Goal: Transaction & Acquisition: Purchase product/service

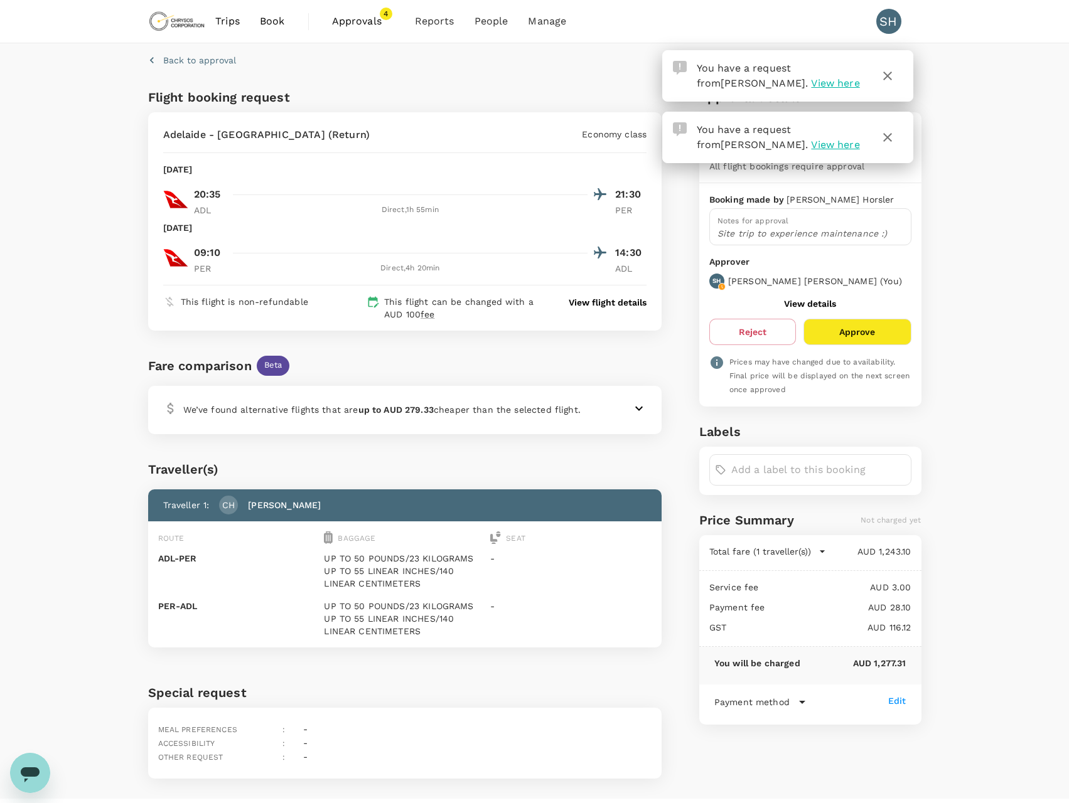
click at [370, 418] on div "We’ve found alternative flights that are up to AUD 279.33 cheaper than the sele…" at bounding box center [382, 410] width 438 height 18
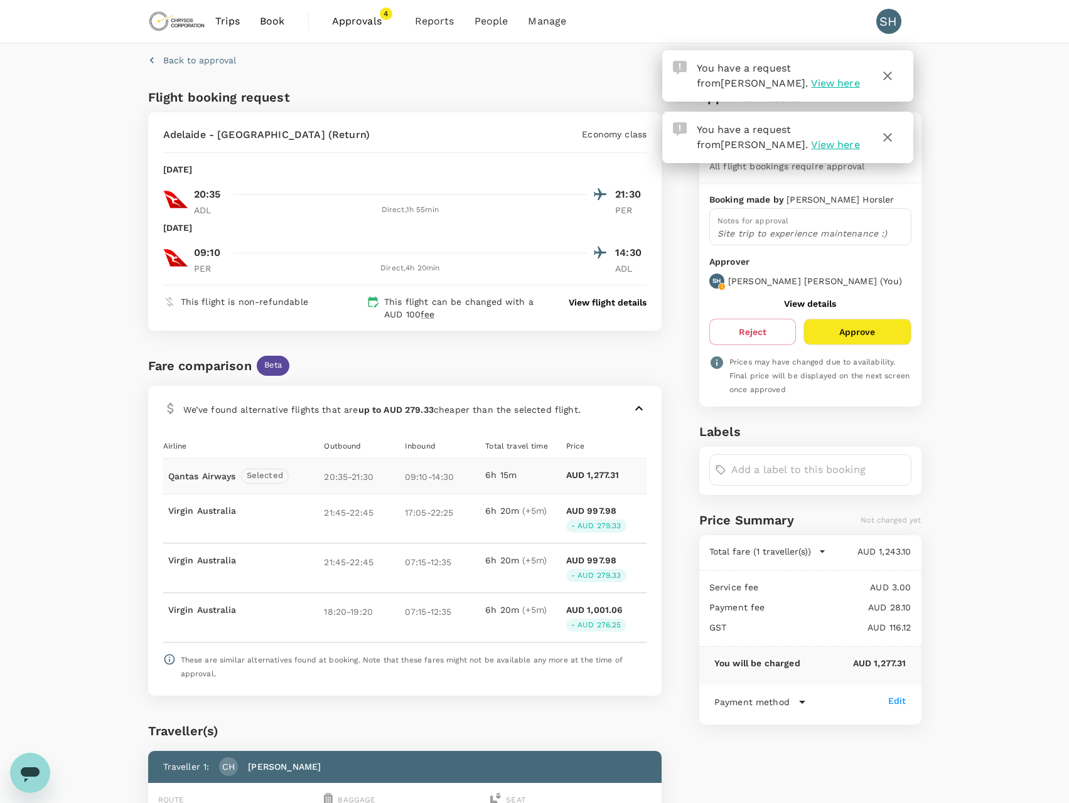
click at [612, 303] on p "View flight details" at bounding box center [608, 302] width 78 height 13
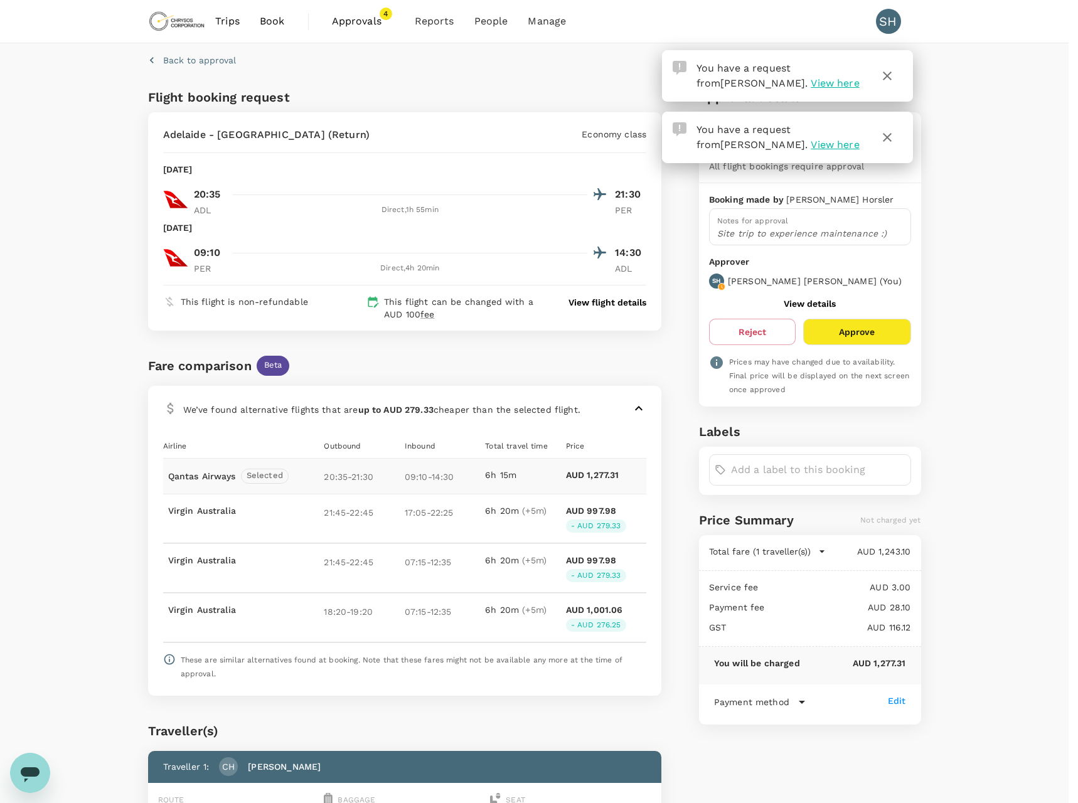
click at [894, 73] on icon "button" at bounding box center [887, 75] width 15 height 15
click at [880, 78] on icon "button" at bounding box center [887, 75] width 15 height 15
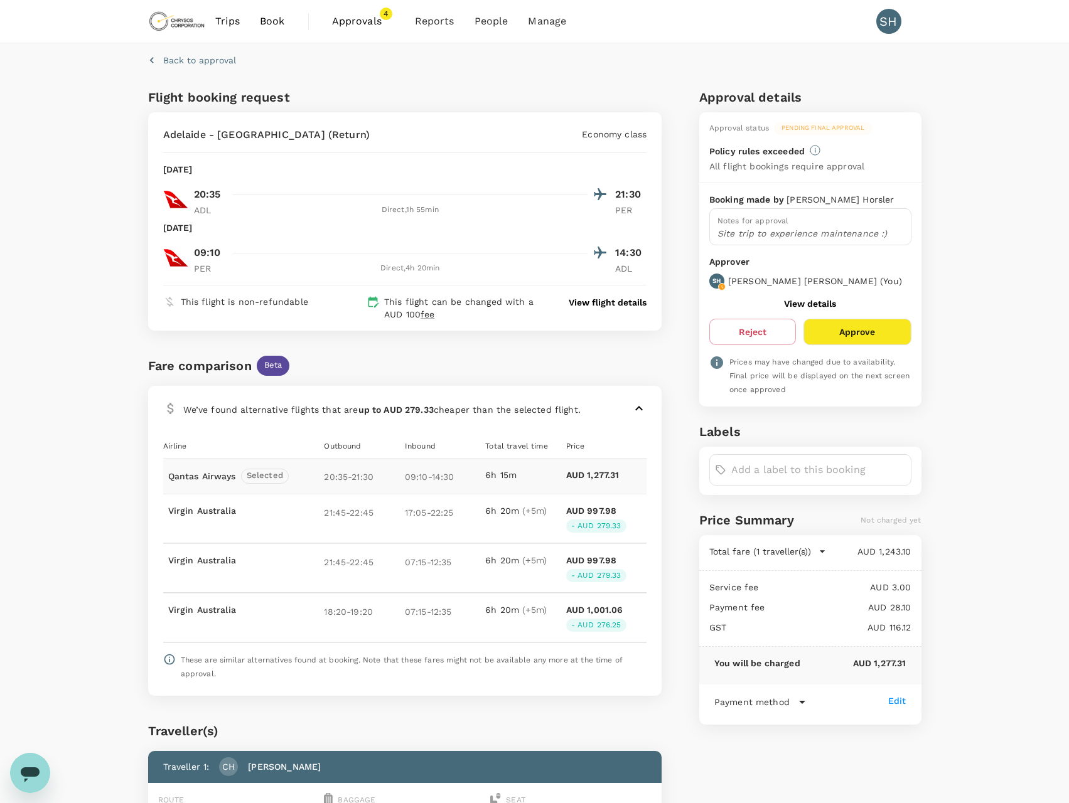
click at [358, 20] on span "Approvals" at bounding box center [363, 21] width 63 height 15
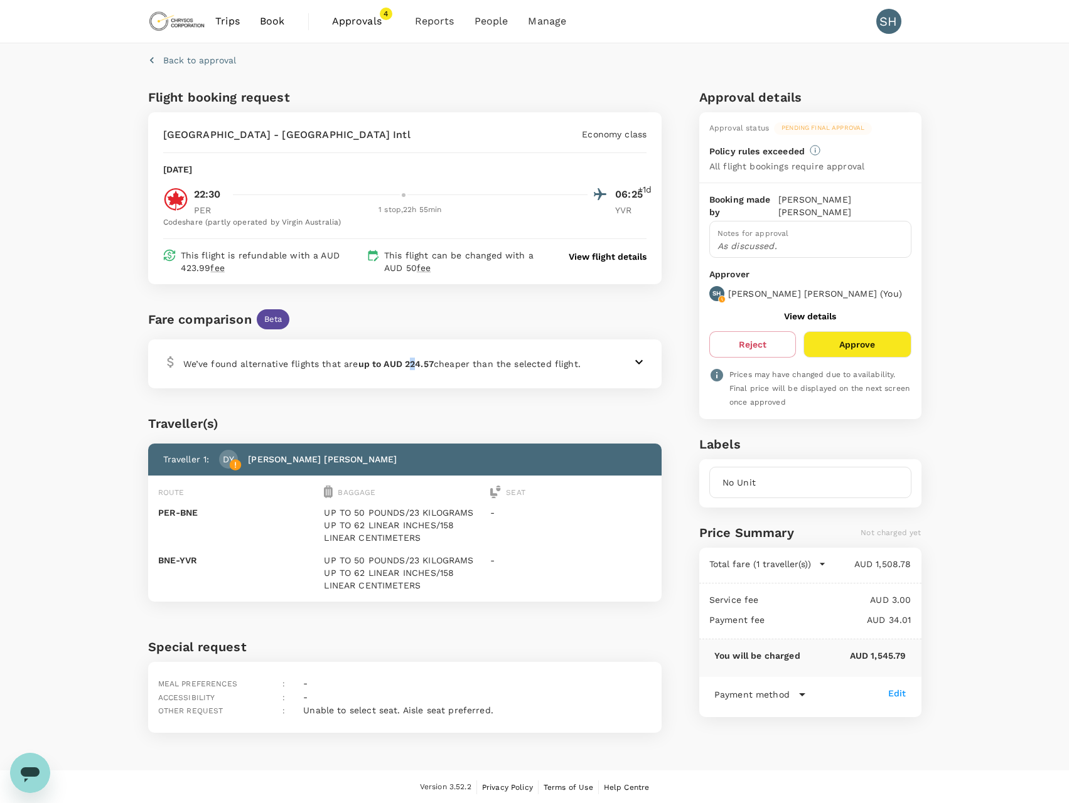
click at [413, 363] on b "up to AUD 224.57" at bounding box center [395, 364] width 75 height 10
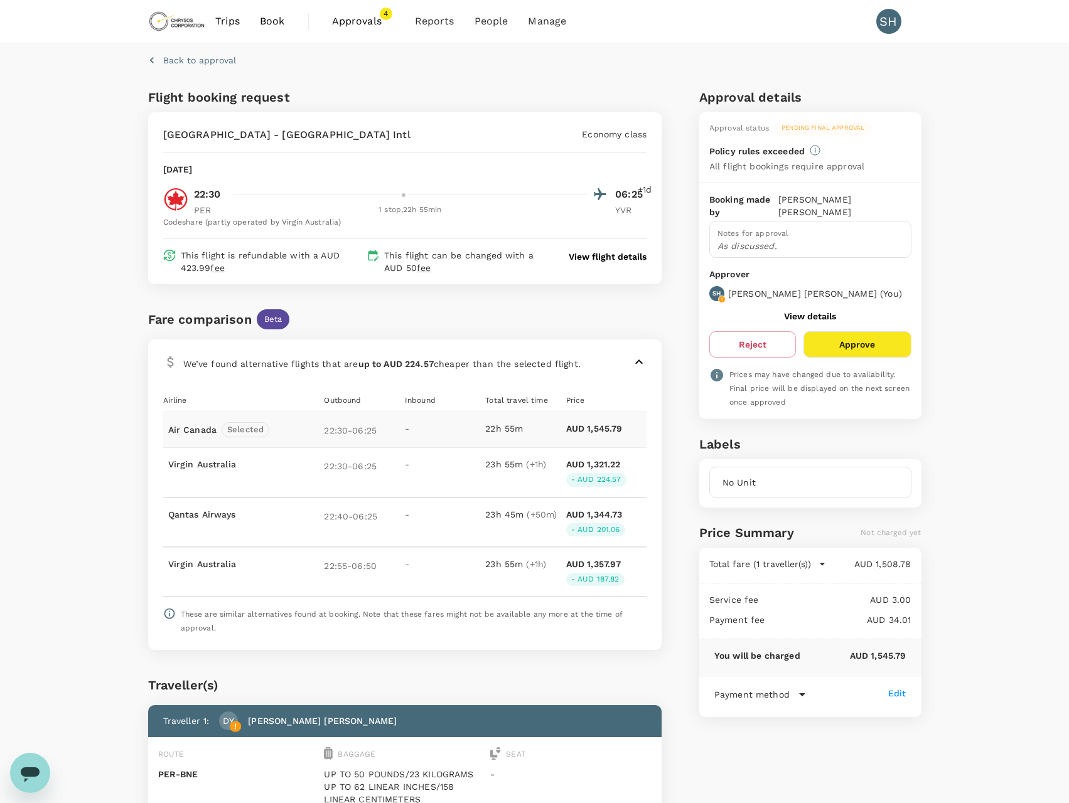
click at [90, 461] on div "Back to approval Flight booking request Perth - Vancouver Intl Economy class Su…" at bounding box center [534, 529] width 1069 height 972
click at [599, 254] on p "View flight details" at bounding box center [608, 256] width 78 height 13
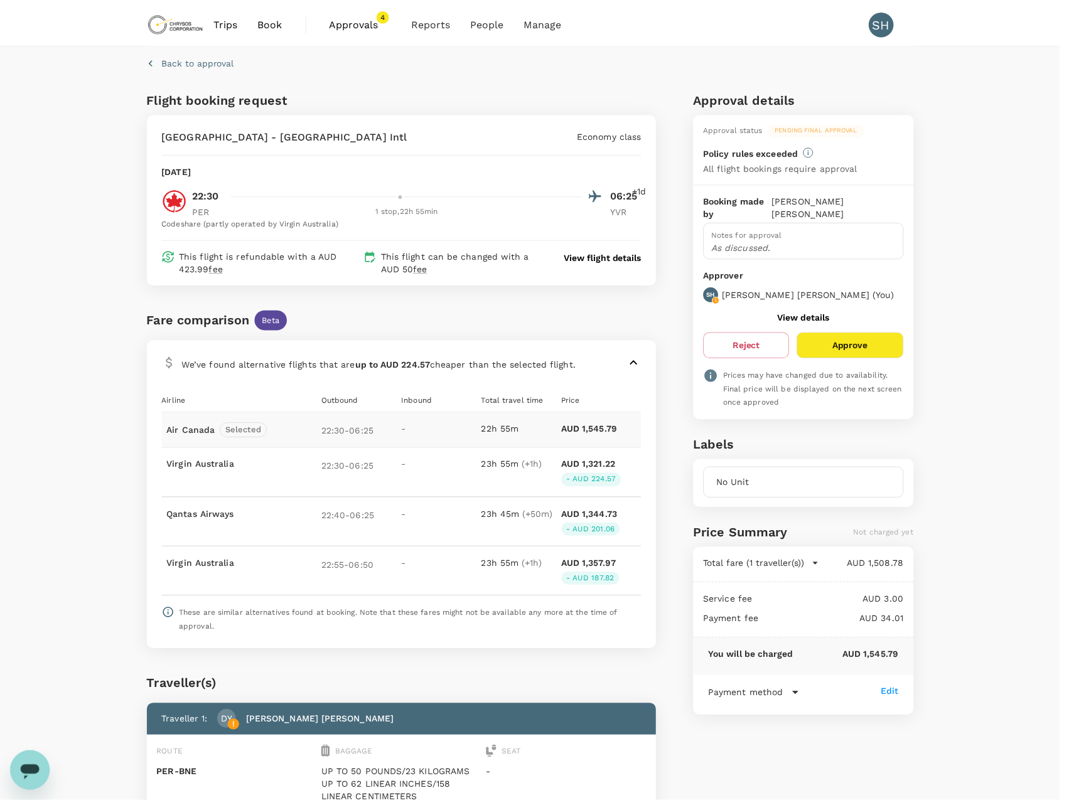
scroll to position [4, 0]
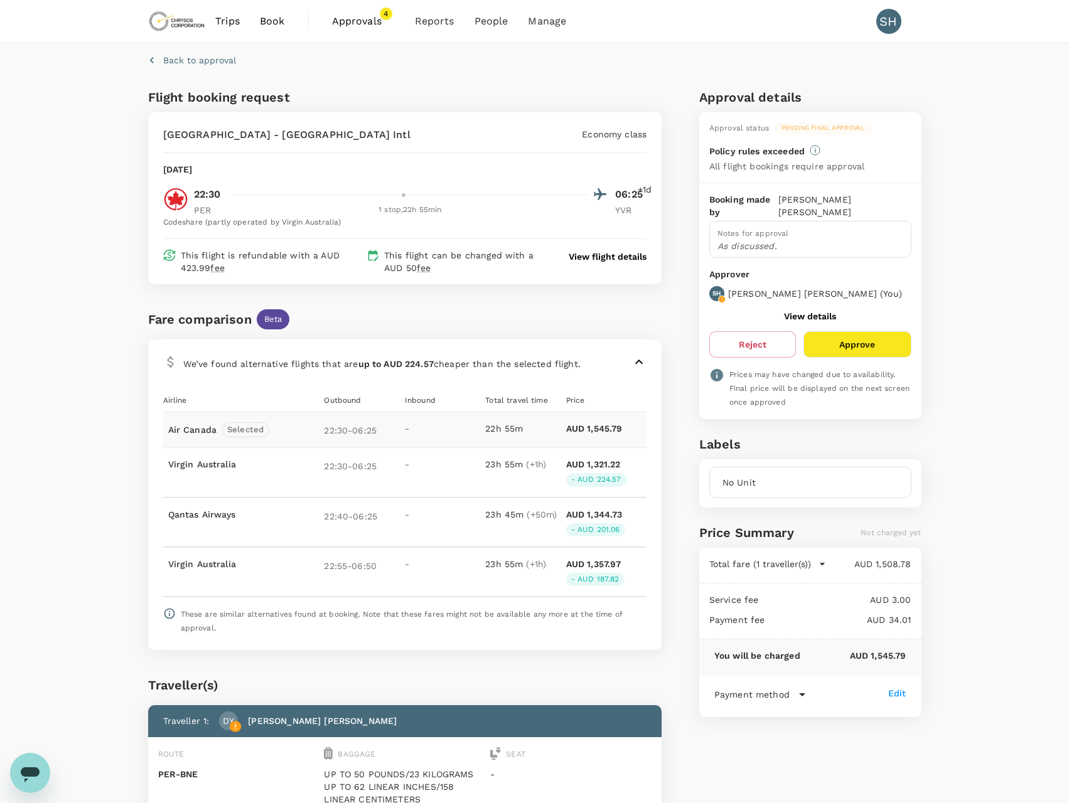
click at [369, 24] on span "Approvals" at bounding box center [363, 21] width 63 height 15
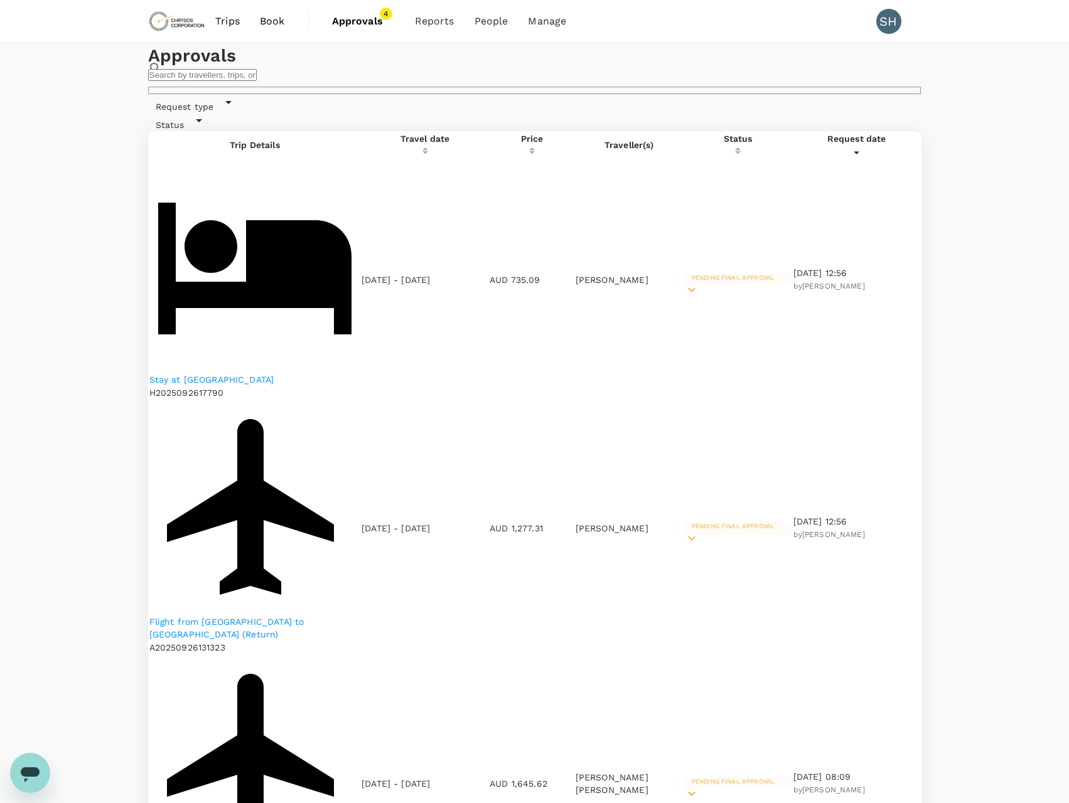
click at [296, 616] on p "Flight from [GEOGRAPHIC_DATA] to [GEOGRAPHIC_DATA] (Return)" at bounding box center [254, 628] width 211 height 25
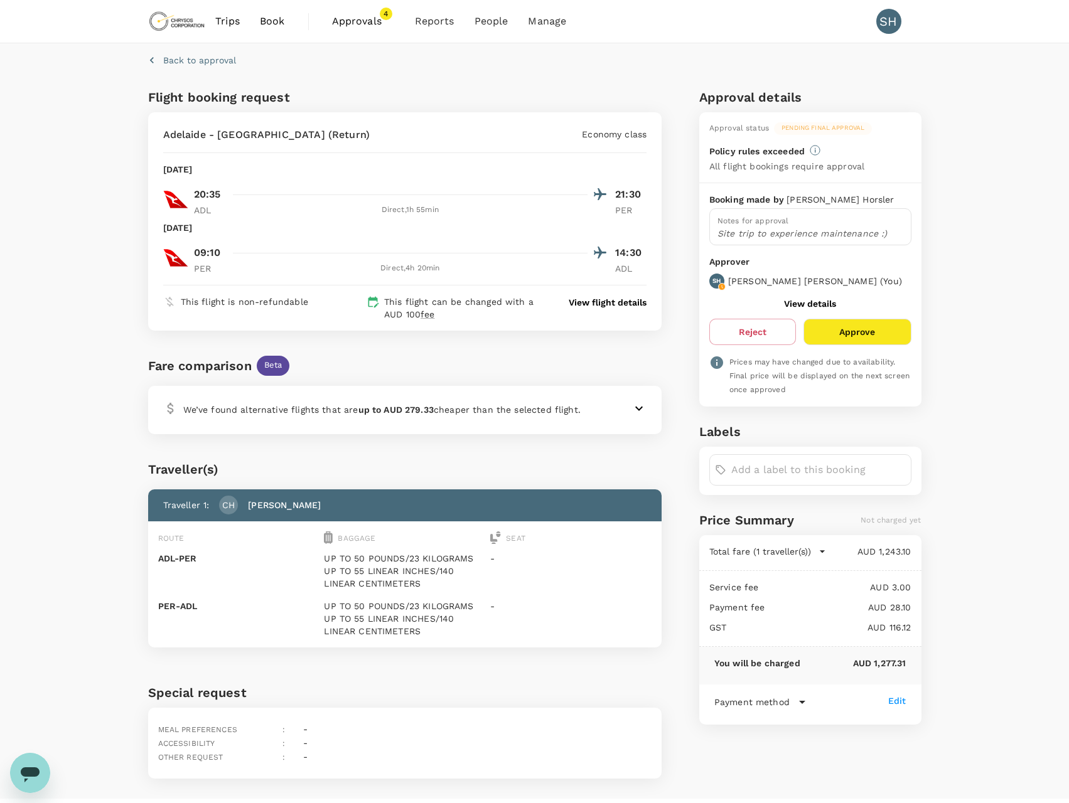
click at [616, 433] on div "We’ve found alternative flights that are up to AUD 279.33 cheaper than the sele…" at bounding box center [405, 410] width 514 height 48
click at [596, 412] on div "We’ve found alternative flights that are up to AUD 279.33 cheaper than the sele…" at bounding box center [382, 410] width 438 height 18
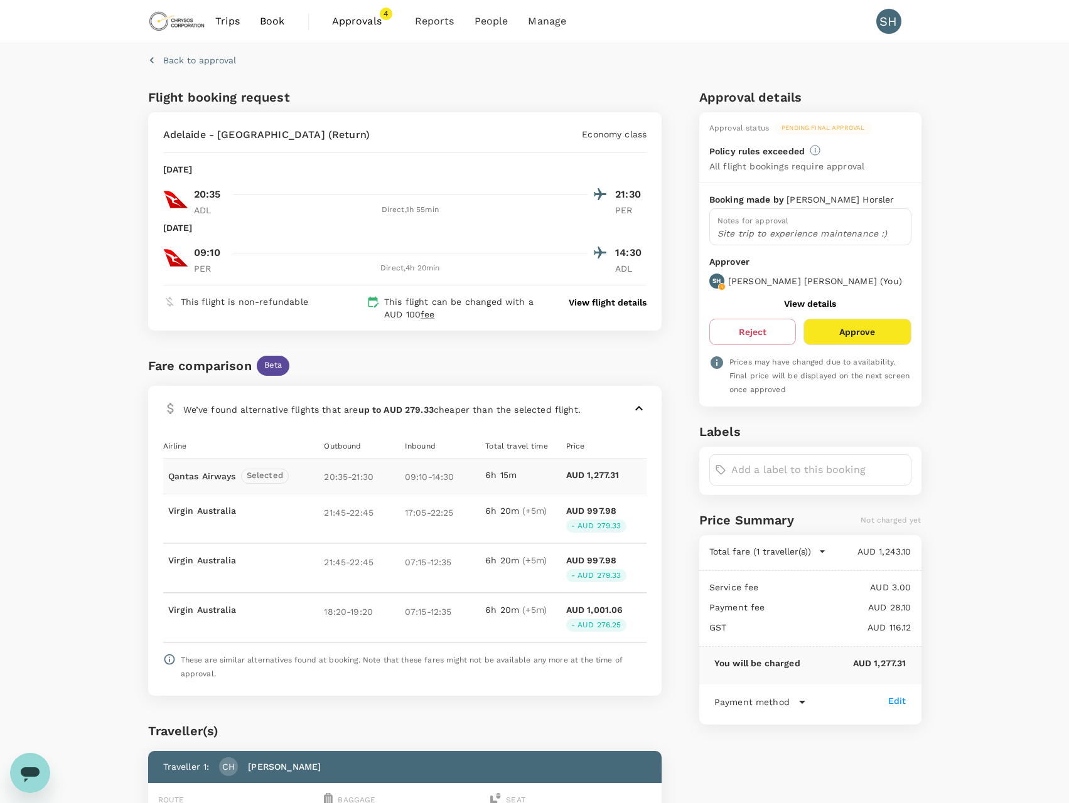
click at [859, 332] on button "Approve" at bounding box center [856, 332] width 107 height 26
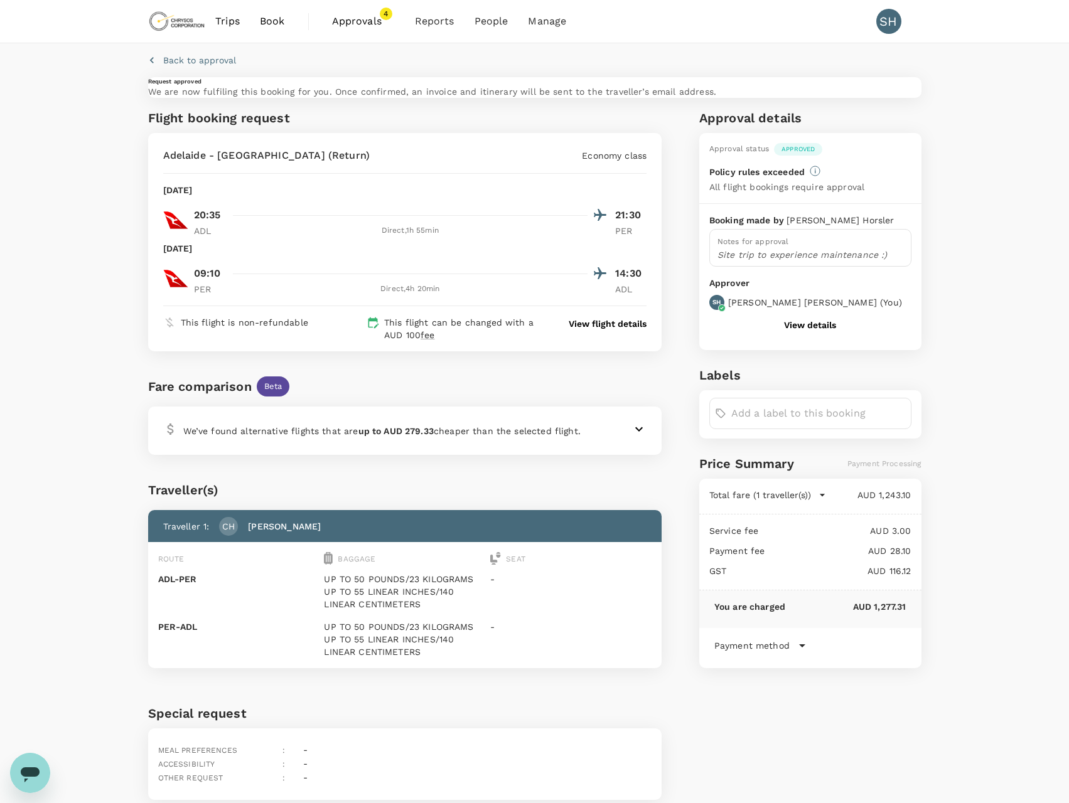
click at [365, 18] on span "Approvals" at bounding box center [363, 21] width 63 height 15
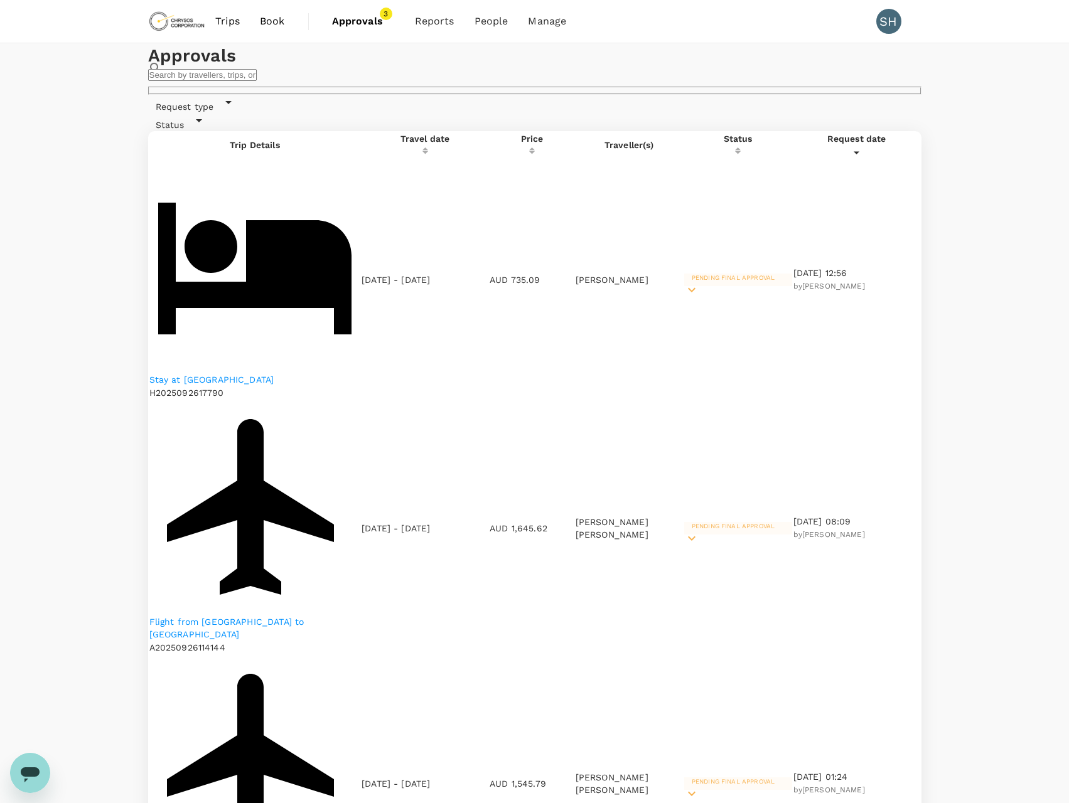
click at [753, 274] on span "Pending final approval" at bounding box center [733, 277] width 98 height 7
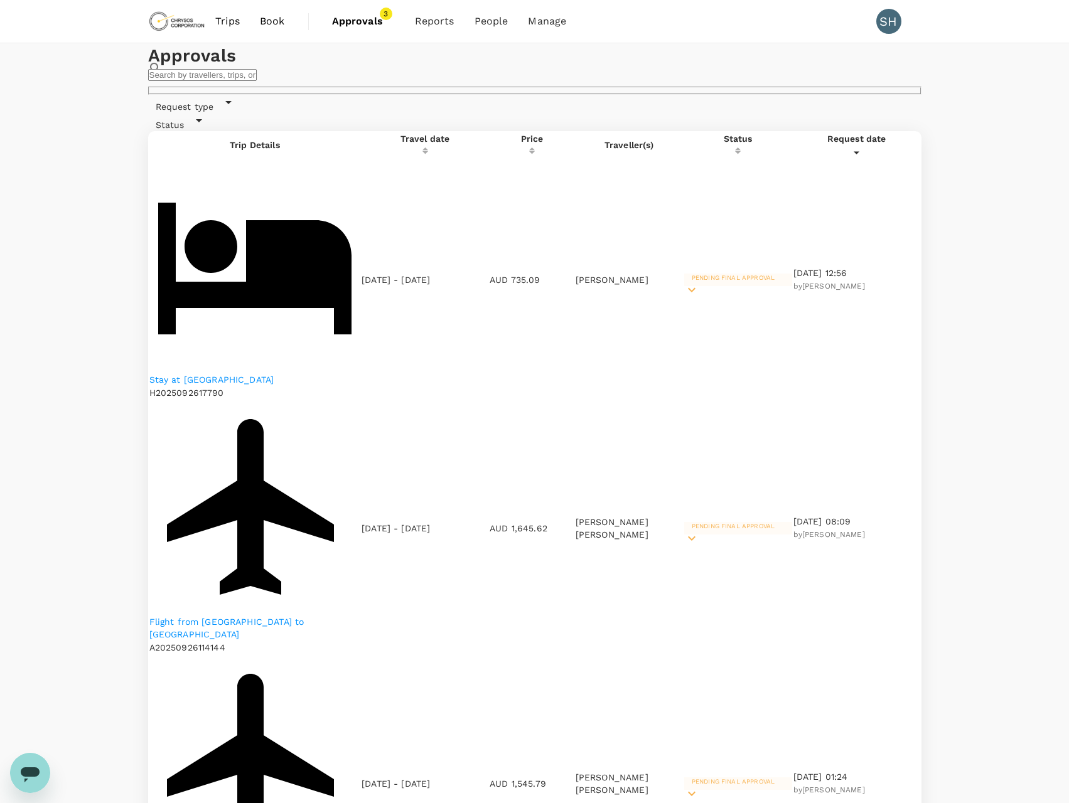
click at [243, 373] on p "Stay at [GEOGRAPHIC_DATA]" at bounding box center [254, 379] width 211 height 13
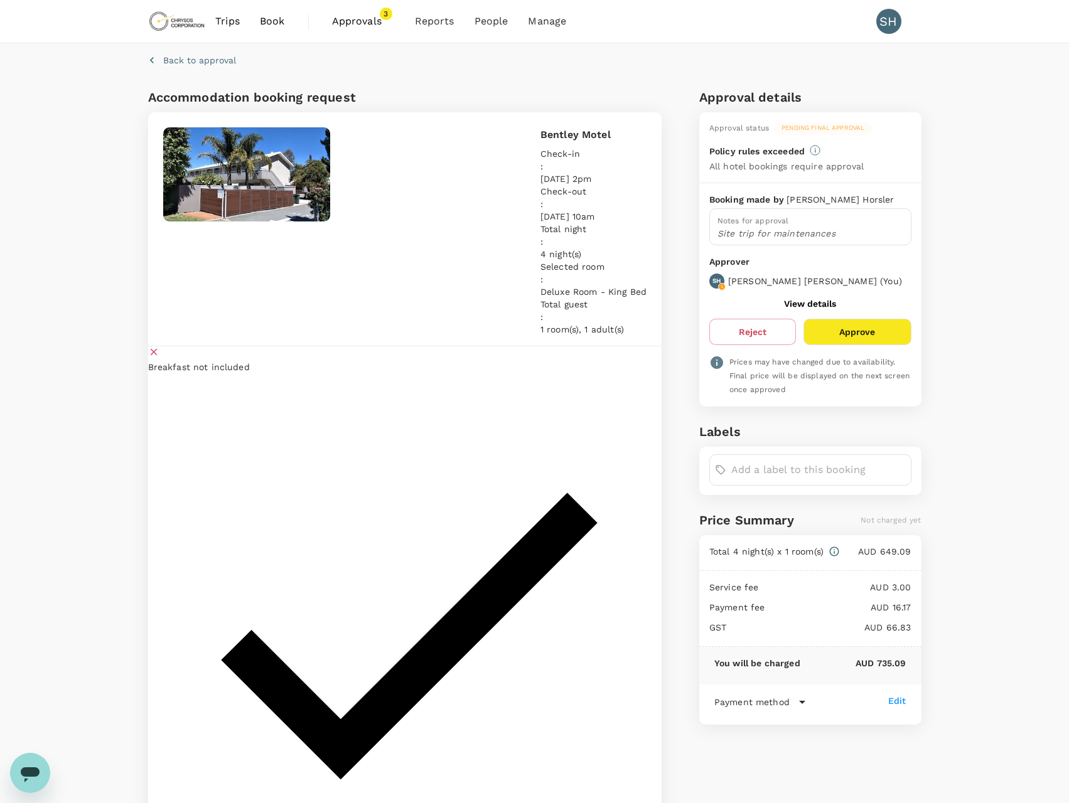
click at [849, 335] on button "Approve" at bounding box center [856, 332] width 107 height 26
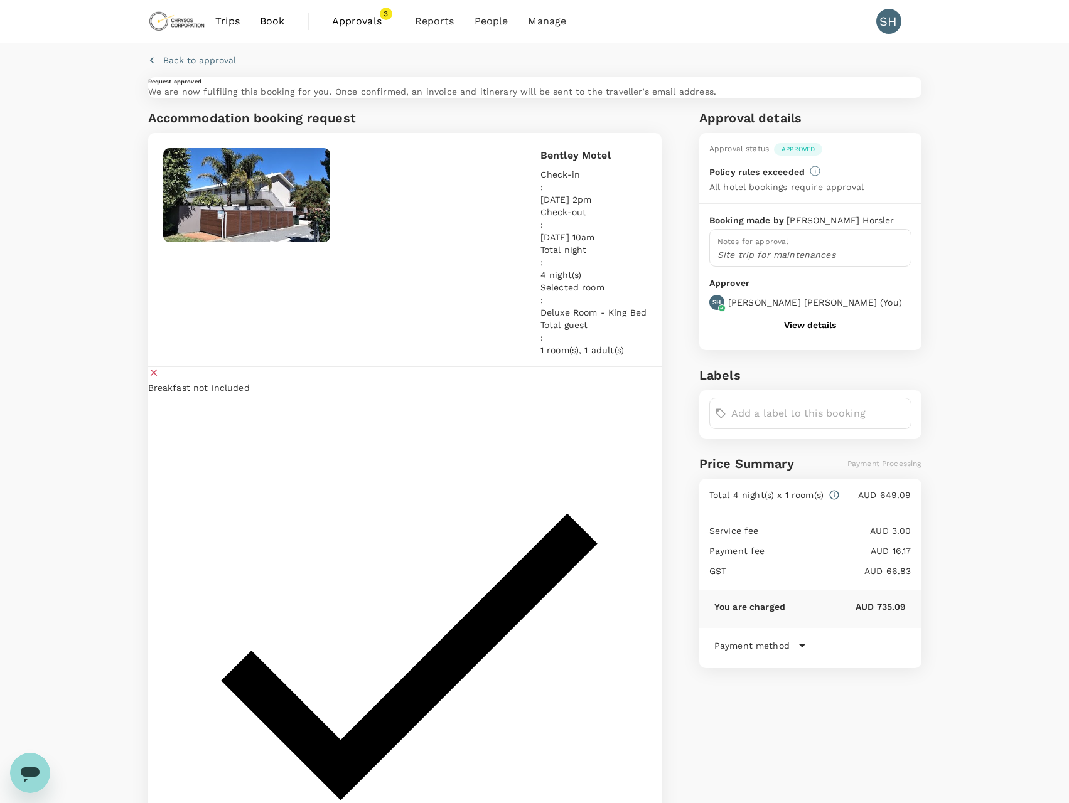
click at [341, 10] on link "Approvals 3" at bounding box center [363, 21] width 83 height 43
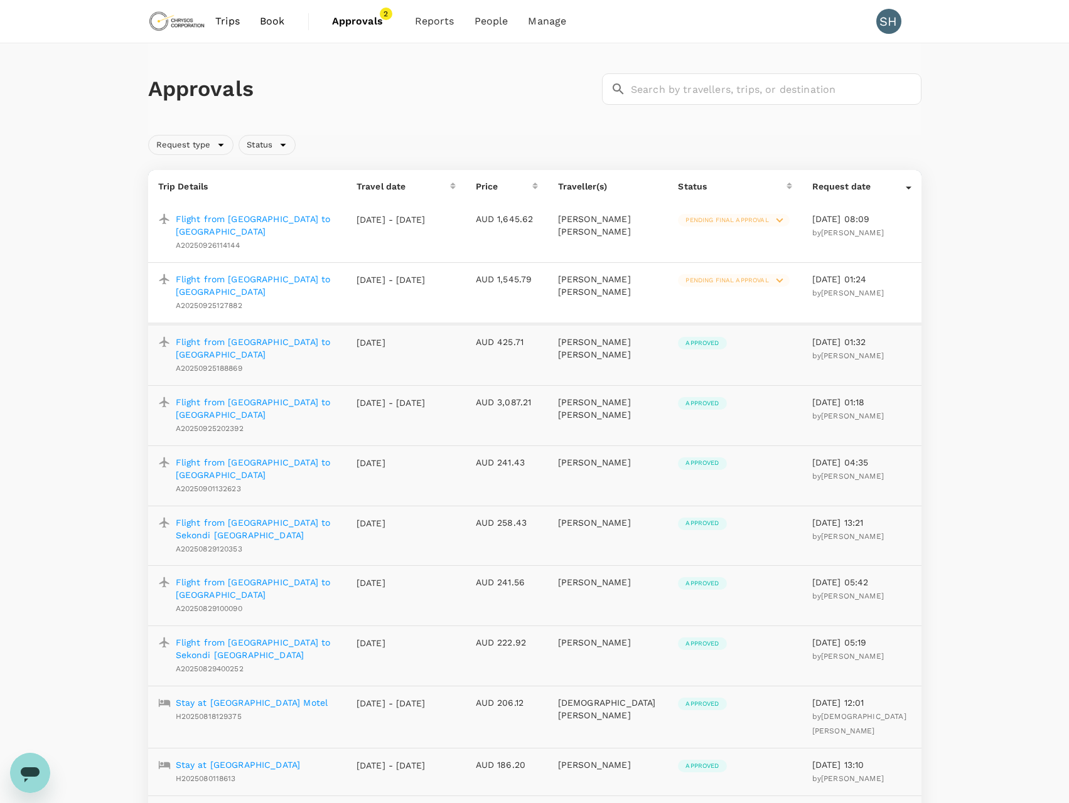
click at [279, 20] on span "Book" at bounding box center [272, 21] width 25 height 15
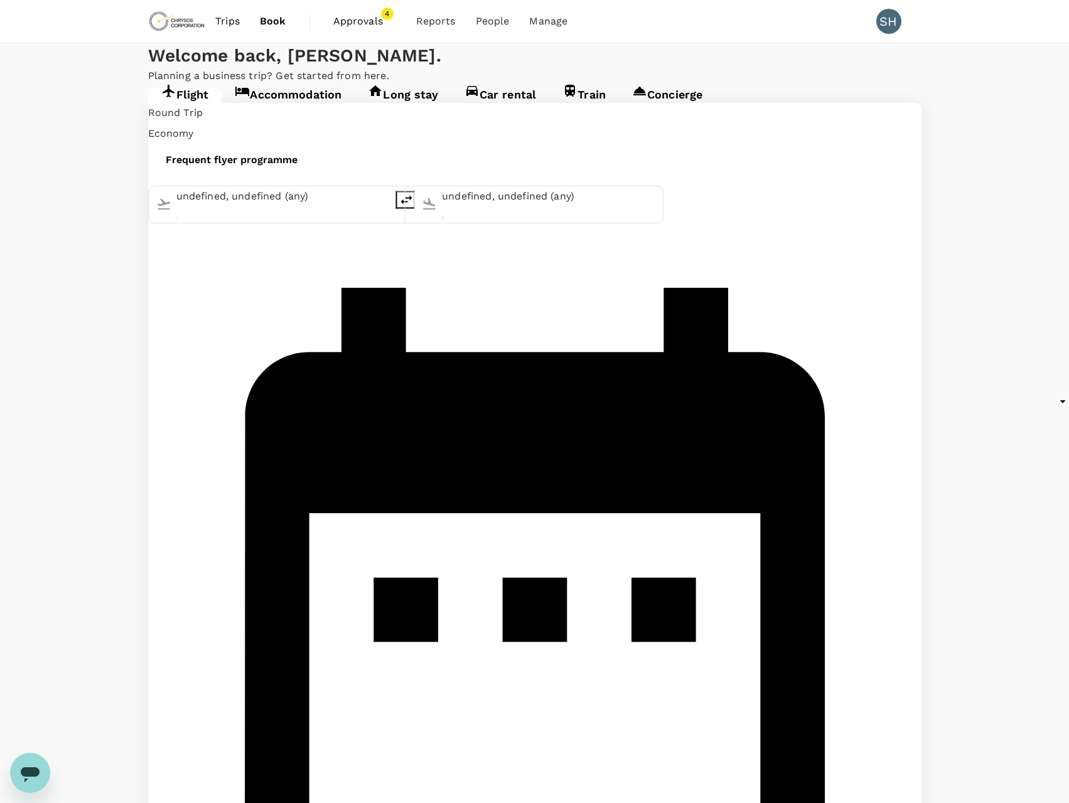
type input "[GEOGRAPHIC_DATA], [GEOGRAPHIC_DATA] (any)"
type input "Vancouver Intl (YVR)"
type input "[GEOGRAPHIC_DATA], [GEOGRAPHIC_DATA] (any)"
type input "Vancouver Intl (YVR)"
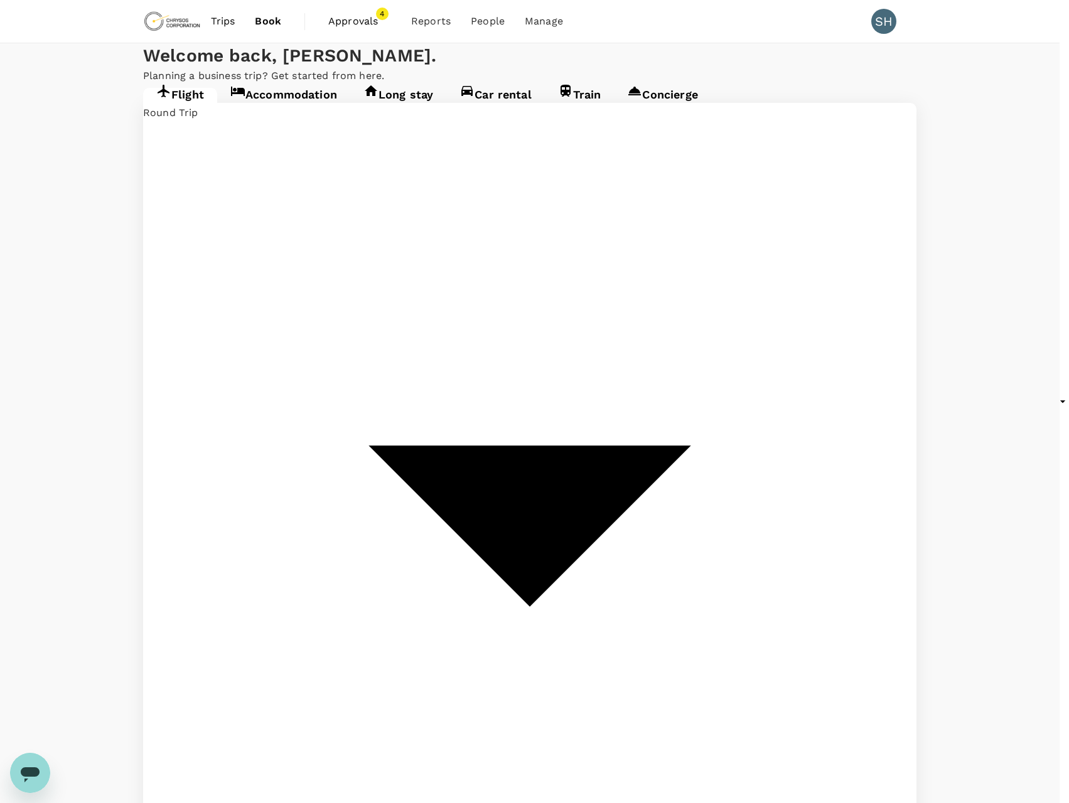
type input "multicity"
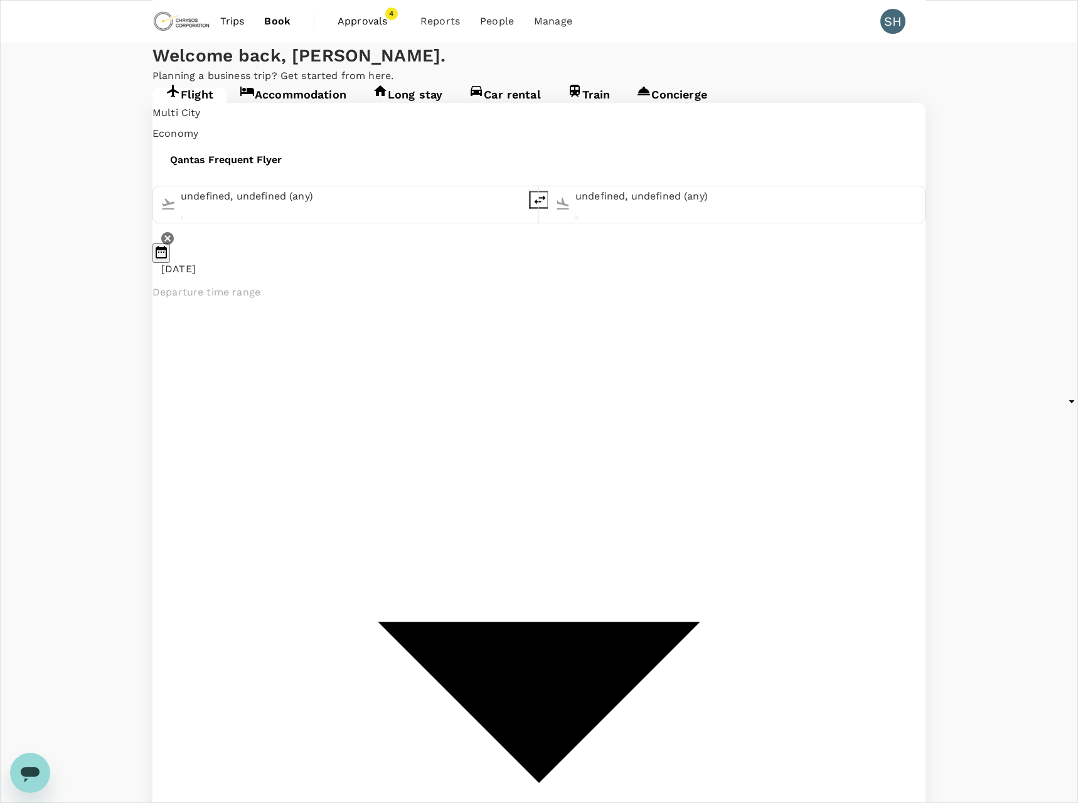
type input "undefined, undefined (any)"
type input "[GEOGRAPHIC_DATA], [GEOGRAPHIC_DATA] (any)"
type input "Vancouver Intl (YVR)"
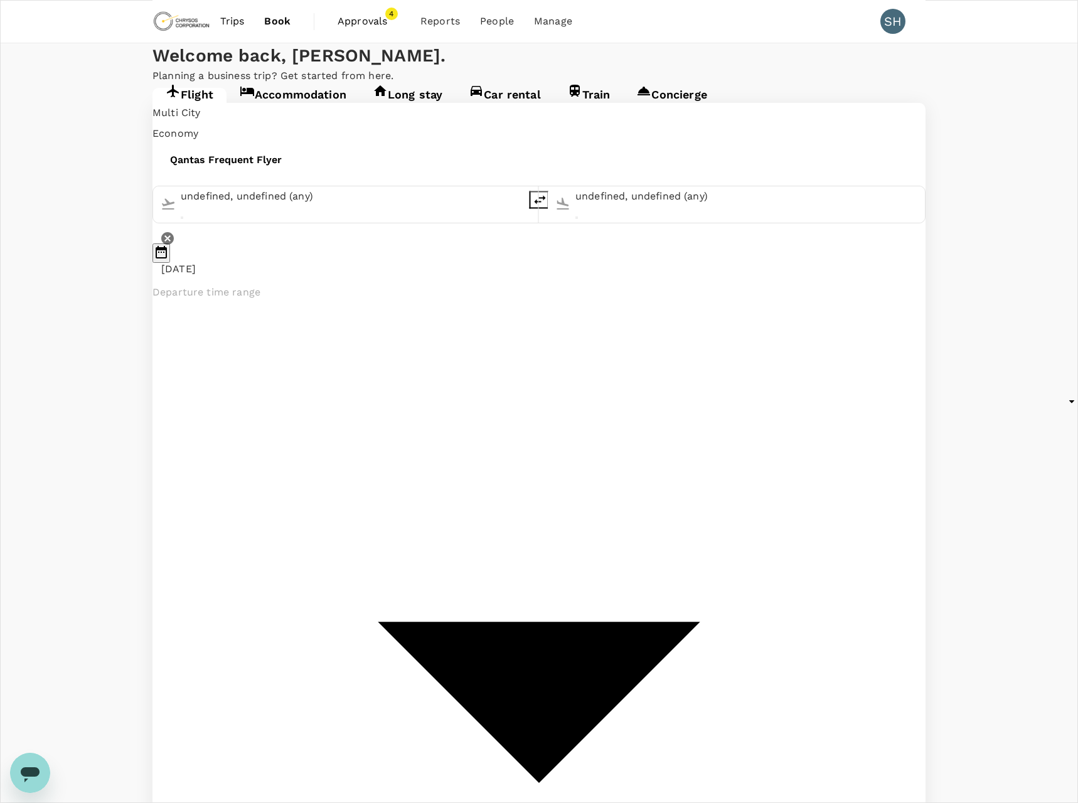
type input "[GEOGRAPHIC_DATA], [GEOGRAPHIC_DATA] (any)"
click at [389, 207] on input "[GEOGRAPHIC_DATA], [GEOGRAPHIC_DATA] (any)" at bounding box center [347, 197] width 342 height 20
type input "61"
type input "0447111190"
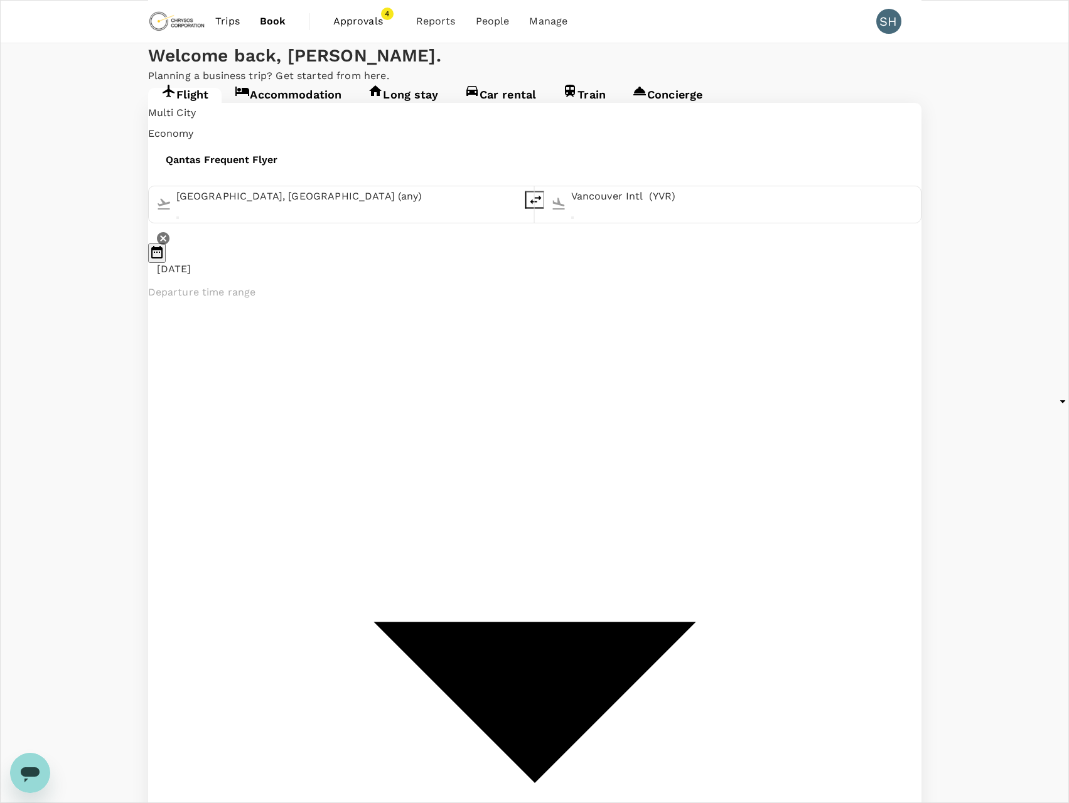
type input "[PERSON_NAME][EMAIL_ADDRESS][DOMAIN_NAME]"
click at [308, 229] on p "[GEOGRAPHIC_DATA], [GEOGRAPHIC_DATA]" at bounding box center [309, 222] width 276 height 13
type input "[GEOGRAPHIC_DATA], [GEOGRAPHIC_DATA] (any)"
drag, startPoint x: 654, startPoint y: 226, endPoint x: 460, endPoint y: 223, distance: 193.9
click at [460, 223] on div "[GEOGRAPHIC_DATA], [GEOGRAPHIC_DATA] (any) Vancouver Intl (YVR)" at bounding box center [534, 205] width 773 height 38
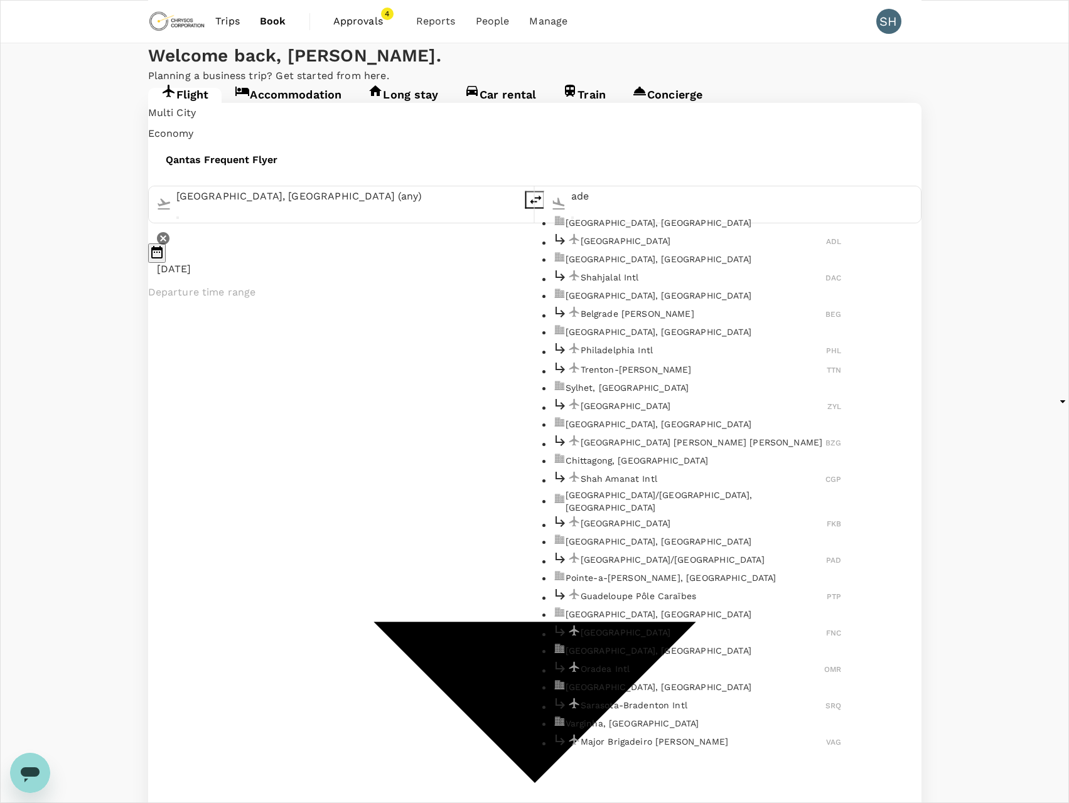
click at [617, 229] on p "[GEOGRAPHIC_DATA], [GEOGRAPHIC_DATA]" at bounding box center [703, 222] width 276 height 13
type input "[GEOGRAPHIC_DATA], [GEOGRAPHIC_DATA] (any)"
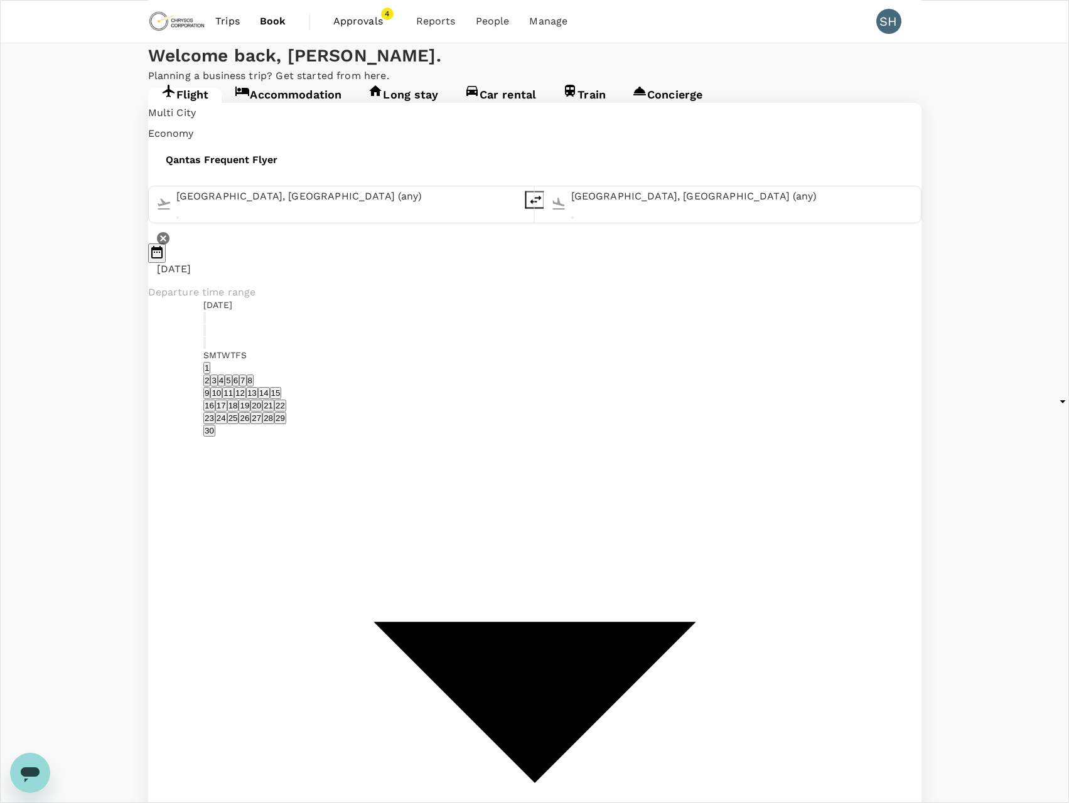
click at [210, 370] on button "1" at bounding box center [206, 368] width 7 height 12
type input "[DATE]"
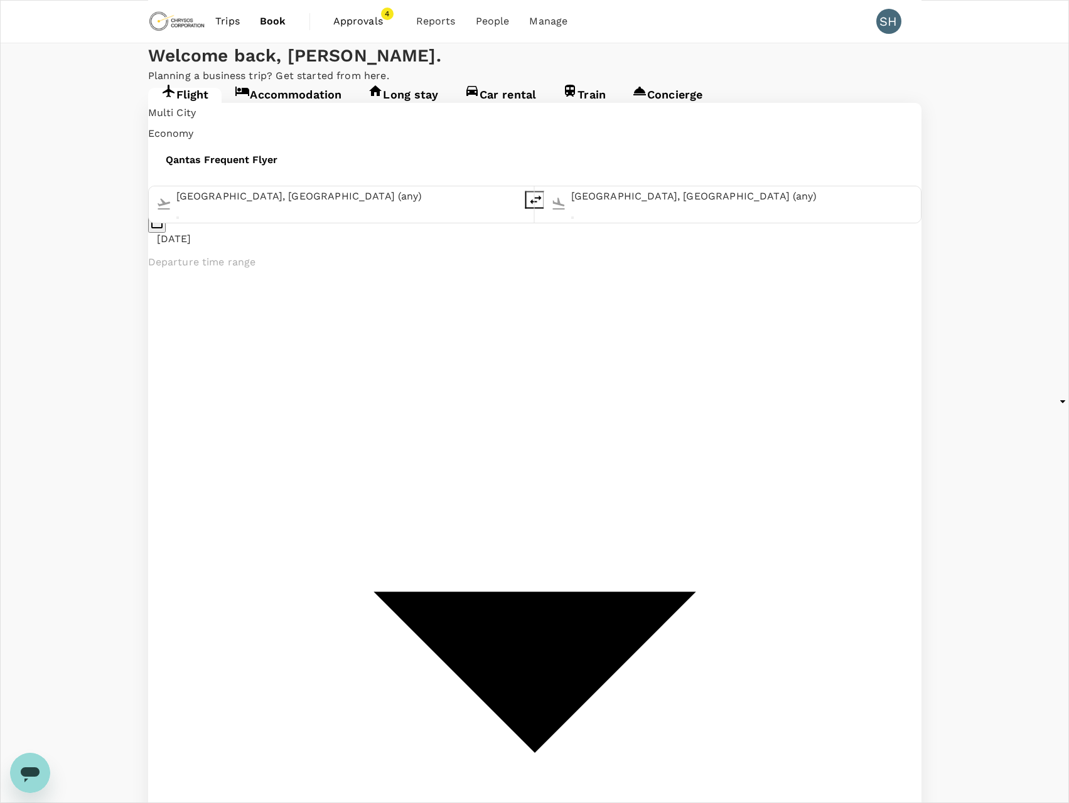
type input "[GEOGRAPHIC_DATA], [GEOGRAPHIC_DATA] (any)"
type input "a"
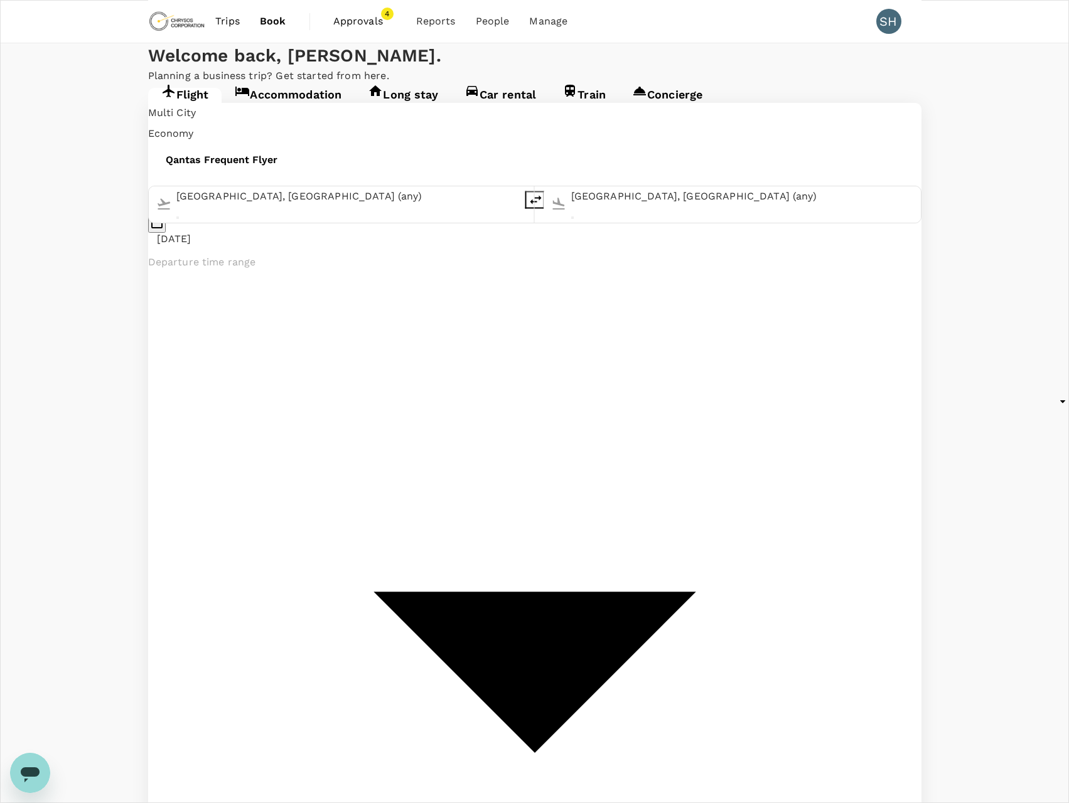
type input "[GEOGRAPHIC_DATA], [GEOGRAPHIC_DATA] (any)"
click at [205, 430] on icon "Previous month" at bounding box center [205, 430] width 0 height 0
click at [282, 496] on button "15" at bounding box center [276, 490] width 12 height 12
type input "[DATE]"
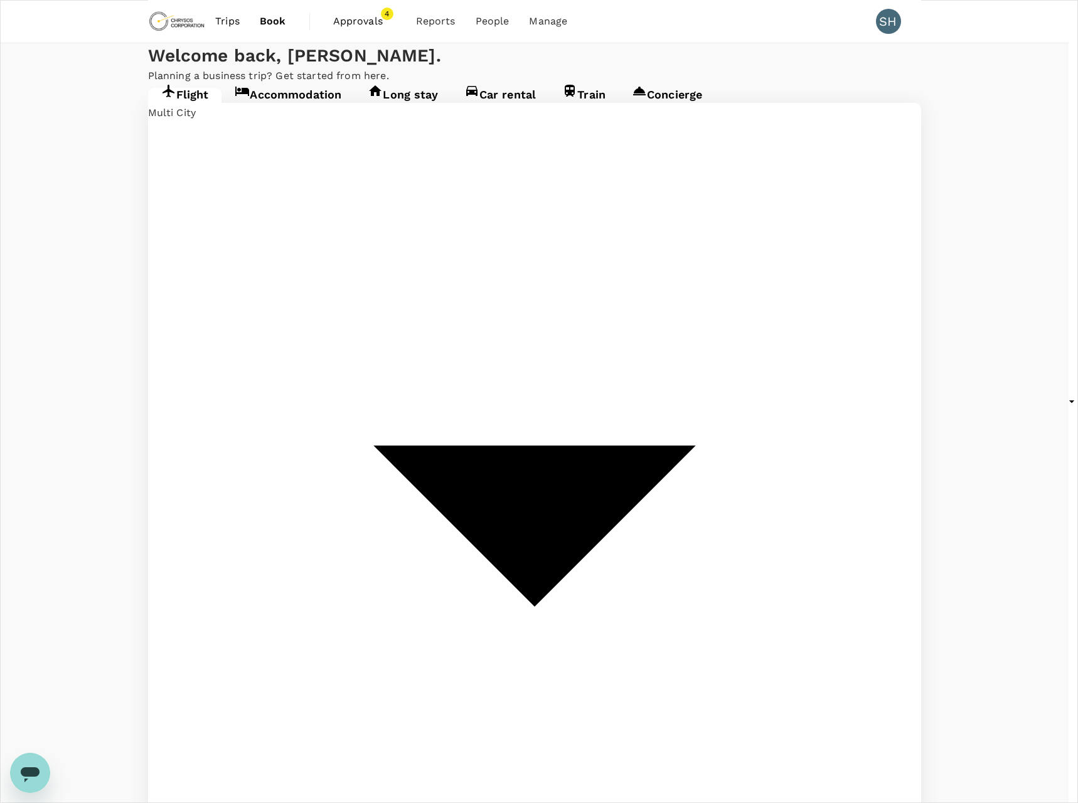
type input "oneway"
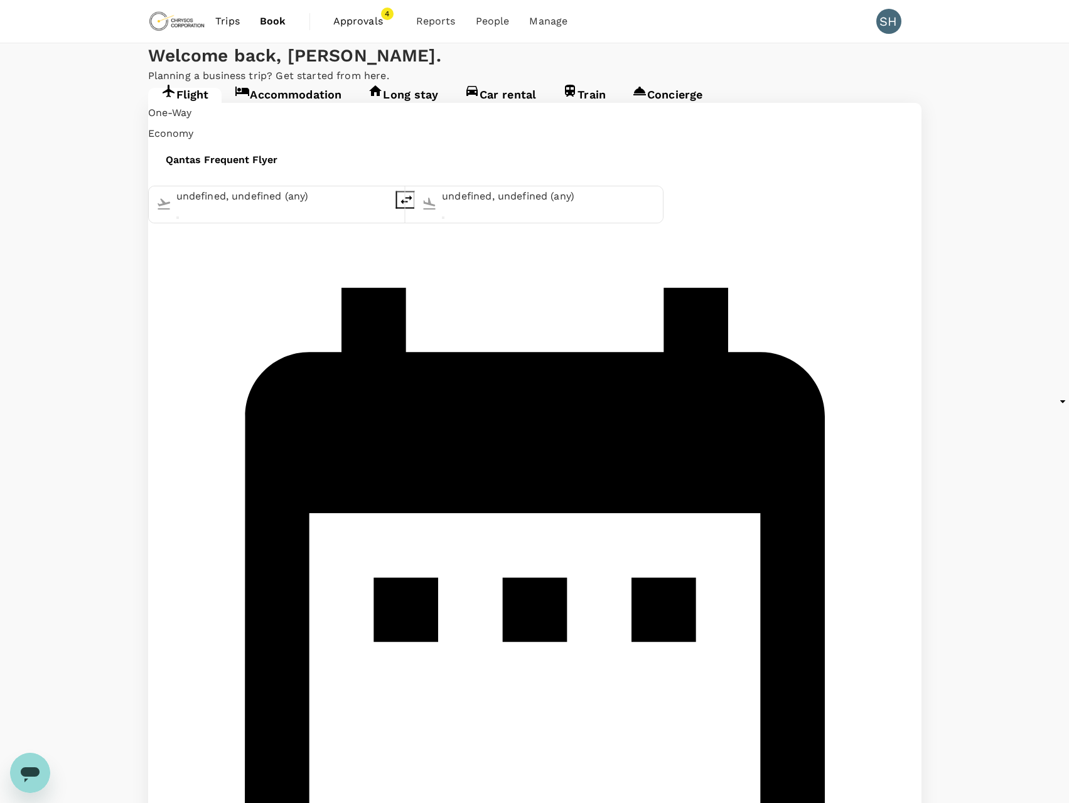
type input "[GEOGRAPHIC_DATA], [GEOGRAPHIC_DATA] (any)"
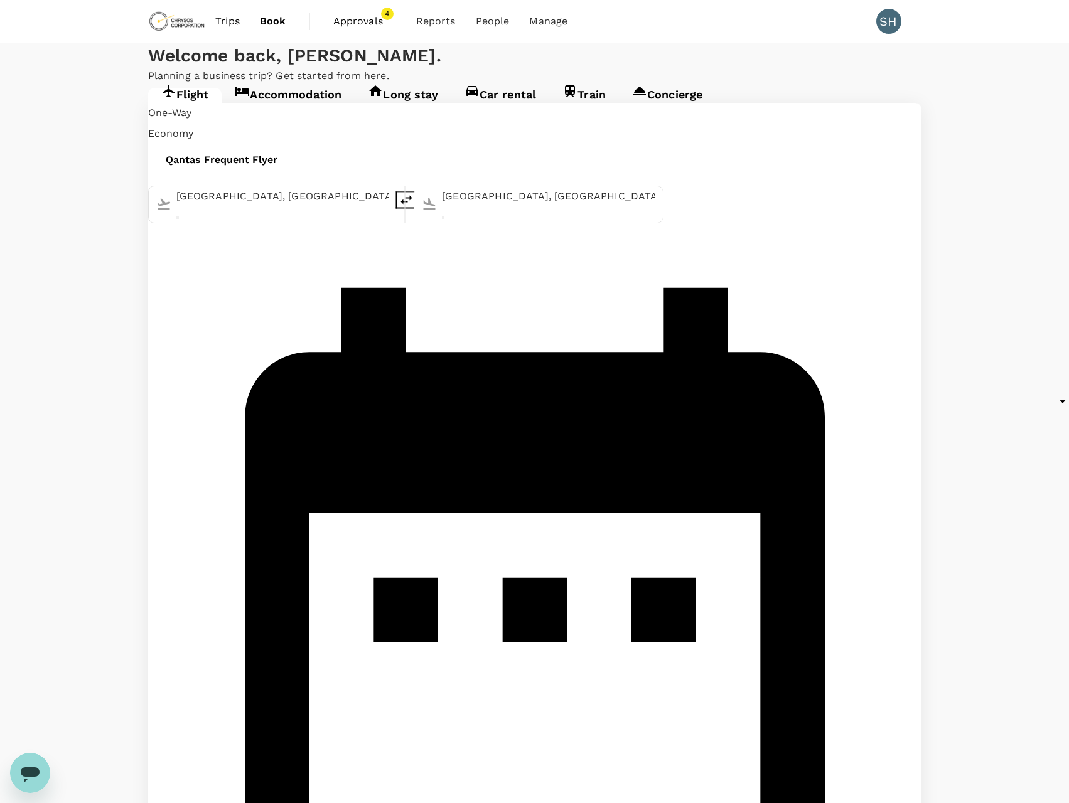
click at [239, 186] on body "Trips Book Approvals 4 Reports People Manage SH Welcome back , [PERSON_NAME] . …" at bounding box center [534, 779] width 1069 height 1558
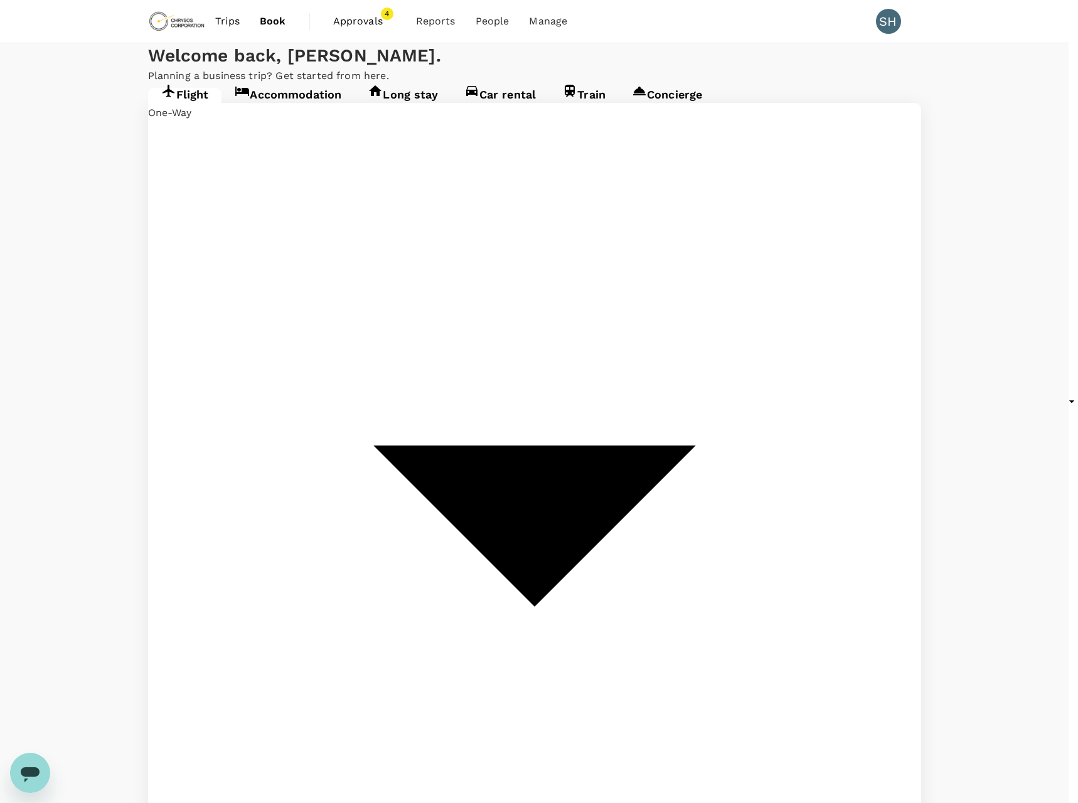
type input "multicity"
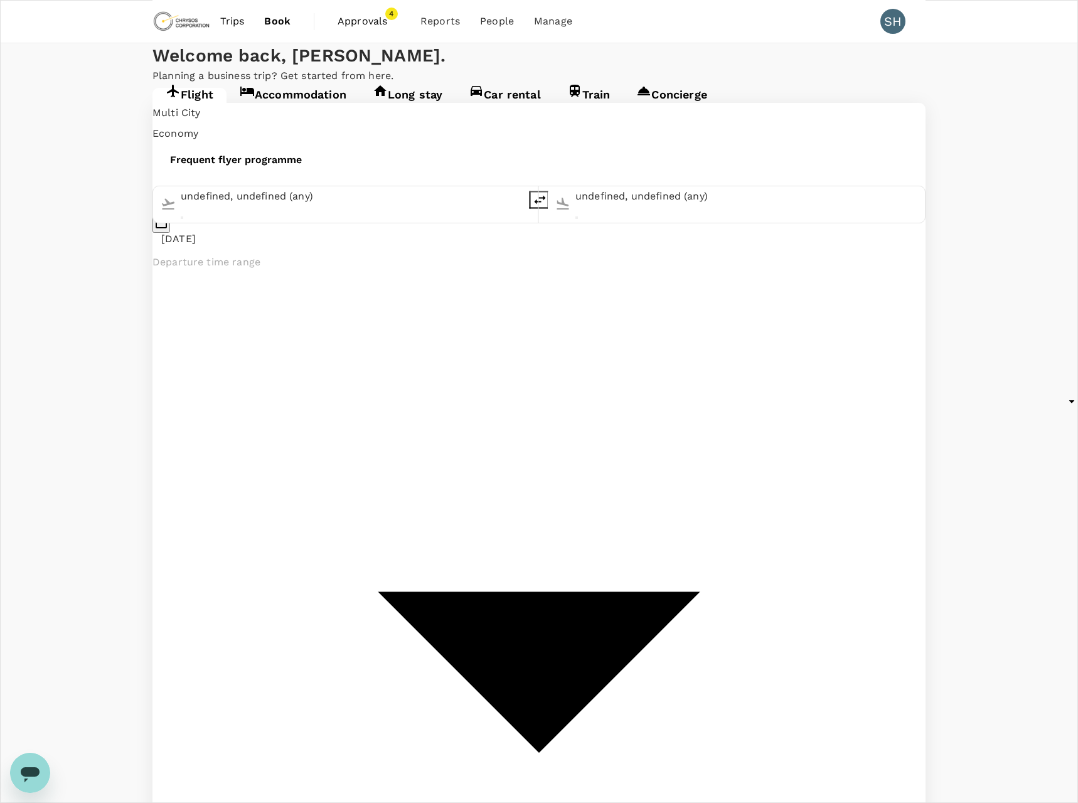
type input "[GEOGRAPHIC_DATA], [GEOGRAPHIC_DATA] (any)"
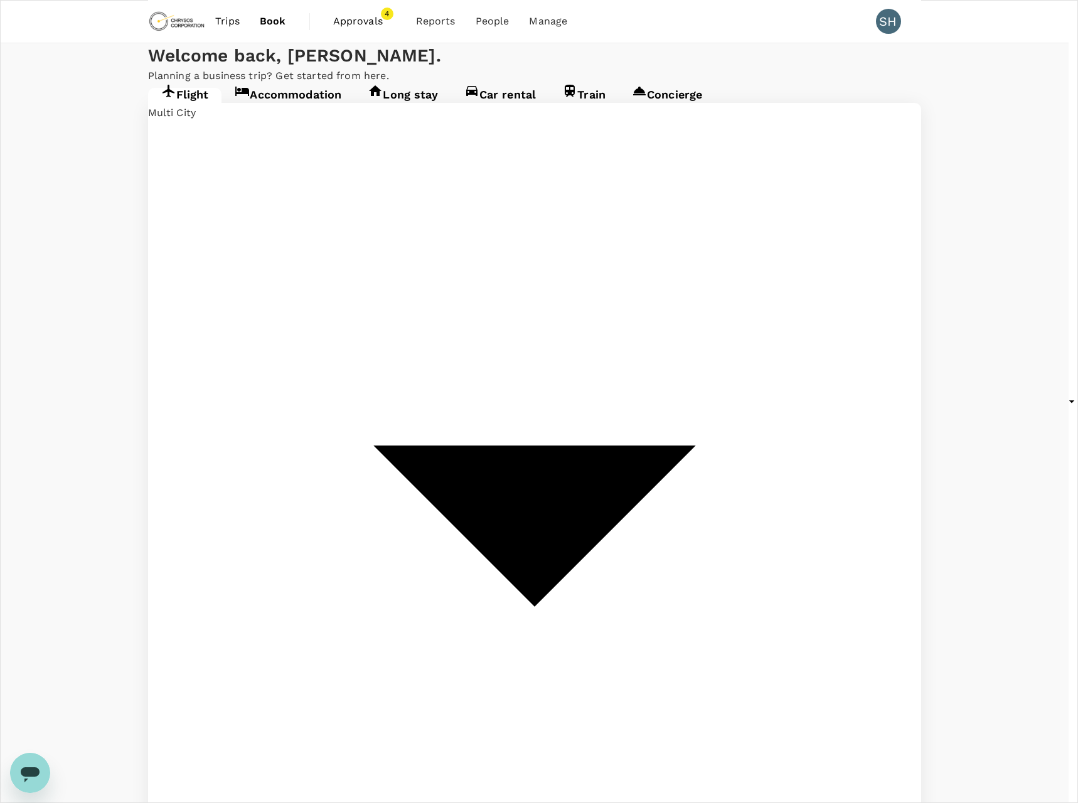
type input "oneway"
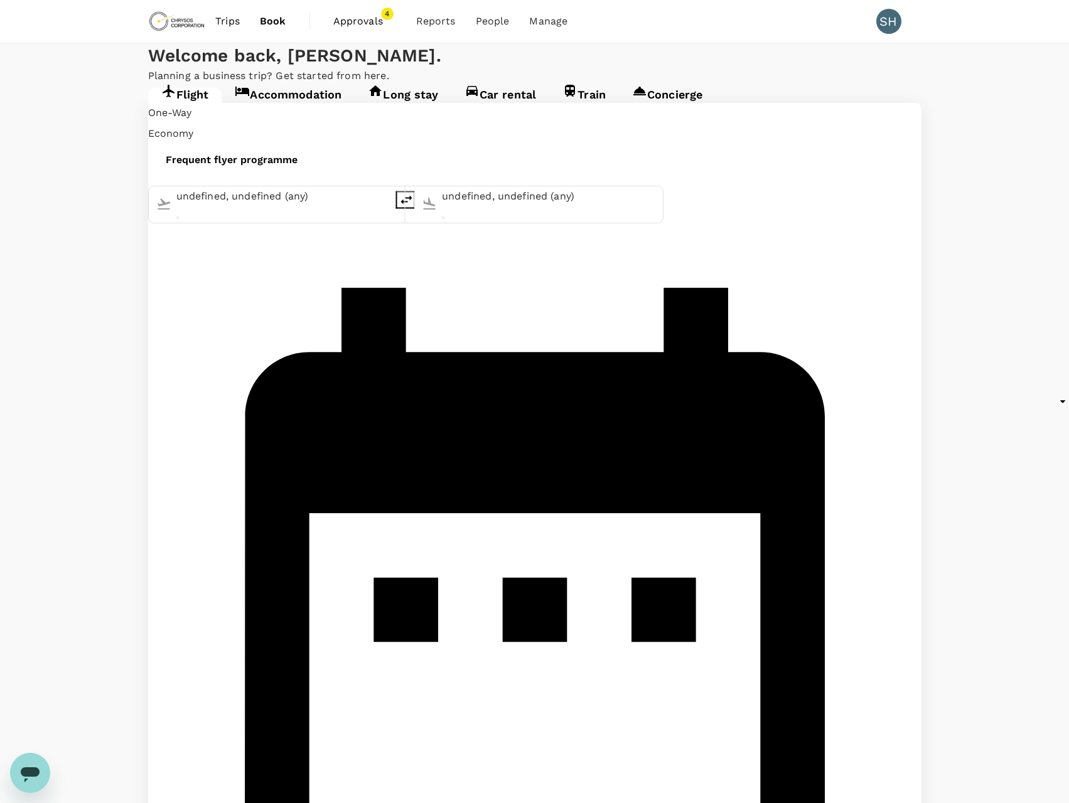
type input "[GEOGRAPHIC_DATA], [GEOGRAPHIC_DATA] (any)"
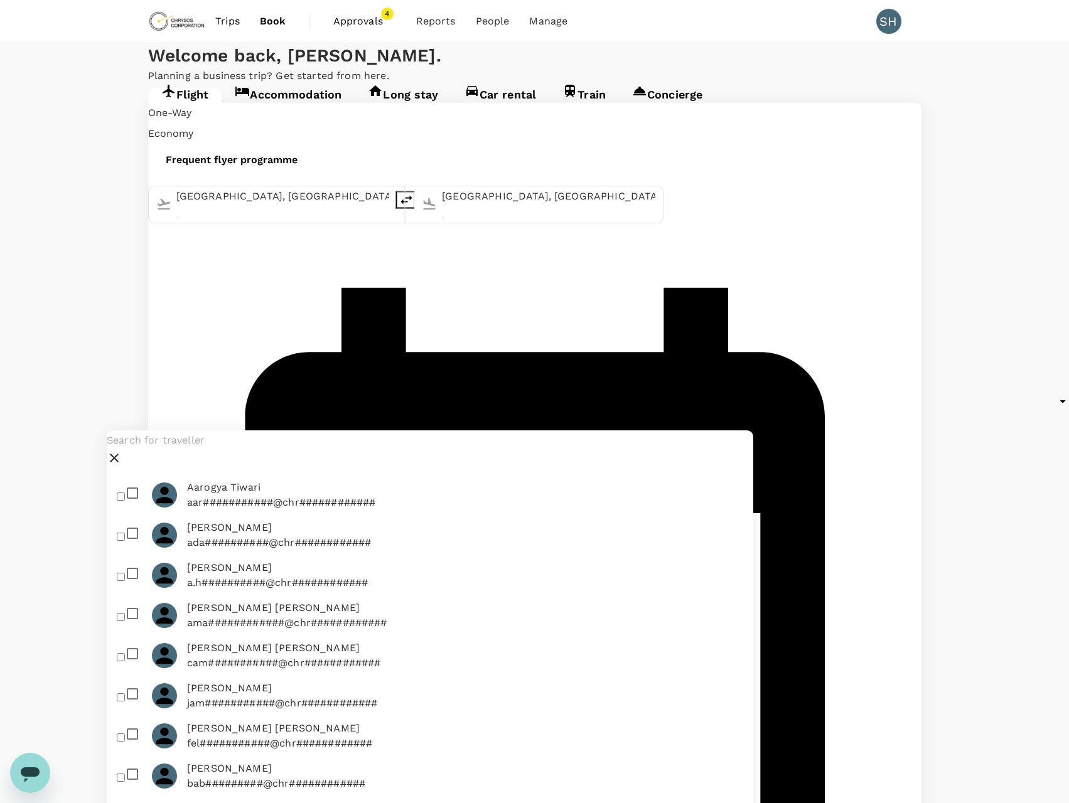
click at [174, 451] on input "text" at bounding box center [430, 440] width 646 height 20
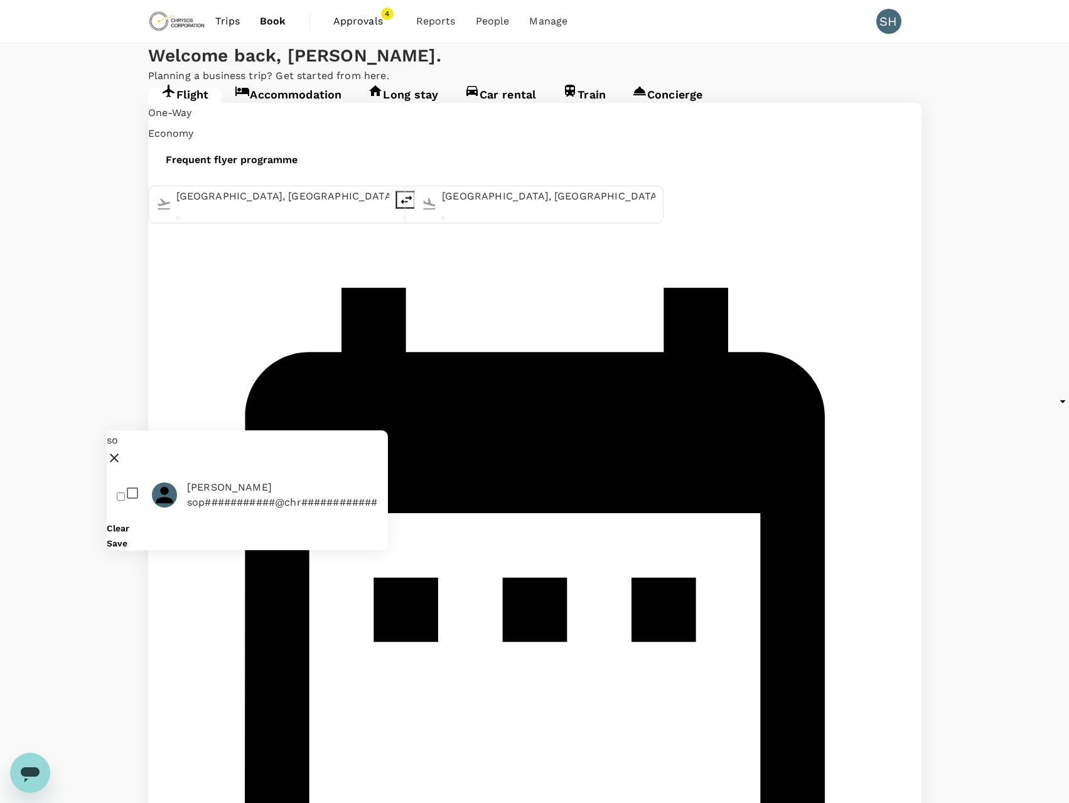
type input "s"
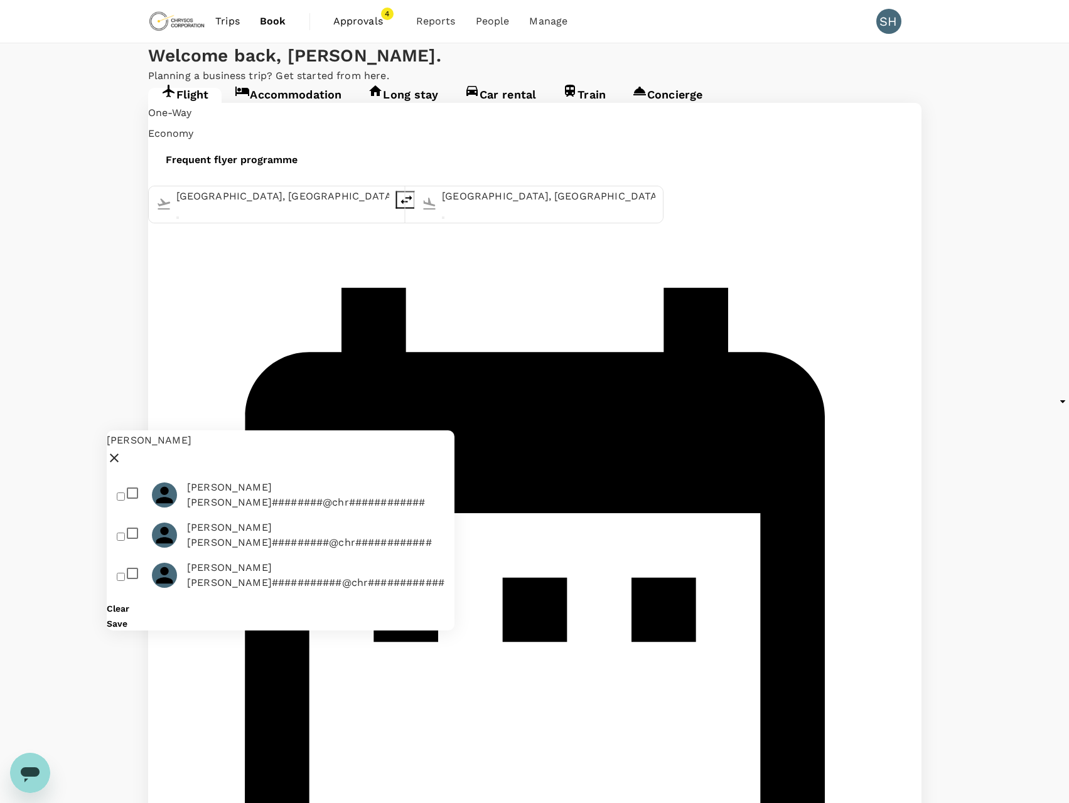
type input "[PERSON_NAME]"
click at [122, 541] on input "checkbox" at bounding box center [121, 537] width 8 height 8
checkbox input "true"
click at [127, 629] on button "Save" at bounding box center [117, 624] width 21 height 10
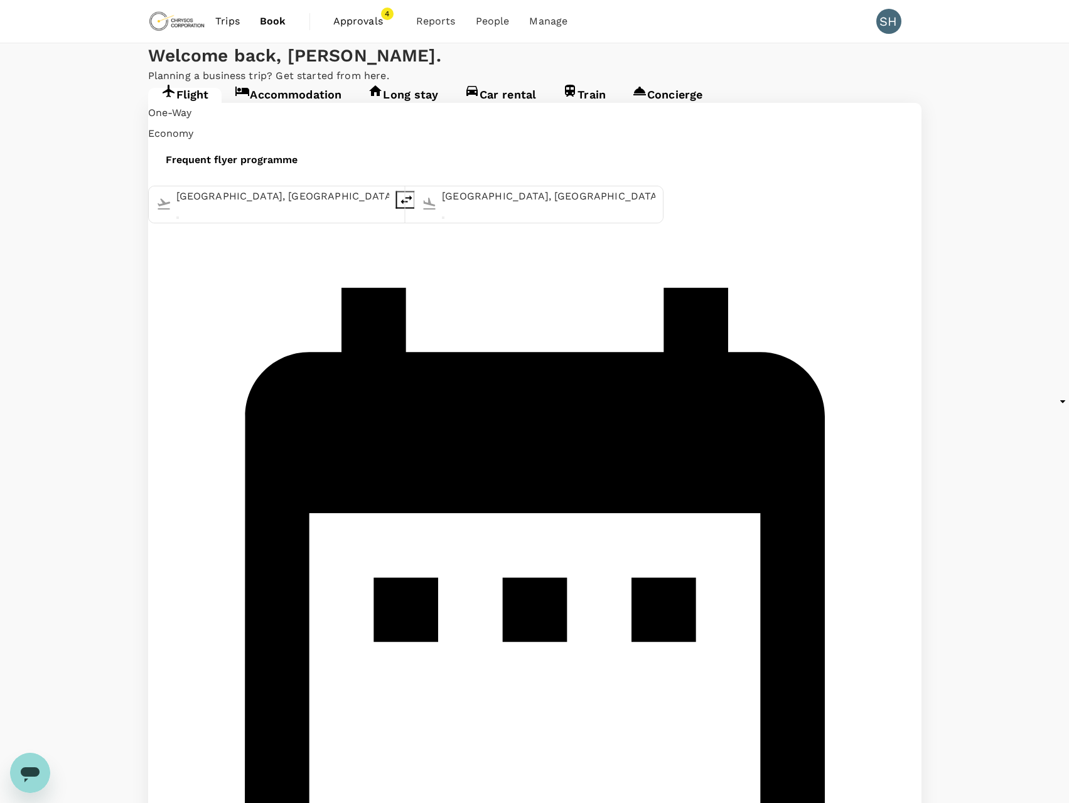
drag, startPoint x: 632, startPoint y: 595, endPoint x: 218, endPoint y: 463, distance: 434.0
click at [218, 463] on div "One-Way oneway Economy economy Frequent flyer programme [GEOGRAPHIC_DATA], [GEO…" at bounding box center [534, 813] width 773 height 1421
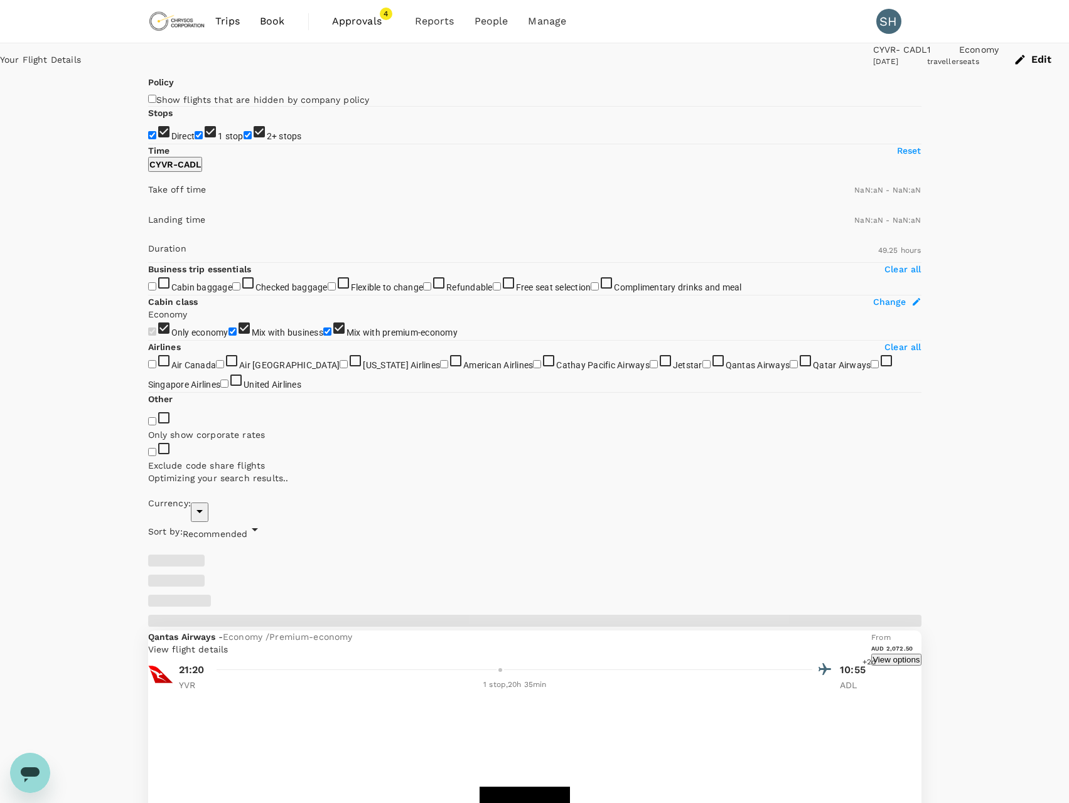
type input "AUD"
type input "1440"
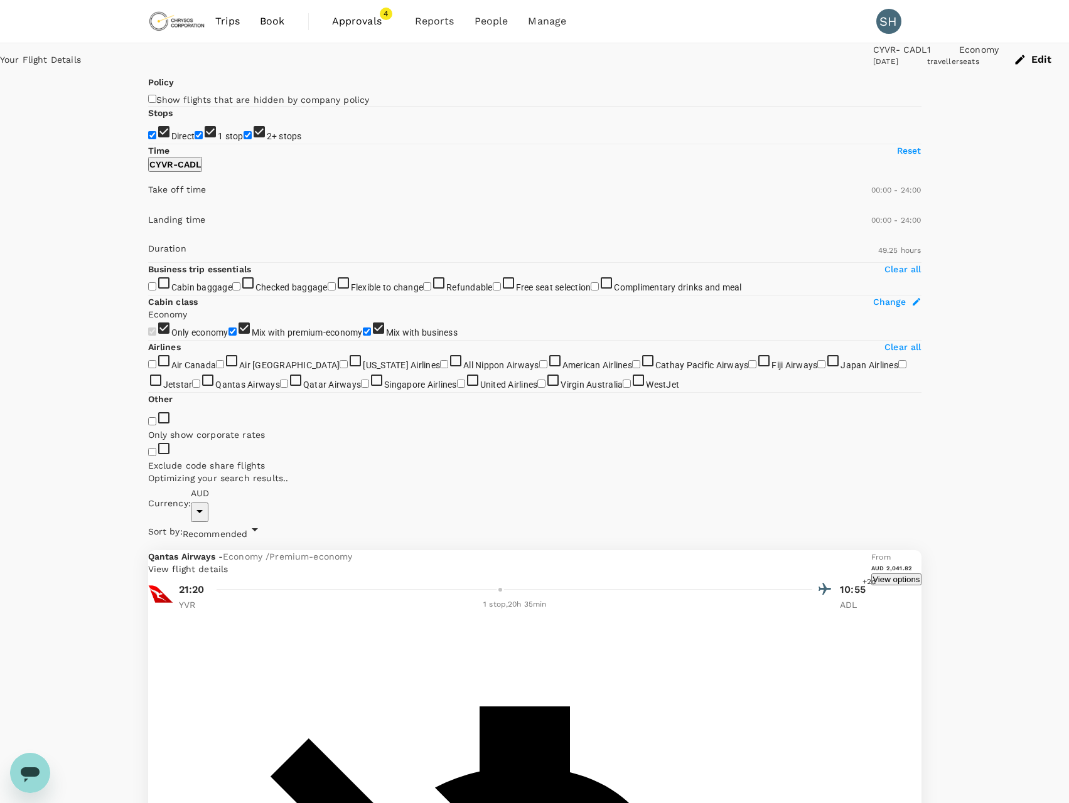
type input "4355"
click at [195, 139] on input "1 stop" at bounding box center [199, 135] width 8 height 8
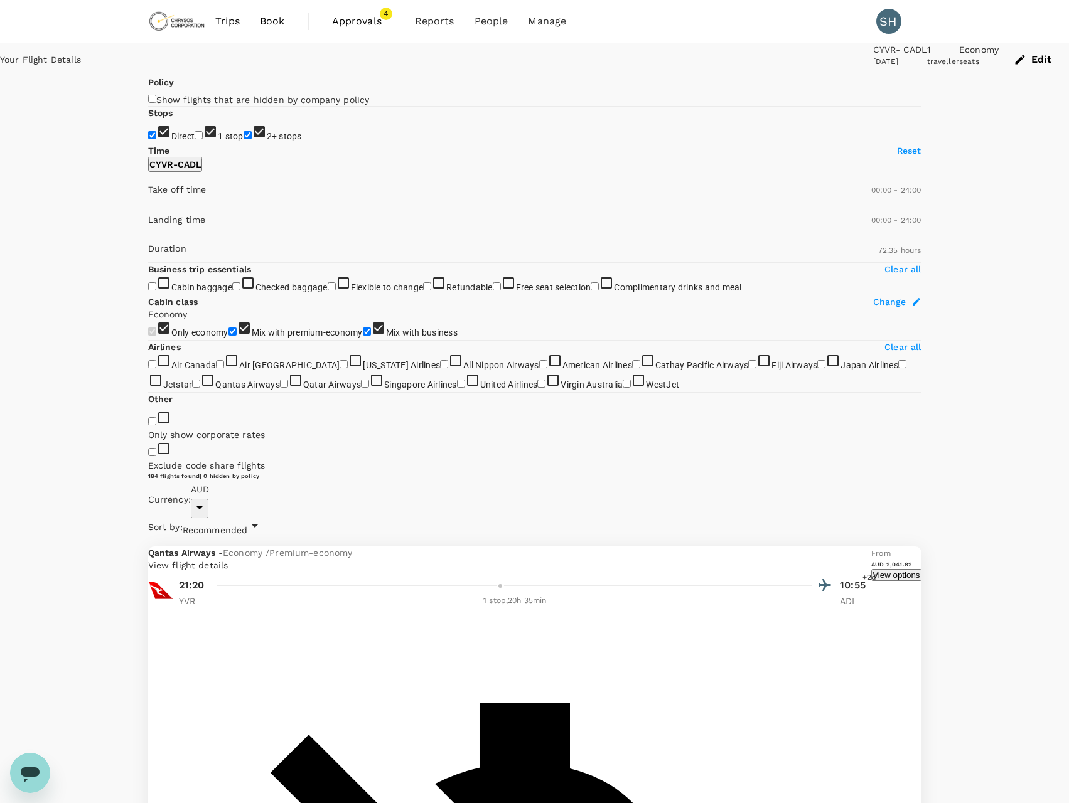
checkbox input "false"
click at [153, 139] on input "Direct" at bounding box center [152, 135] width 8 height 8
checkbox input "false"
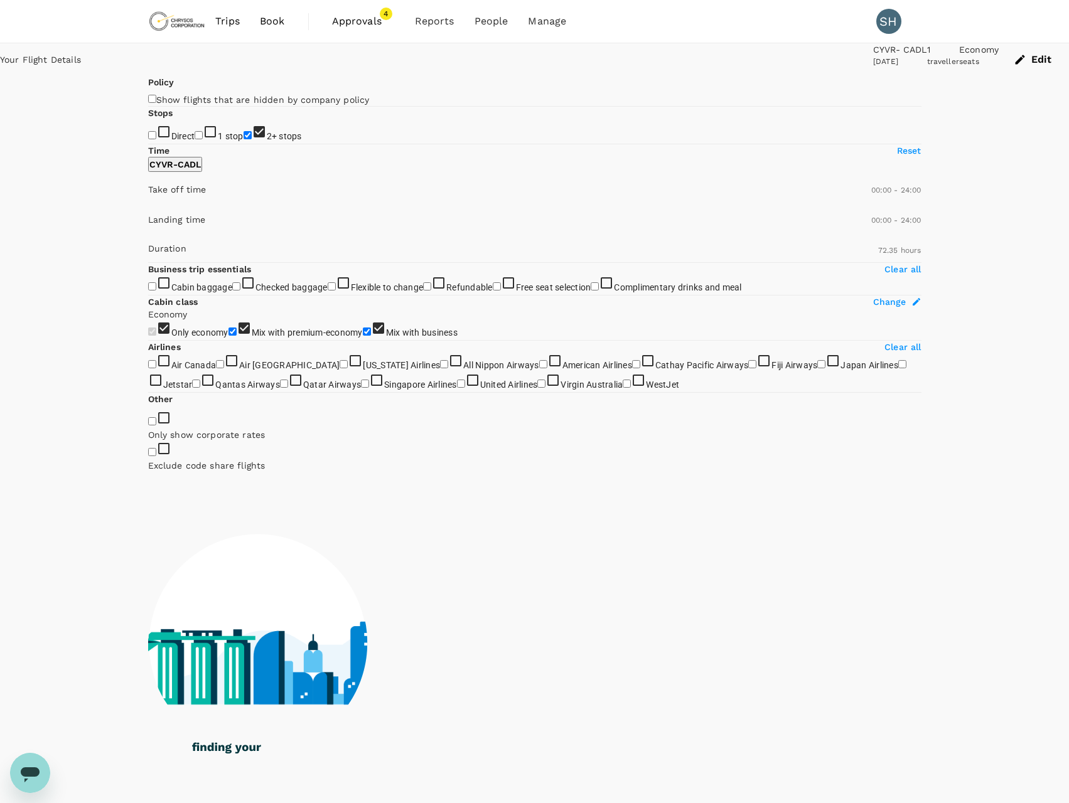
click at [243, 139] on input "2+ stops" at bounding box center [247, 135] width 8 height 8
checkbox input "false"
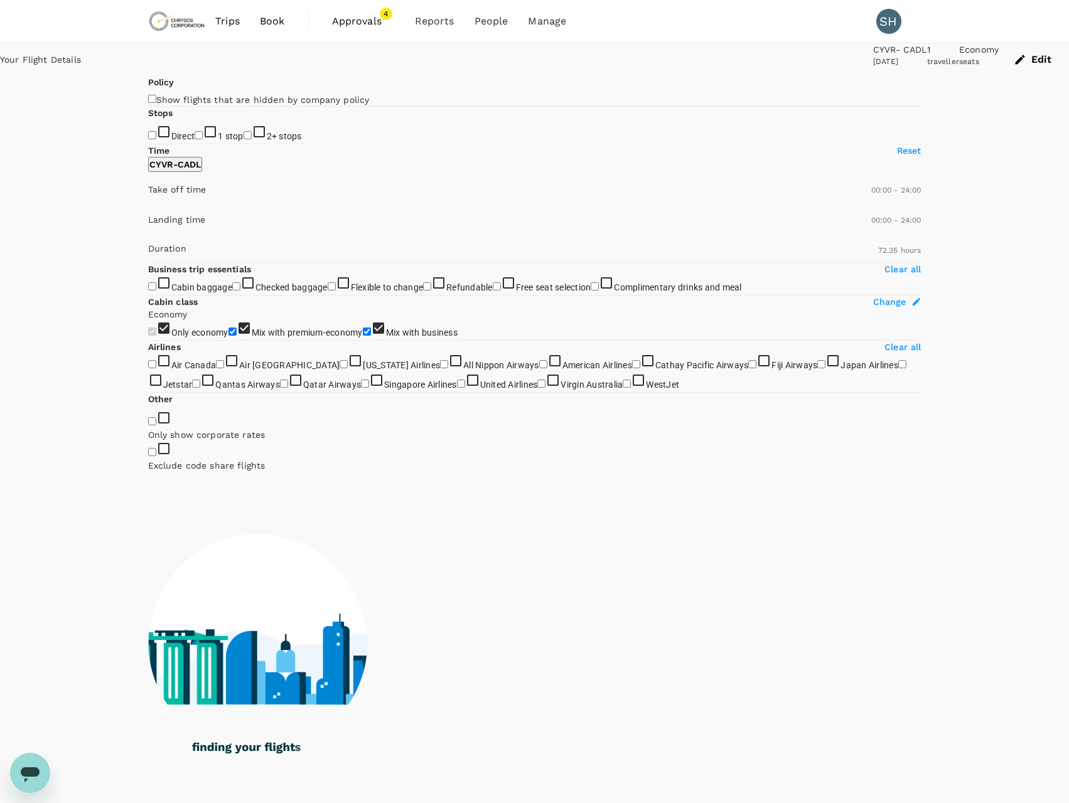
click at [195, 139] on input "1 stop" at bounding box center [199, 135] width 8 height 8
checkbox input "true"
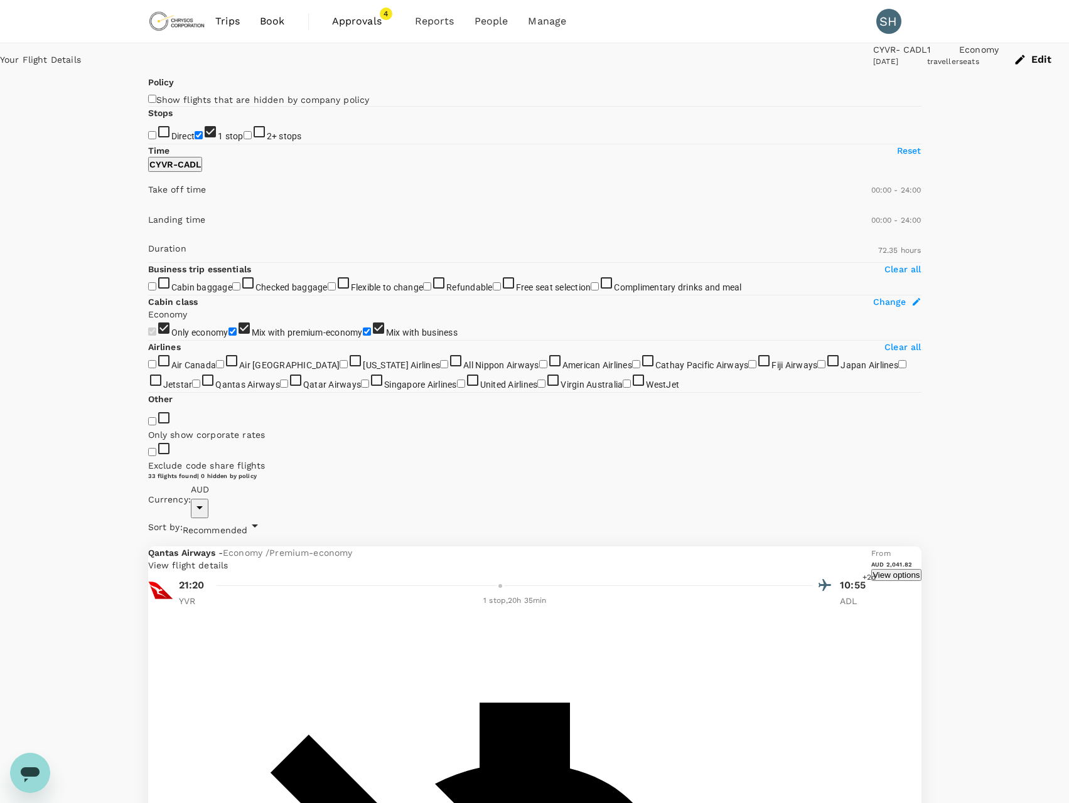
click at [871, 569] on button "View options" at bounding box center [896, 575] width 50 height 12
click at [998, 65] on button "Edit" at bounding box center [1033, 59] width 70 height 33
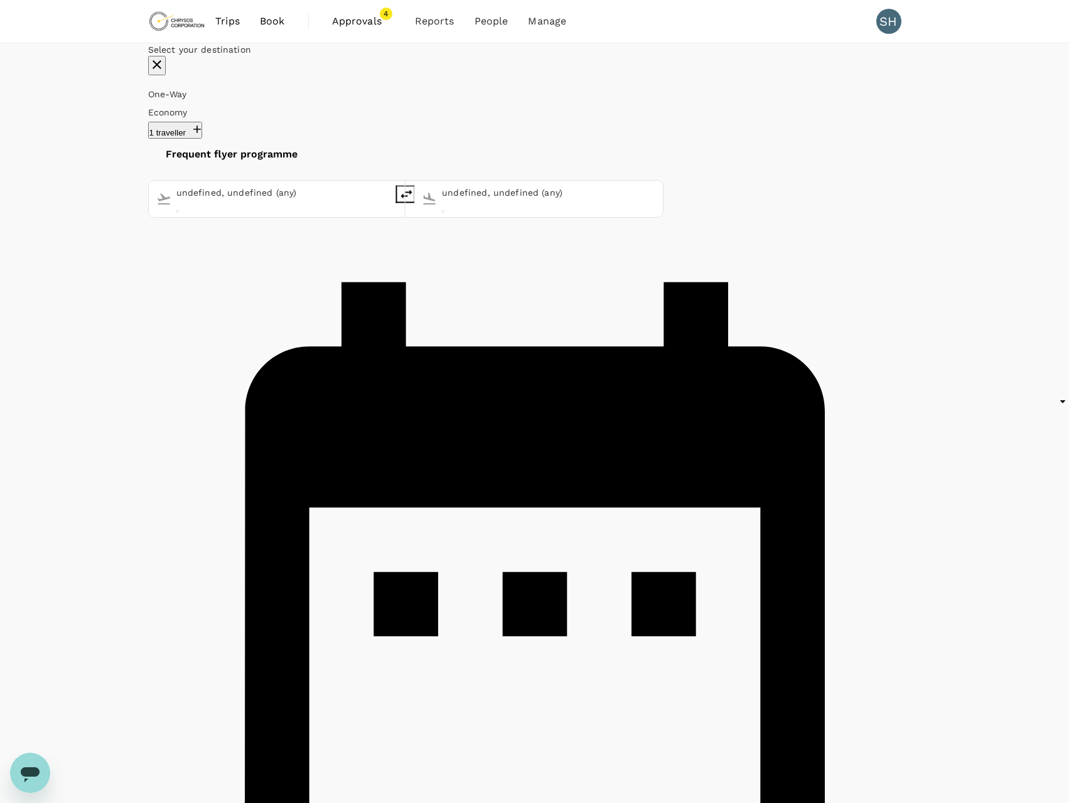
type input "[GEOGRAPHIC_DATA], [GEOGRAPHIC_DATA] (any)"
click at [333, 184] on input "[GEOGRAPHIC_DATA], [GEOGRAPHIC_DATA] (any)" at bounding box center [282, 193] width 213 height 18
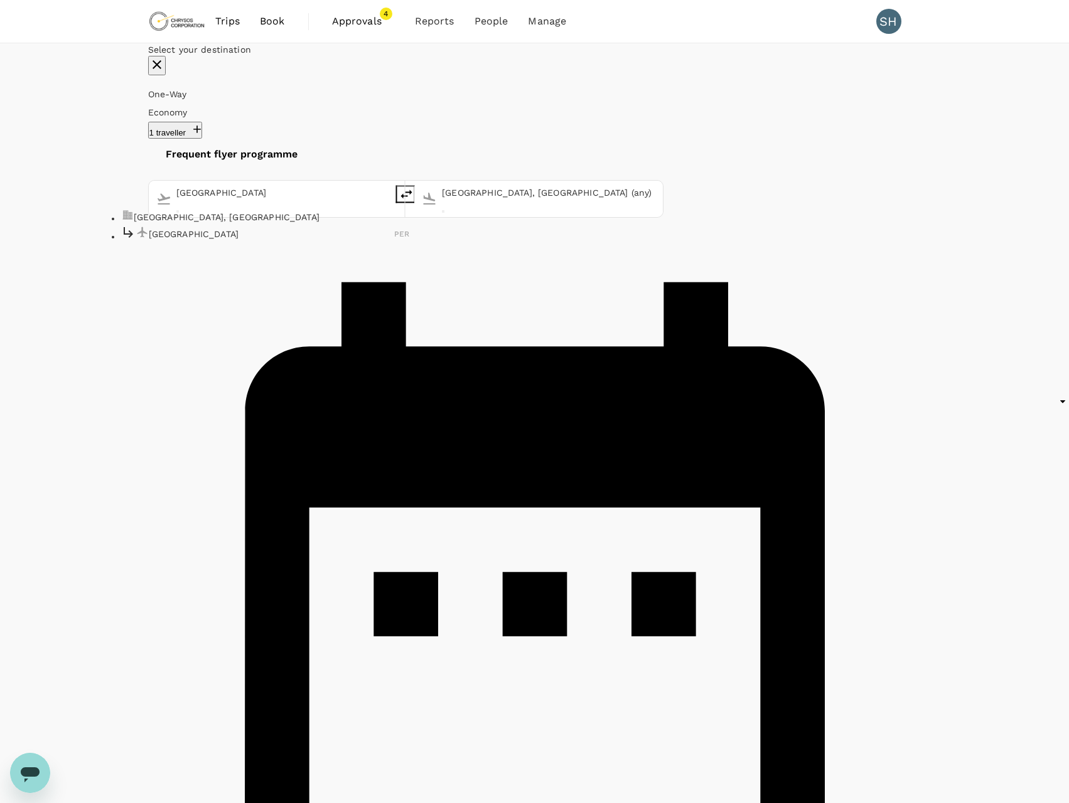
click at [233, 211] on p "[GEOGRAPHIC_DATA], [GEOGRAPHIC_DATA]" at bounding box center [272, 217] width 276 height 13
type input "[GEOGRAPHIC_DATA], [GEOGRAPHIC_DATA] (any)"
click at [486, 184] on input "[GEOGRAPHIC_DATA], [GEOGRAPHIC_DATA] (any)" at bounding box center [548, 193] width 213 height 18
click at [582, 184] on input "[GEOGRAPHIC_DATA], [GEOGRAPHIC_DATA] (any)" at bounding box center [548, 193] width 213 height 18
drag, startPoint x: 581, startPoint y: 173, endPoint x: 390, endPoint y: 156, distance: 192.1
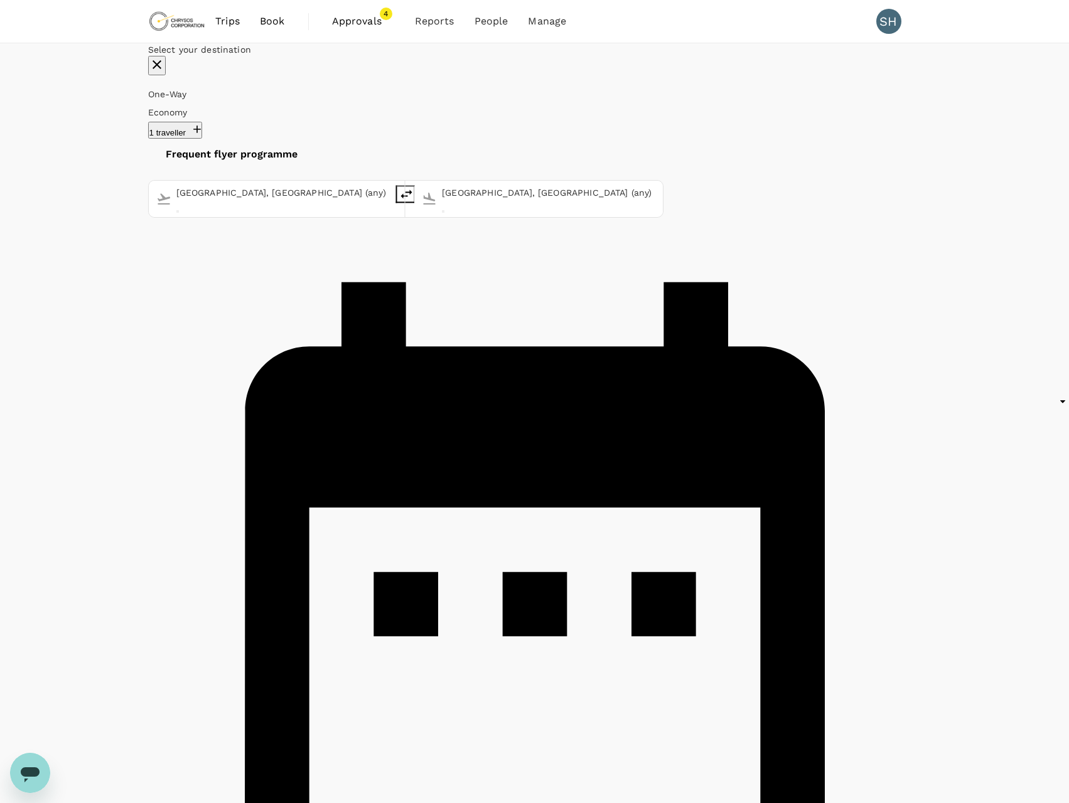
click at [390, 180] on div "[GEOGRAPHIC_DATA], [GEOGRAPHIC_DATA] (any) [GEOGRAPHIC_DATA], [GEOGRAPHIC_DATA]…" at bounding box center [405, 199] width 515 height 38
click at [481, 211] on p "[GEOGRAPHIC_DATA], [GEOGRAPHIC_DATA]" at bounding box center [537, 217] width 276 height 13
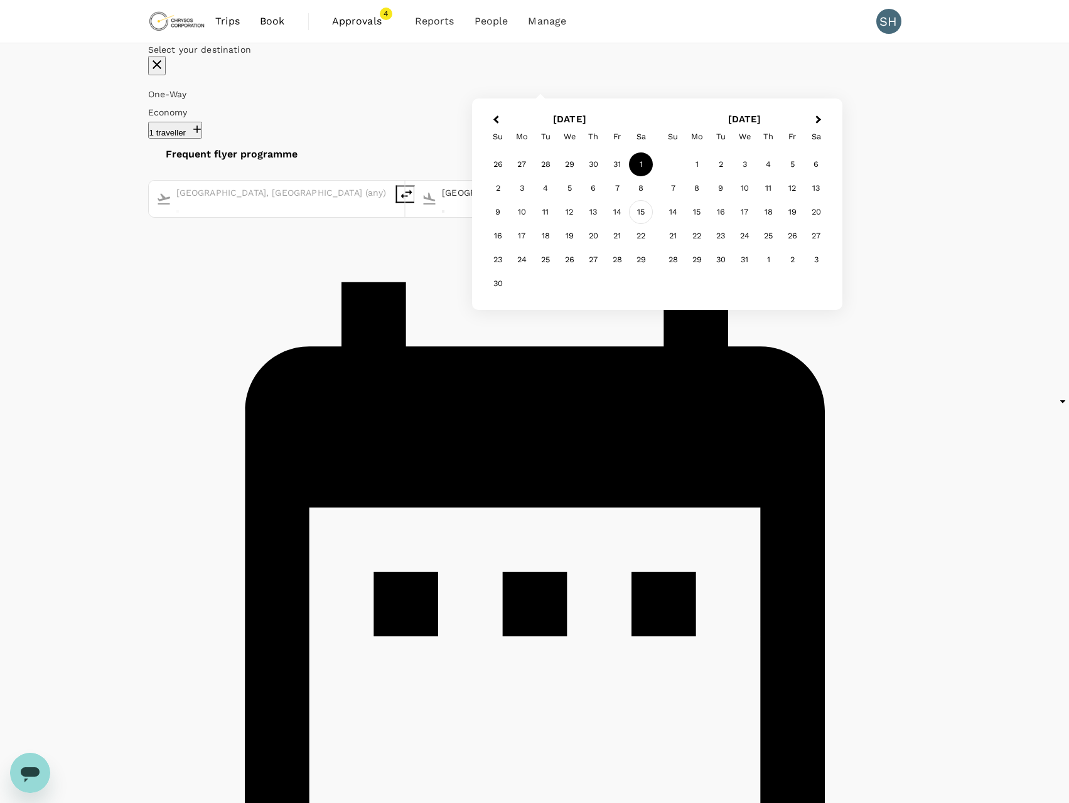
type input "[GEOGRAPHIC_DATA], [GEOGRAPHIC_DATA] (any)"
click at [653, 224] on div "15" at bounding box center [641, 212] width 24 height 24
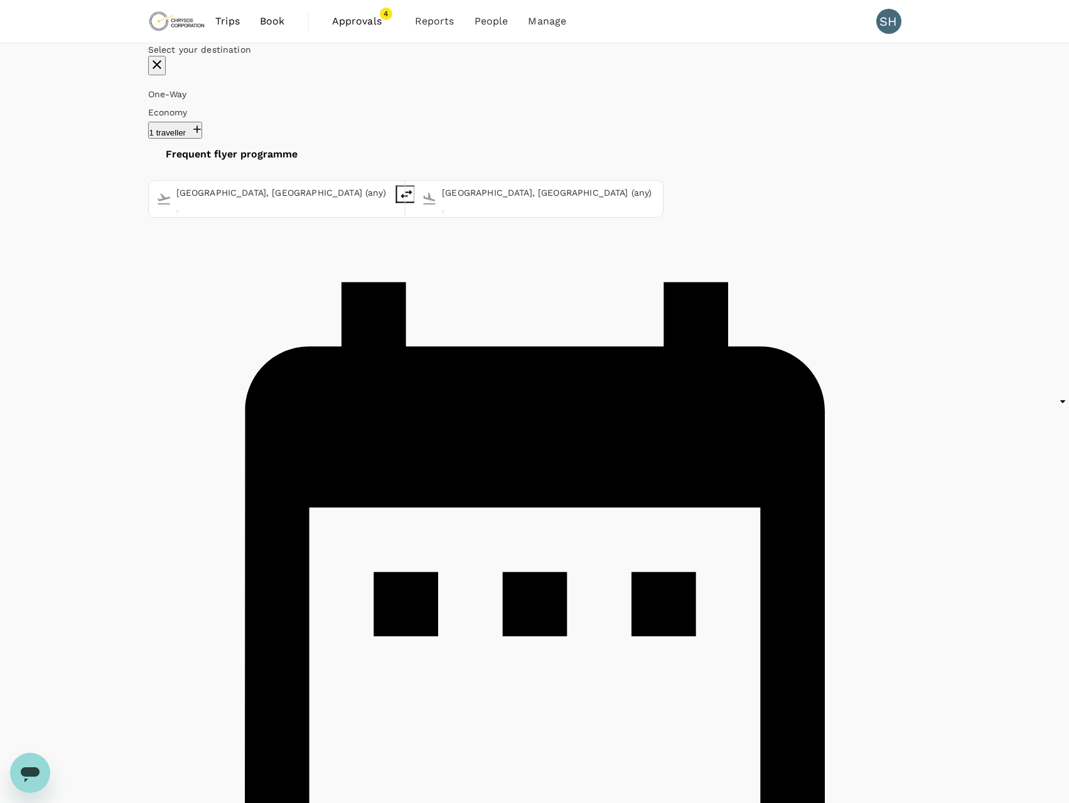
checkbox input "false"
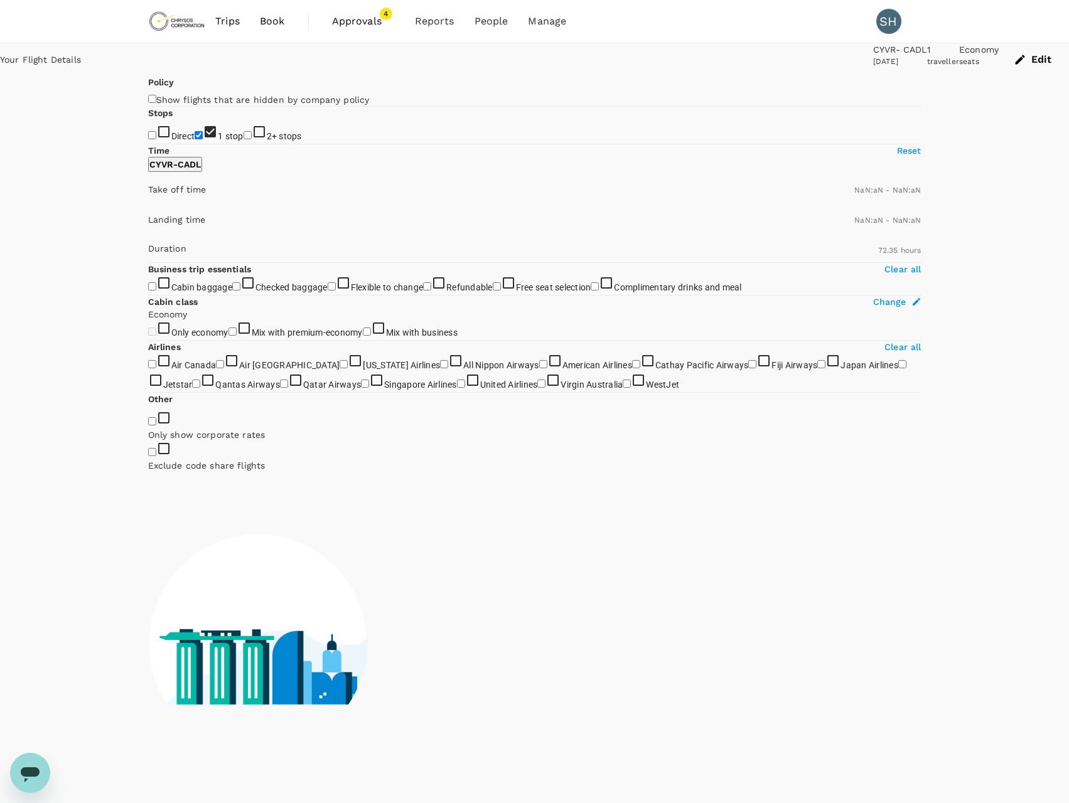
type input "1440"
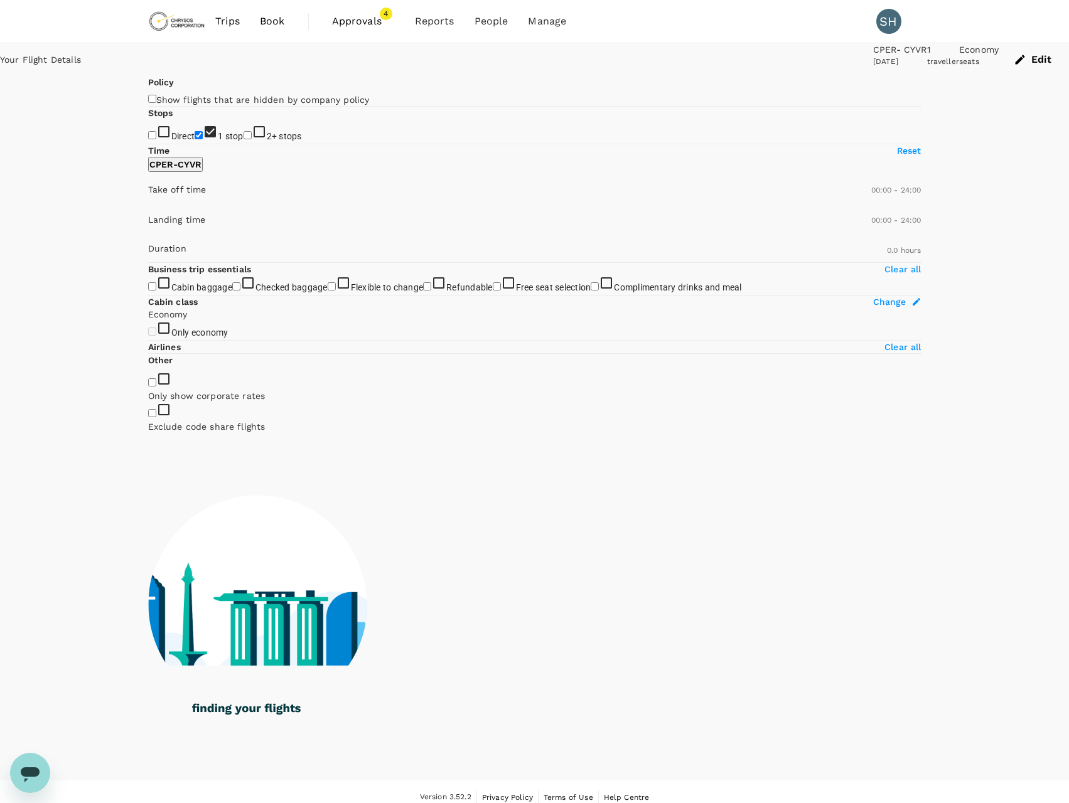
type input "2729"
checkbox input "true"
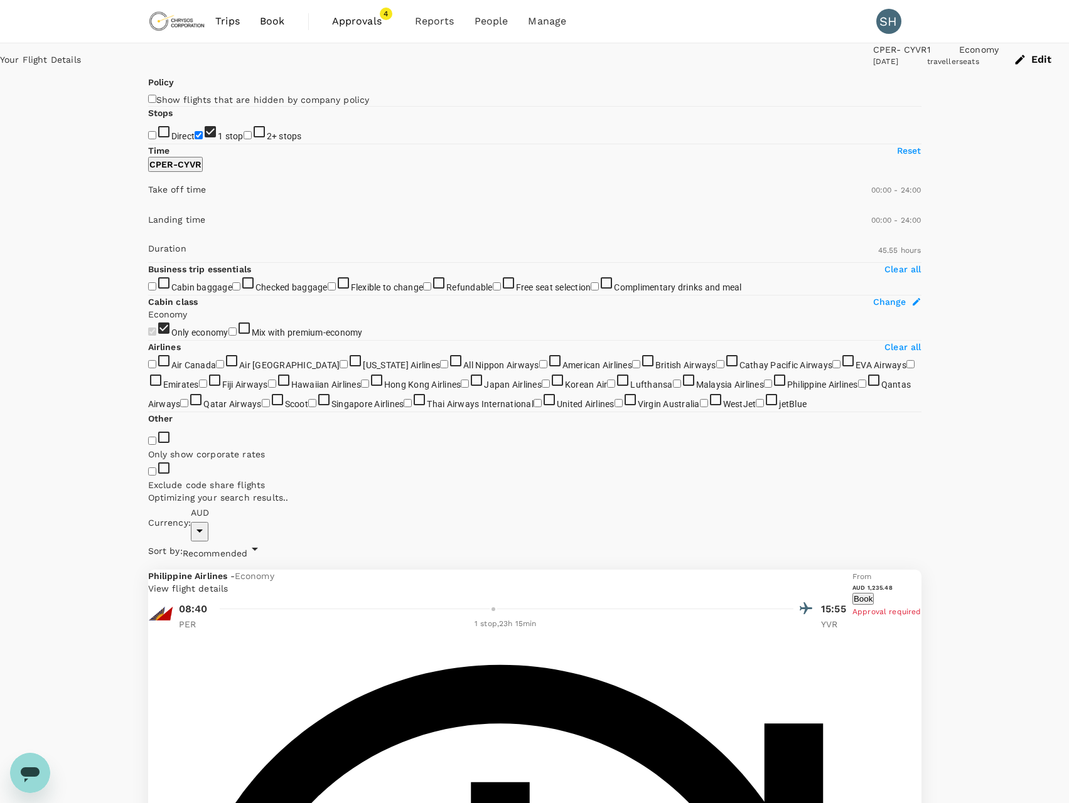
type input "4155"
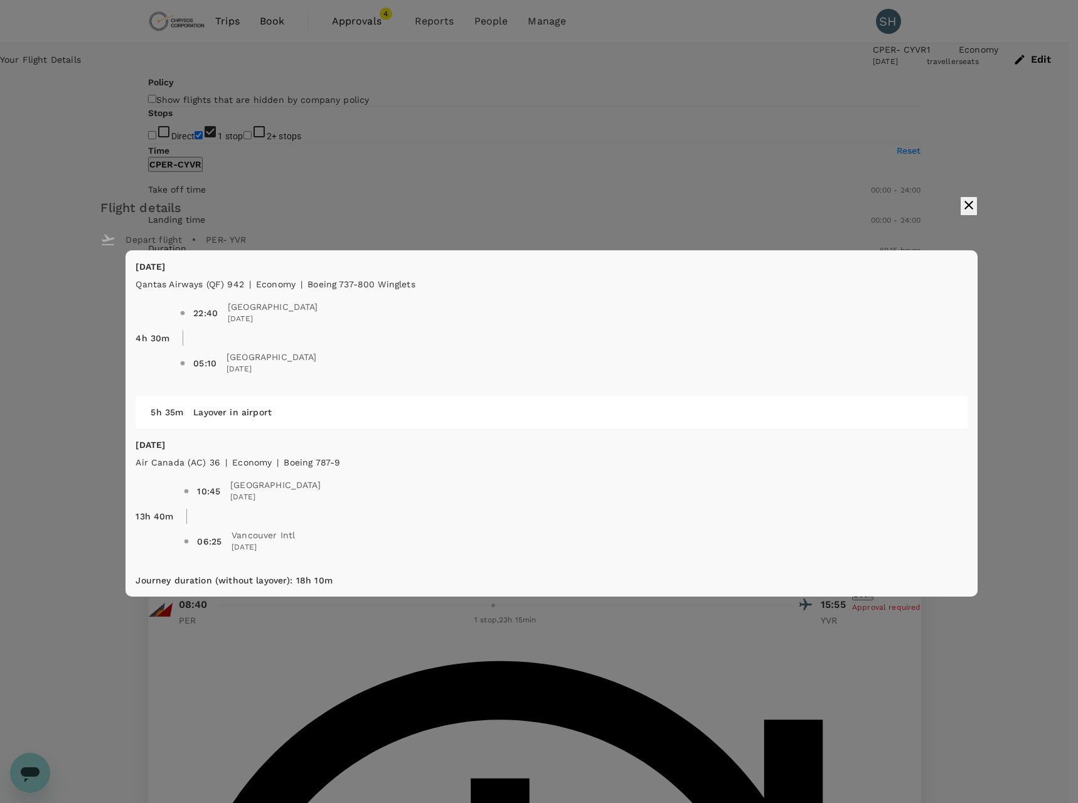
click at [964, 210] on icon "button" at bounding box center [968, 205] width 9 height 9
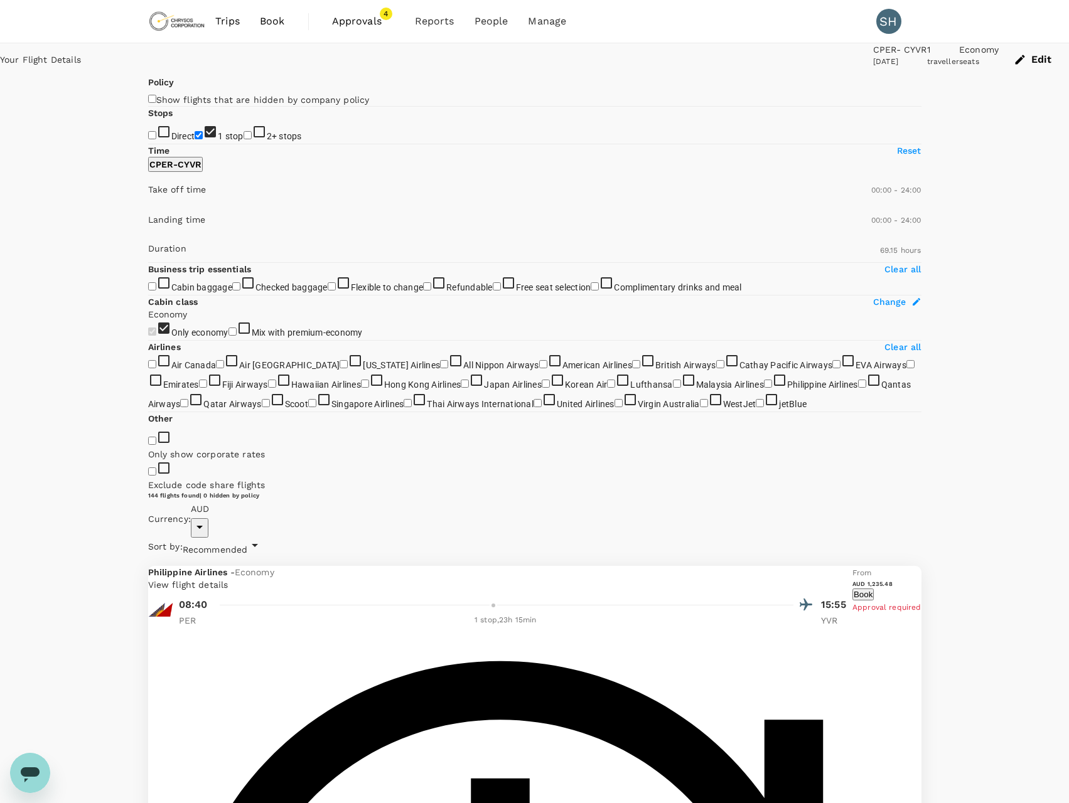
click at [998, 63] on button "Edit" at bounding box center [1033, 59] width 70 height 33
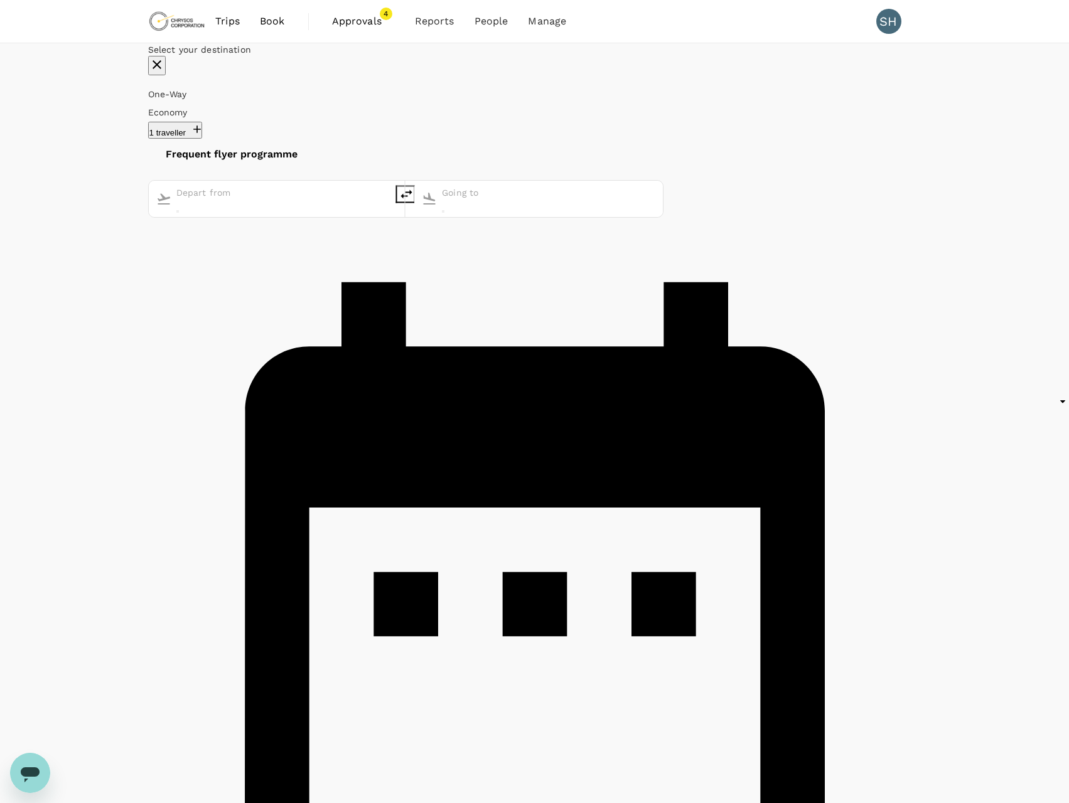
type input "[GEOGRAPHIC_DATA], [GEOGRAPHIC_DATA] (any)"
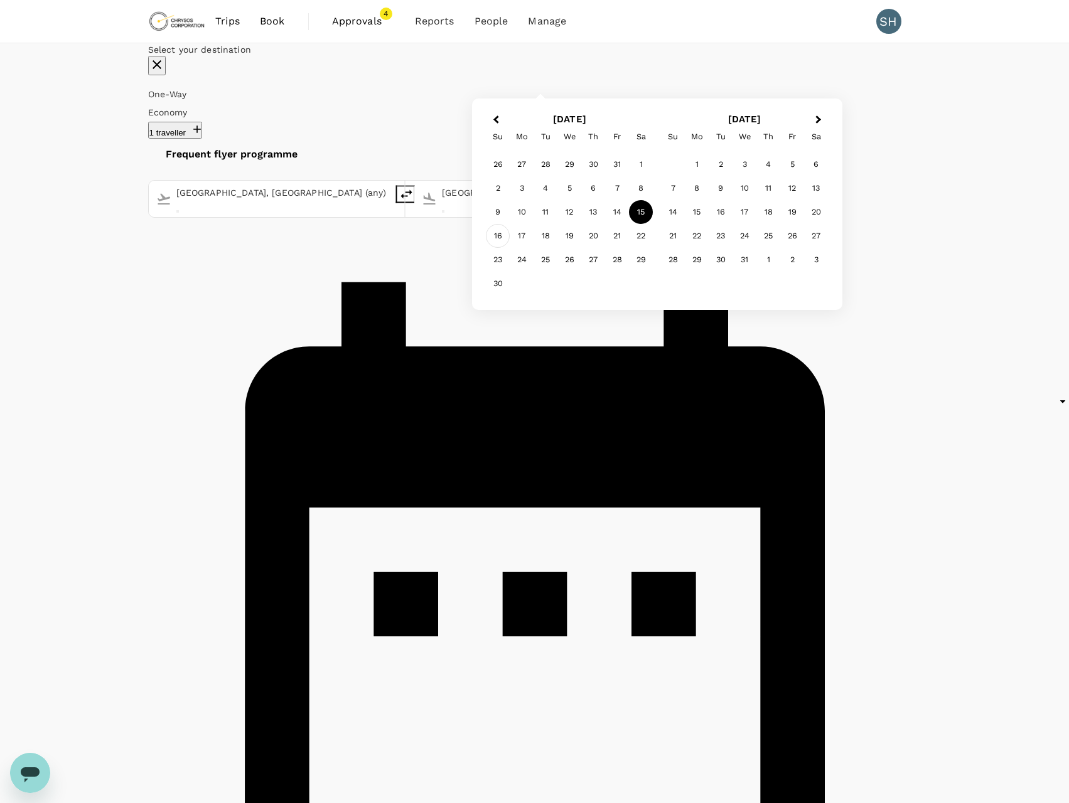
click at [510, 248] on div "16" at bounding box center [498, 236] width 24 height 24
click at [521, 212] on div "One-Way oneway Economy economy 1 traveller Frequent flyer programme [GEOGRAPHIC…" at bounding box center [534, 590] width 773 height 1010
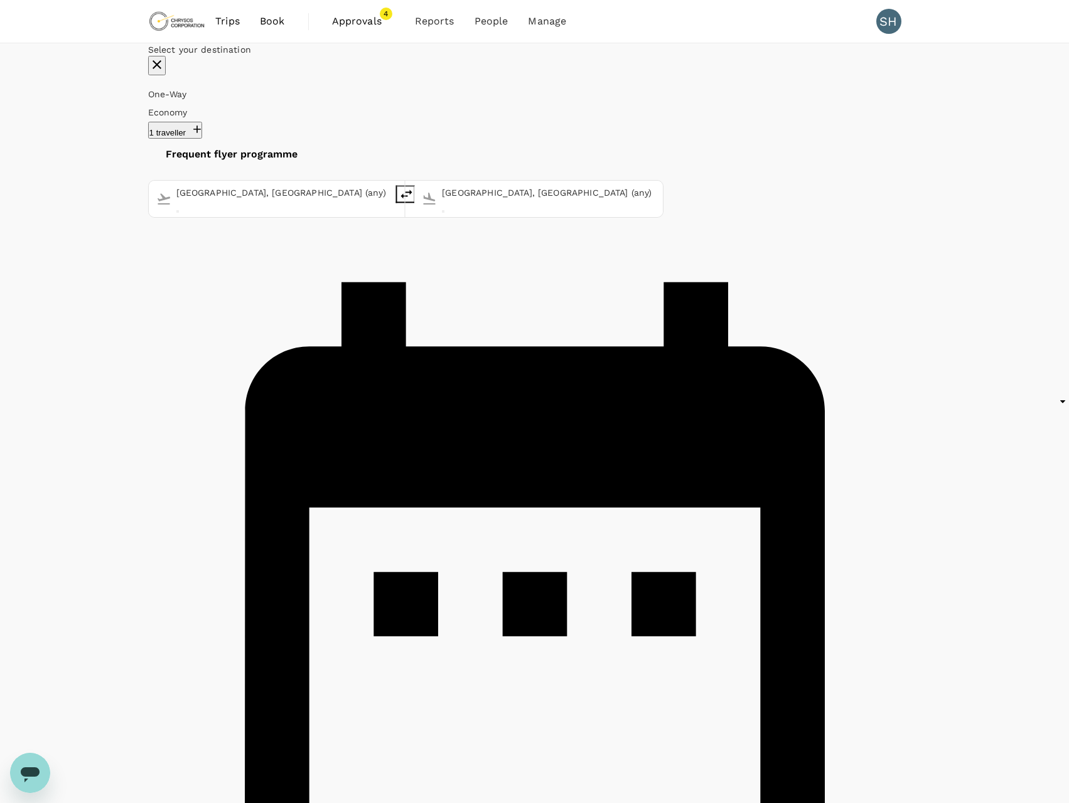
checkbox input "false"
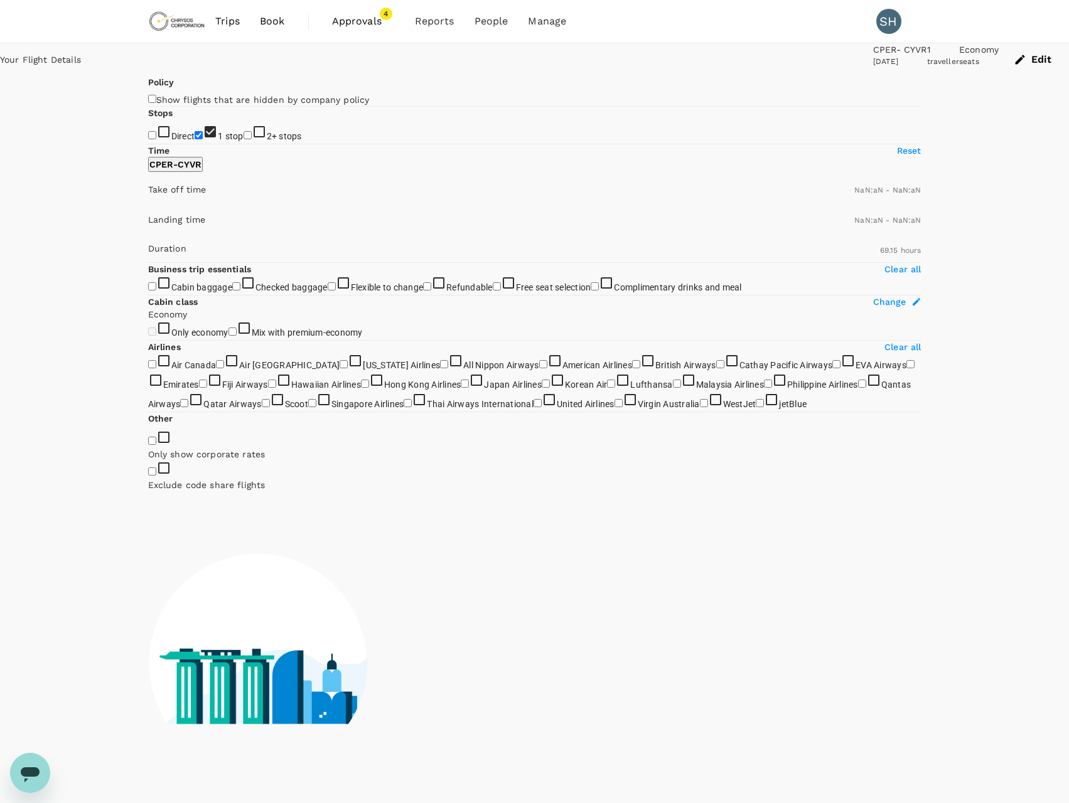
type input "1440"
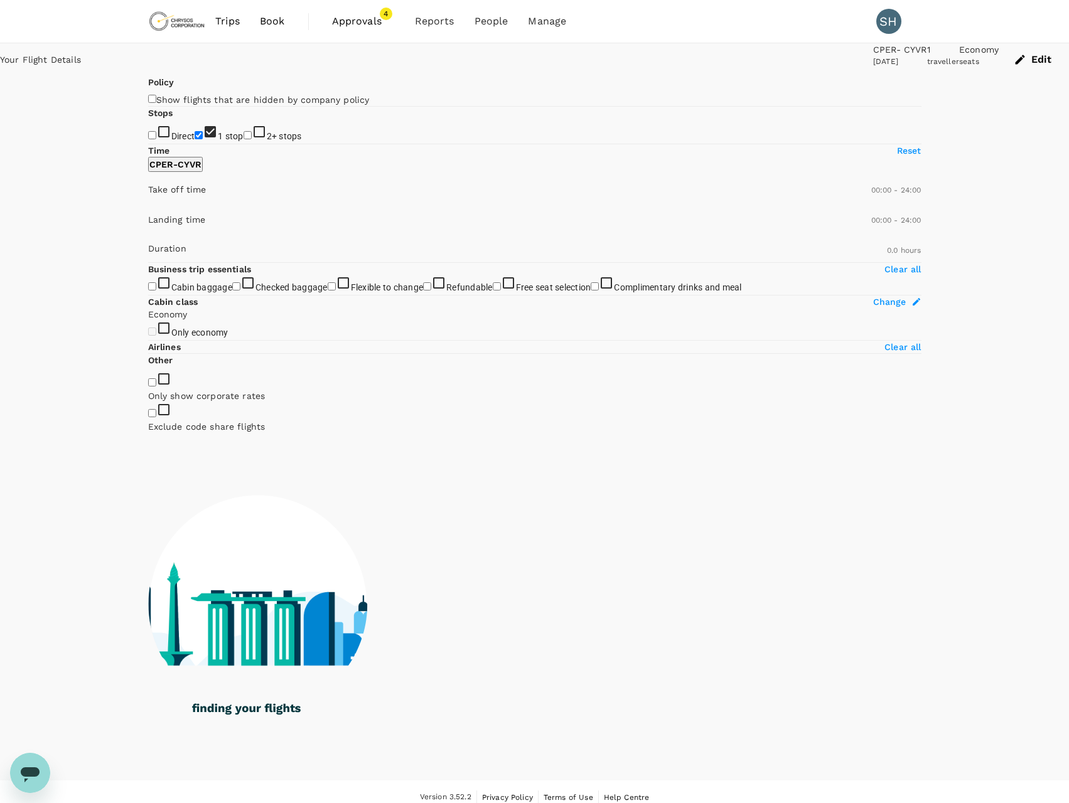
type input "2624"
checkbox input "true"
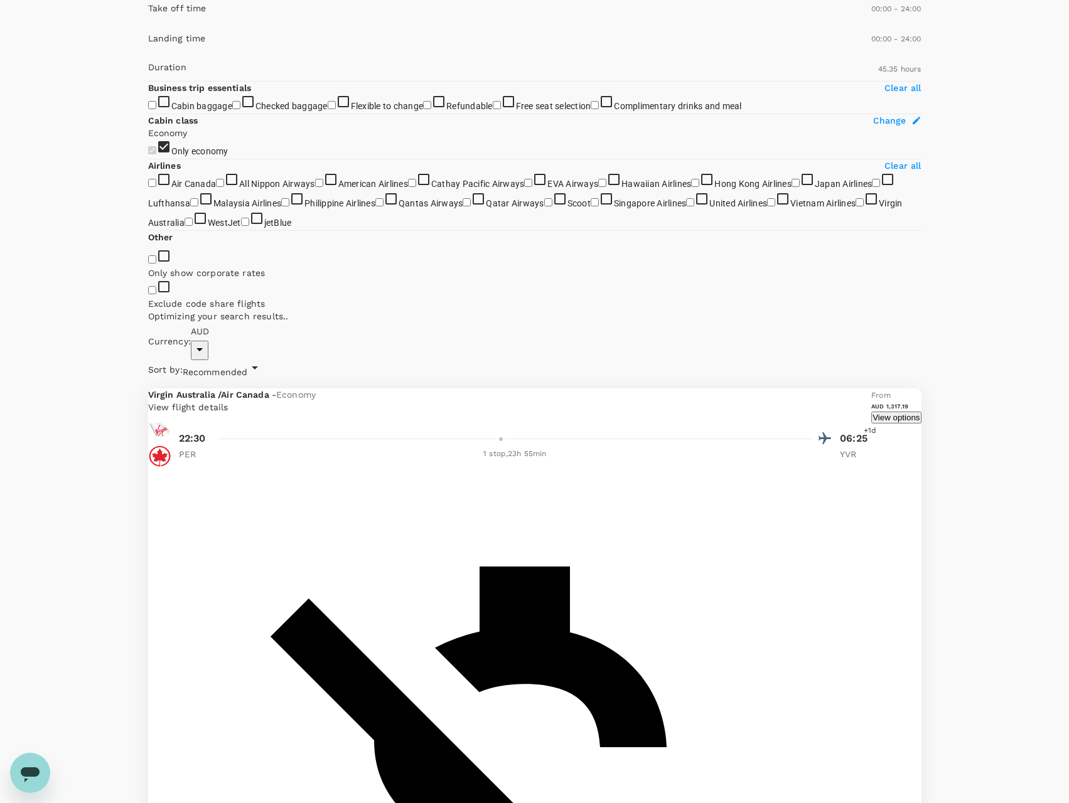
scroll to position [63, 0]
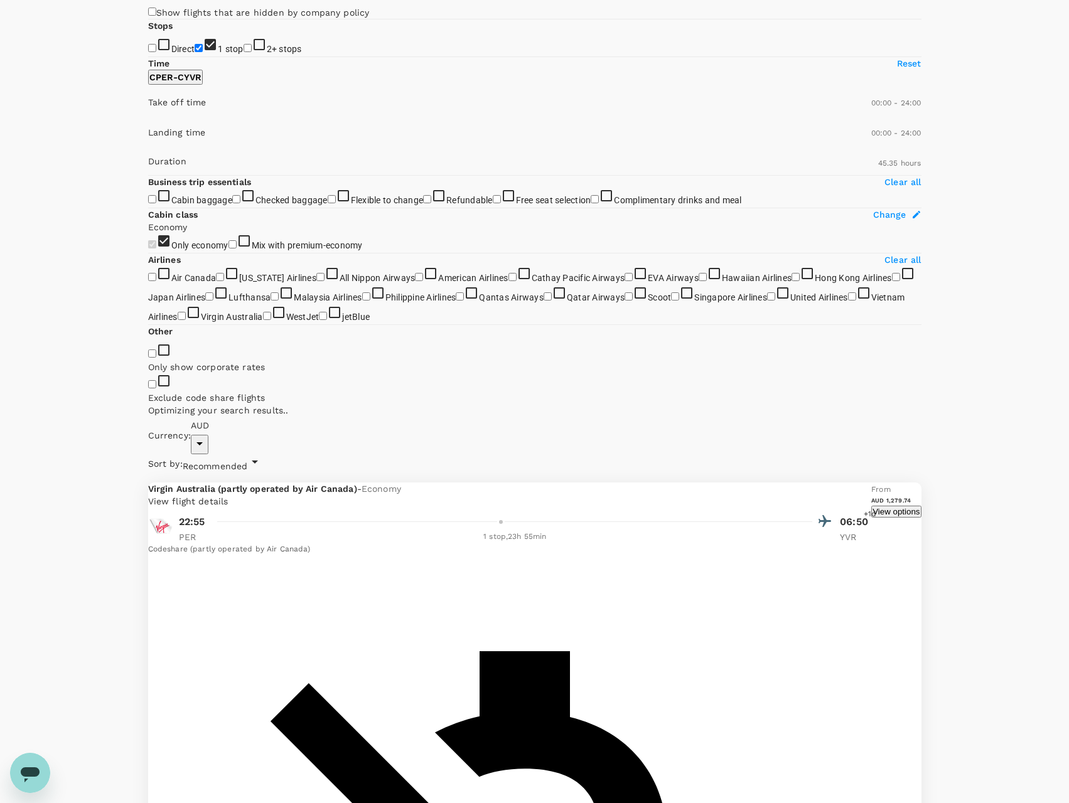
scroll to position [79, 0]
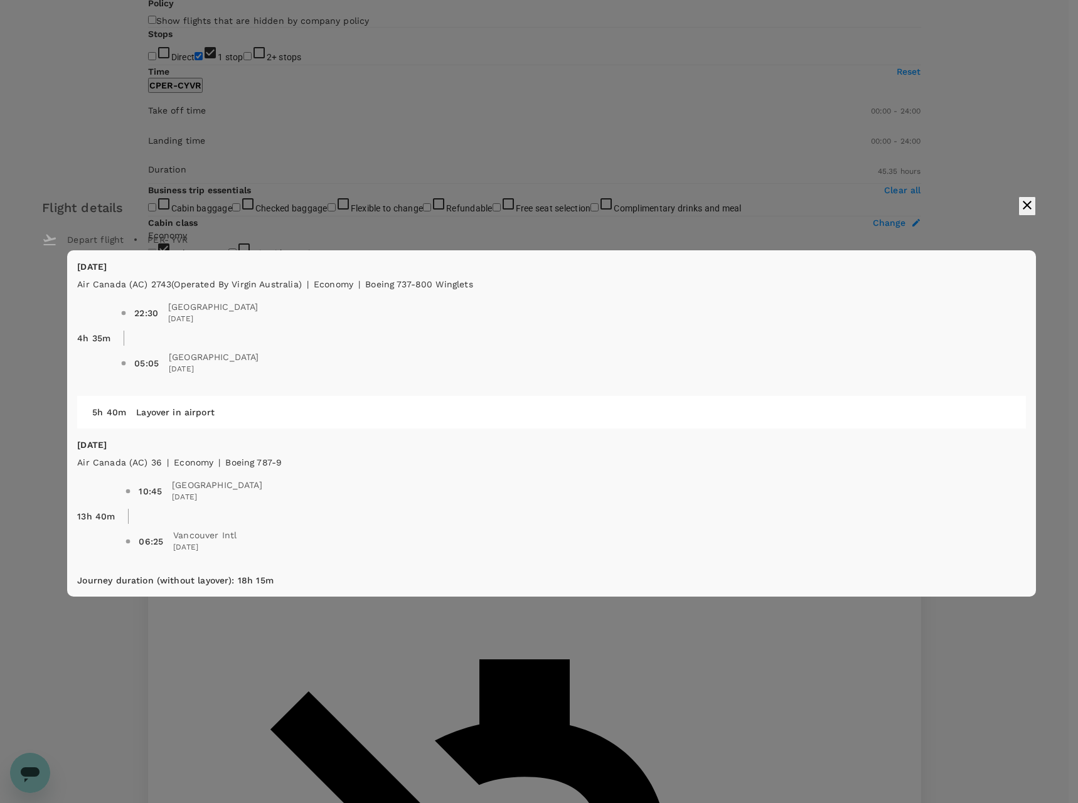
type input "4155"
click at [1020, 208] on icon "button" at bounding box center [1027, 205] width 15 height 15
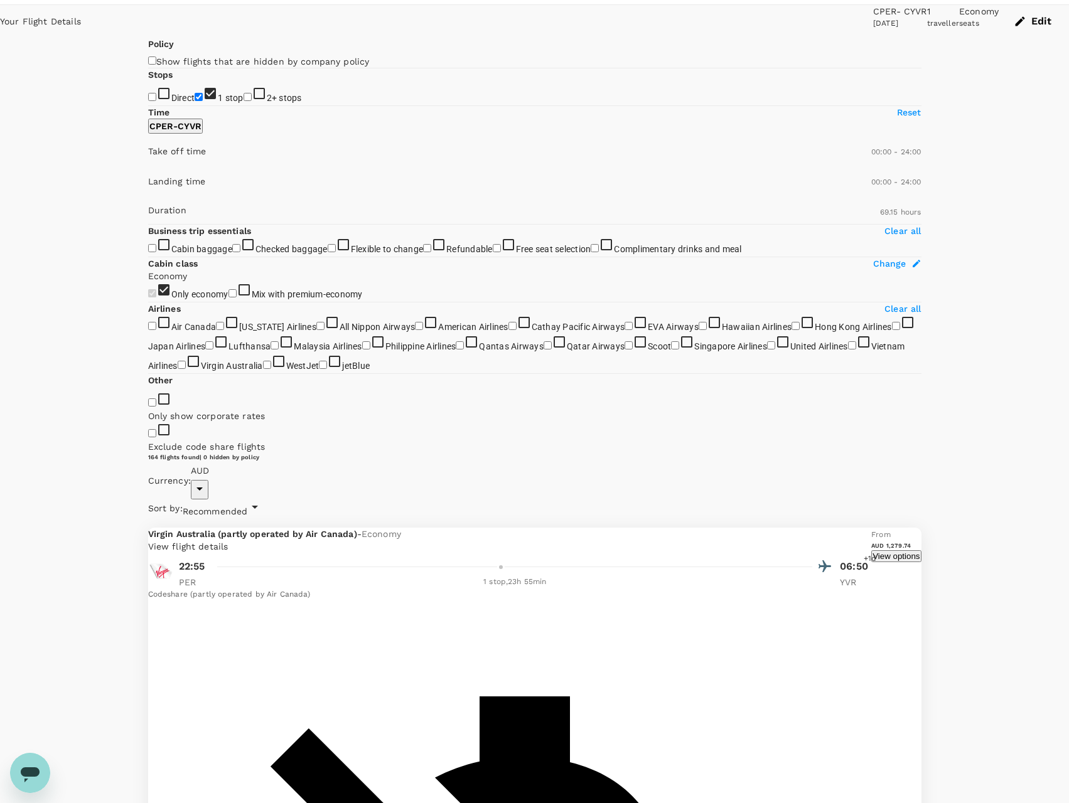
scroll to position [0, 0]
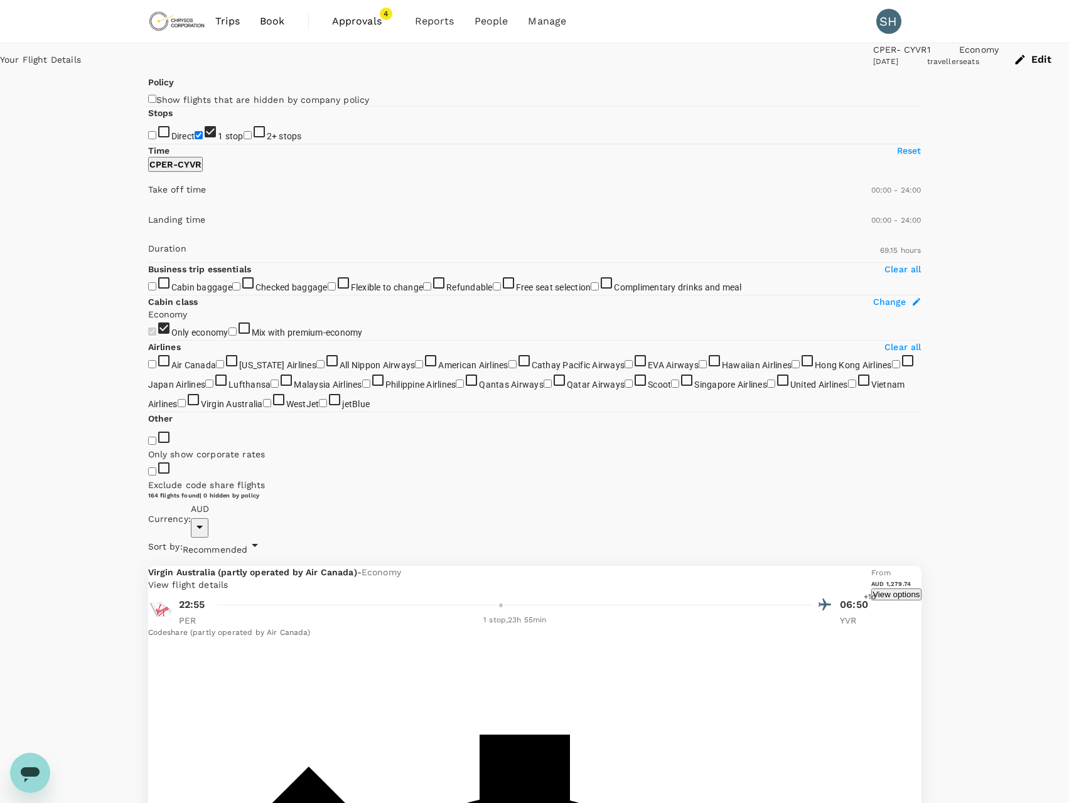
click at [998, 58] on button "Edit" at bounding box center [1033, 59] width 70 height 33
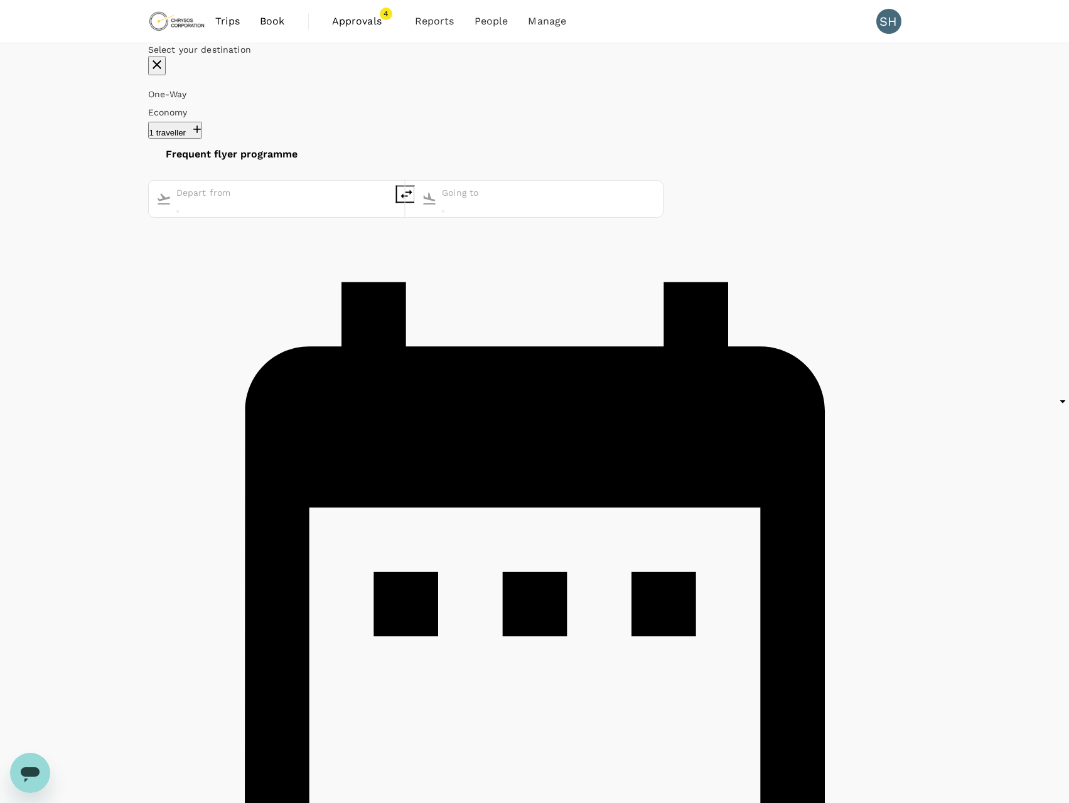
type input "[GEOGRAPHIC_DATA], [GEOGRAPHIC_DATA] (any)"
click at [324, 184] on input "[GEOGRAPHIC_DATA], [GEOGRAPHIC_DATA] (any)" at bounding box center [282, 193] width 213 height 18
click at [289, 211] on p "[GEOGRAPHIC_DATA], [GEOGRAPHIC_DATA]" at bounding box center [272, 217] width 276 height 13
type input "[GEOGRAPHIC_DATA], [GEOGRAPHIC_DATA] (any)"
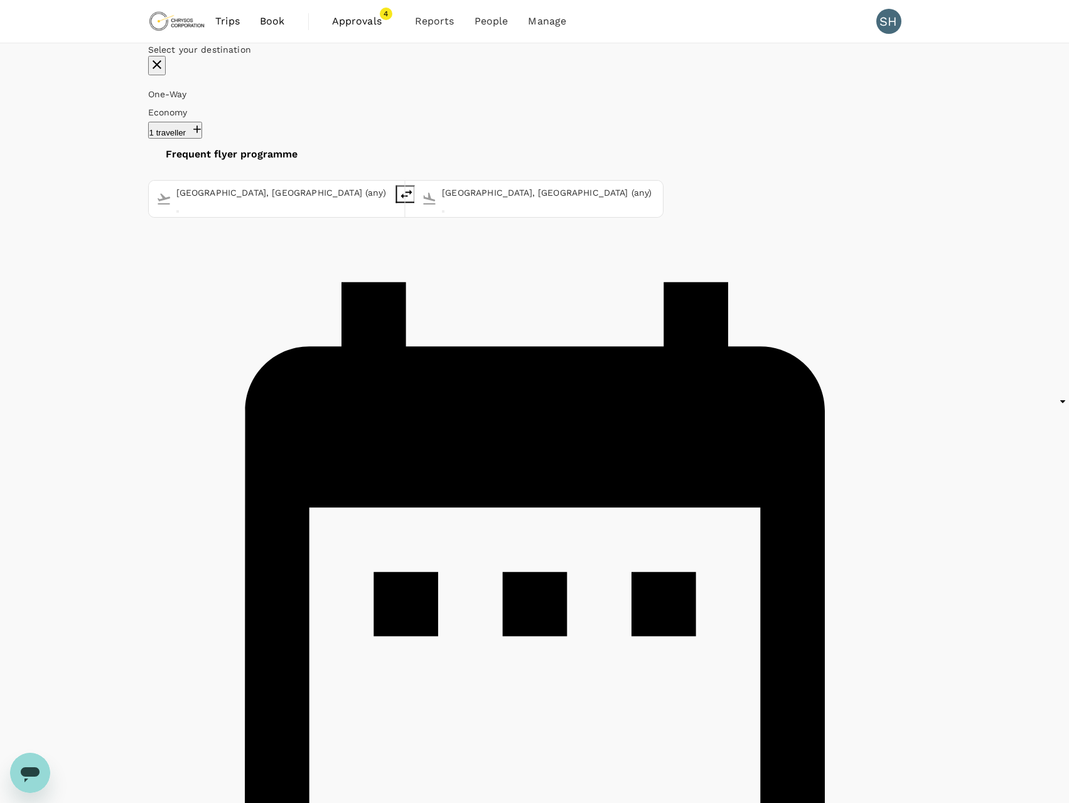
drag, startPoint x: 587, startPoint y: 172, endPoint x: 360, endPoint y: 136, distance: 229.4
click at [360, 137] on div "One-Way oneway Economy economy 1 traveller Frequent flyer programme [GEOGRAPHIC…" at bounding box center [534, 590] width 773 height 1010
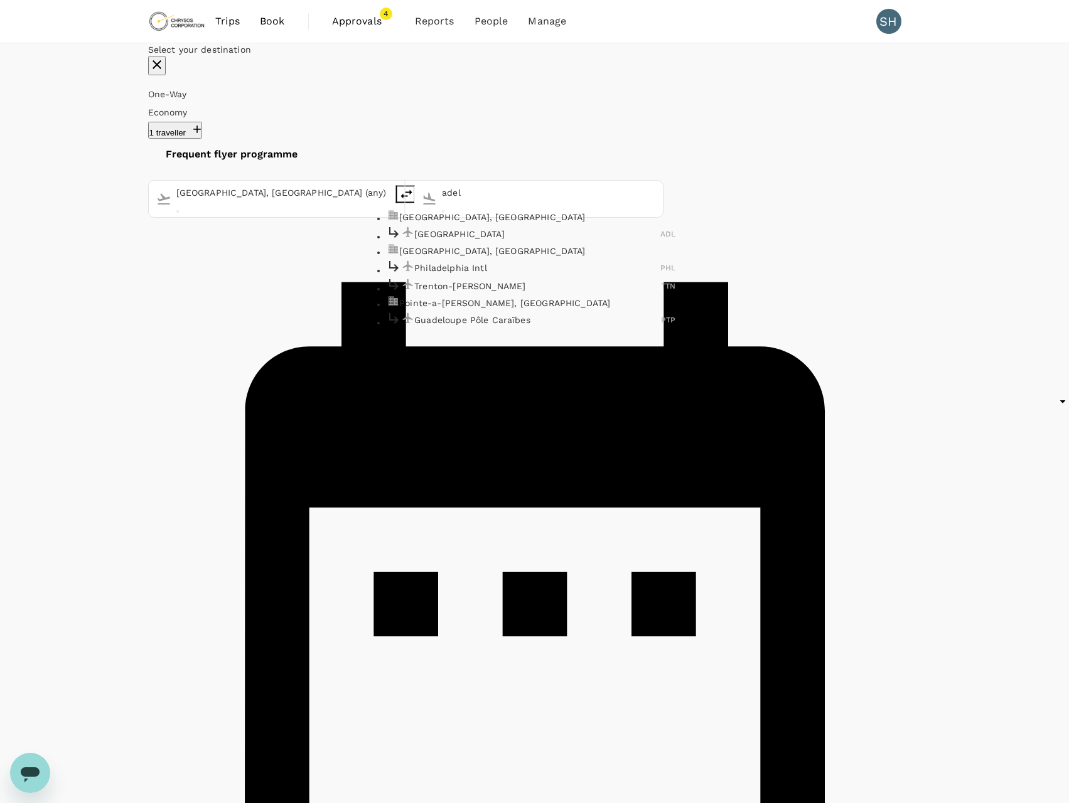
click at [469, 211] on p "[GEOGRAPHIC_DATA], [GEOGRAPHIC_DATA]" at bounding box center [537, 217] width 276 height 13
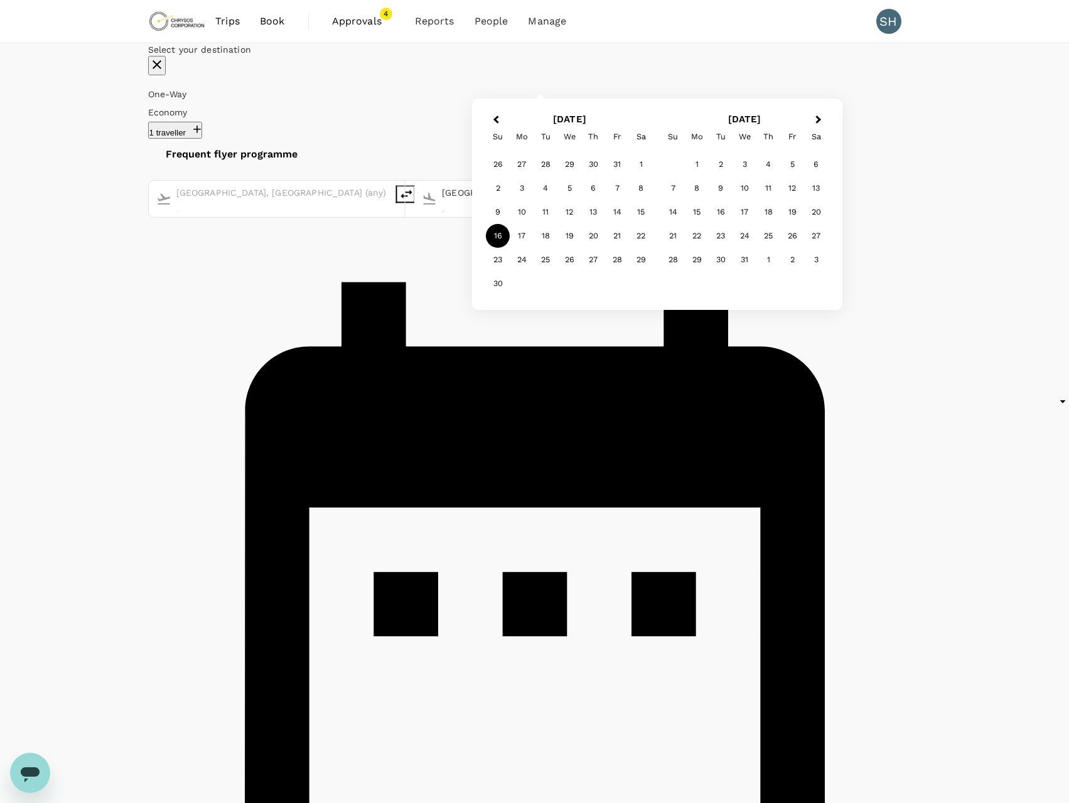
type input "[GEOGRAPHIC_DATA], [GEOGRAPHIC_DATA] (any)"
click at [750, 192] on div "Previous Month Next Month [DATE] Su Mo Tu We Th Fr Sa 26 27 28 29 30 31 1 2 3 4…" at bounding box center [657, 204] width 370 height 211
click at [629, 176] on div "31" at bounding box center [617, 164] width 24 height 24
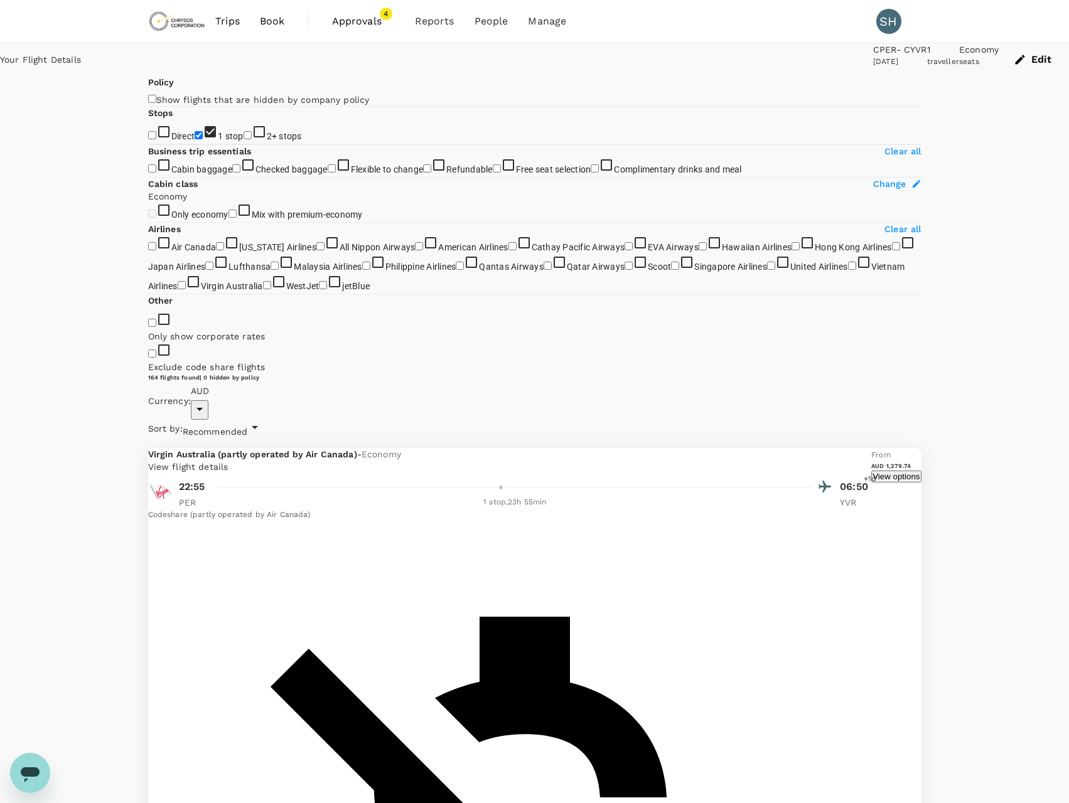
checkbox input "false"
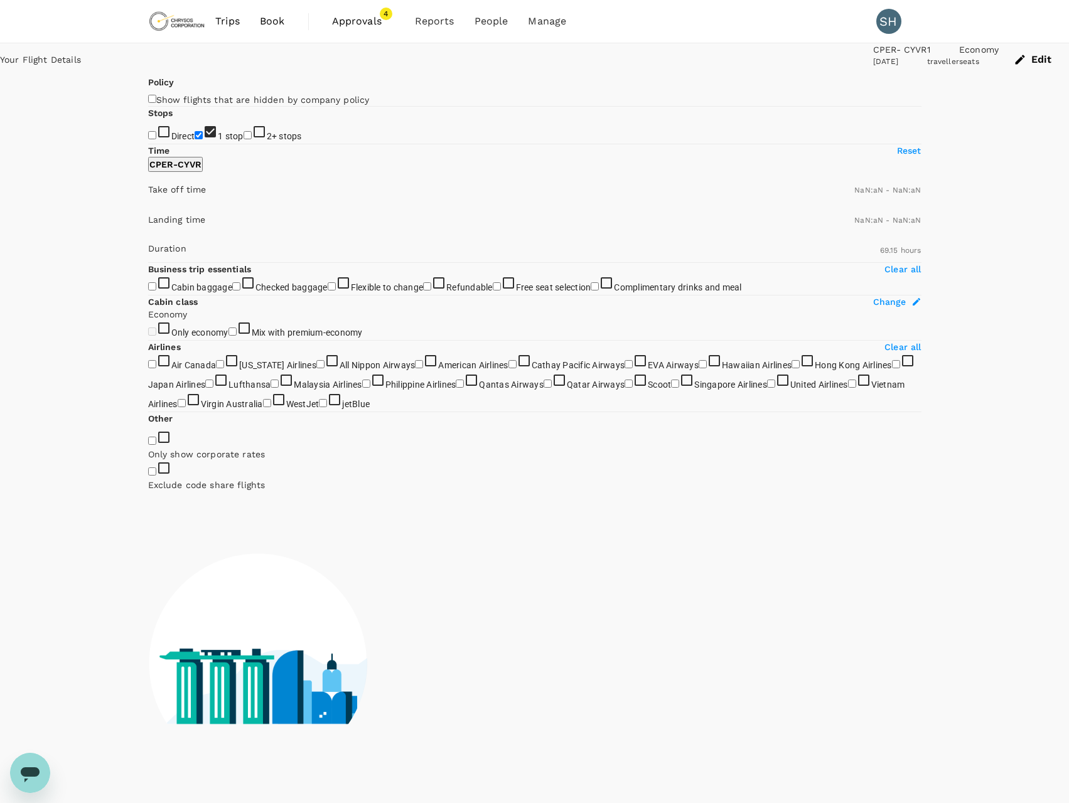
type input "1440"
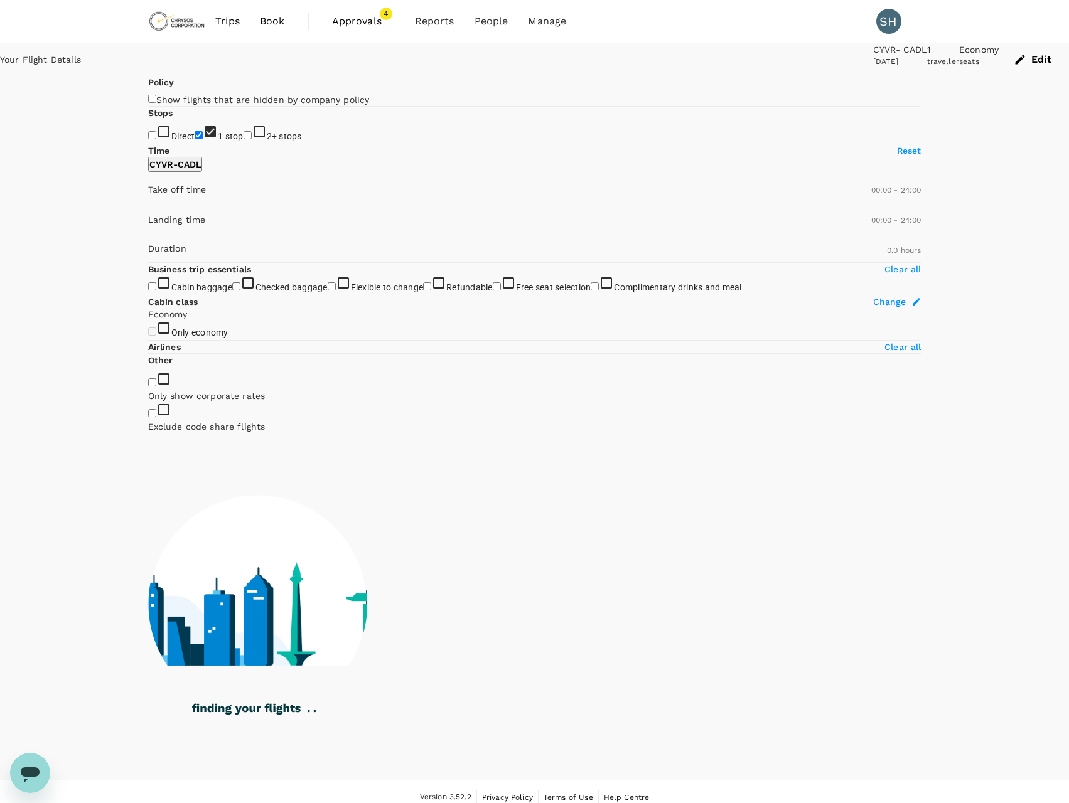
type input "2020"
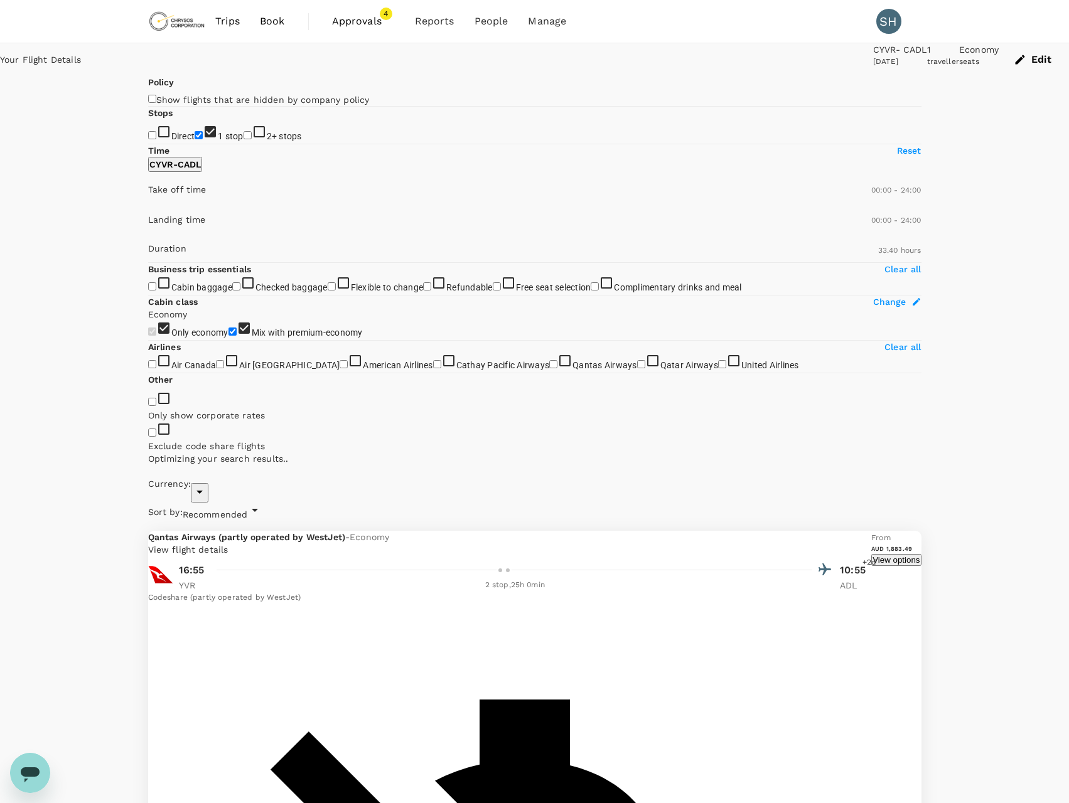
checkbox input "true"
type input "AUD"
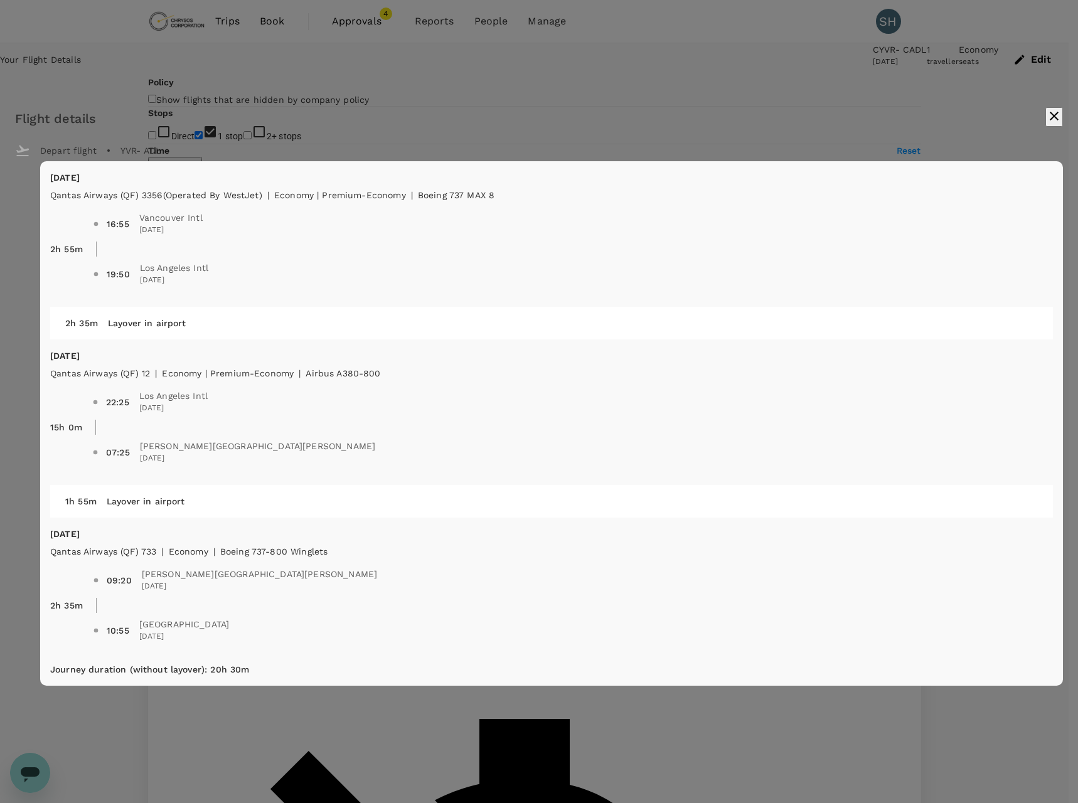
type input "3562"
click at [1047, 113] on icon "button" at bounding box center [1054, 116] width 15 height 15
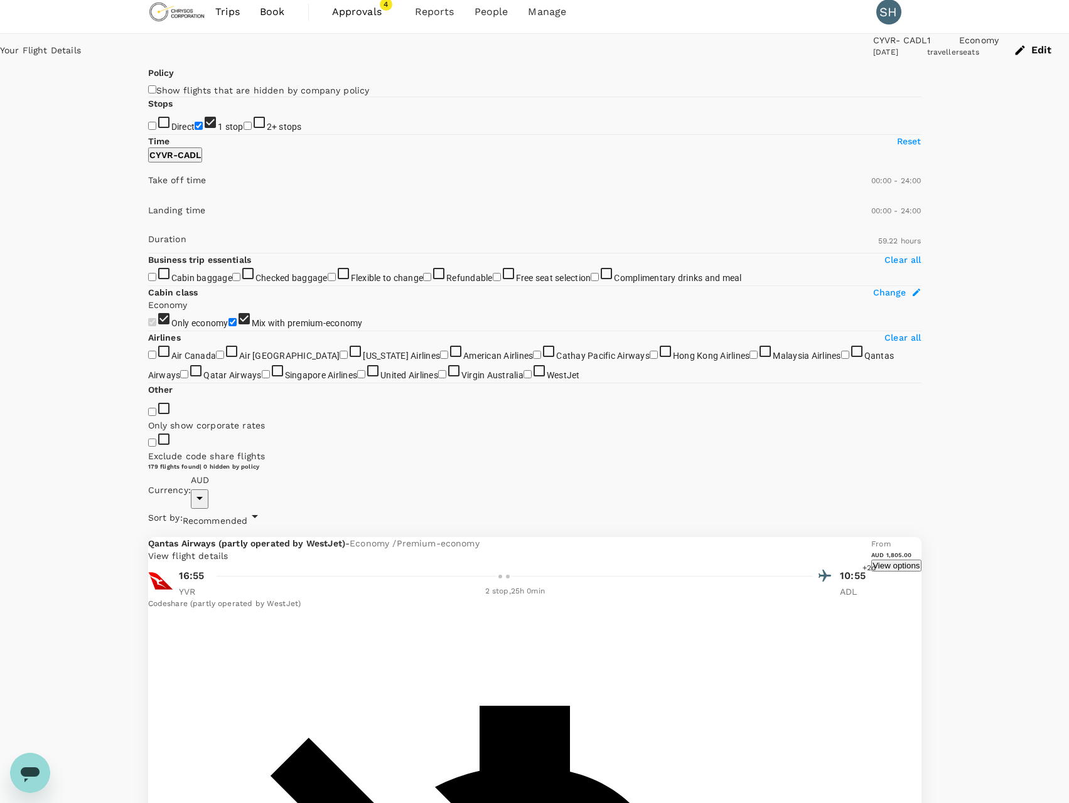
scroll to position [63, 0]
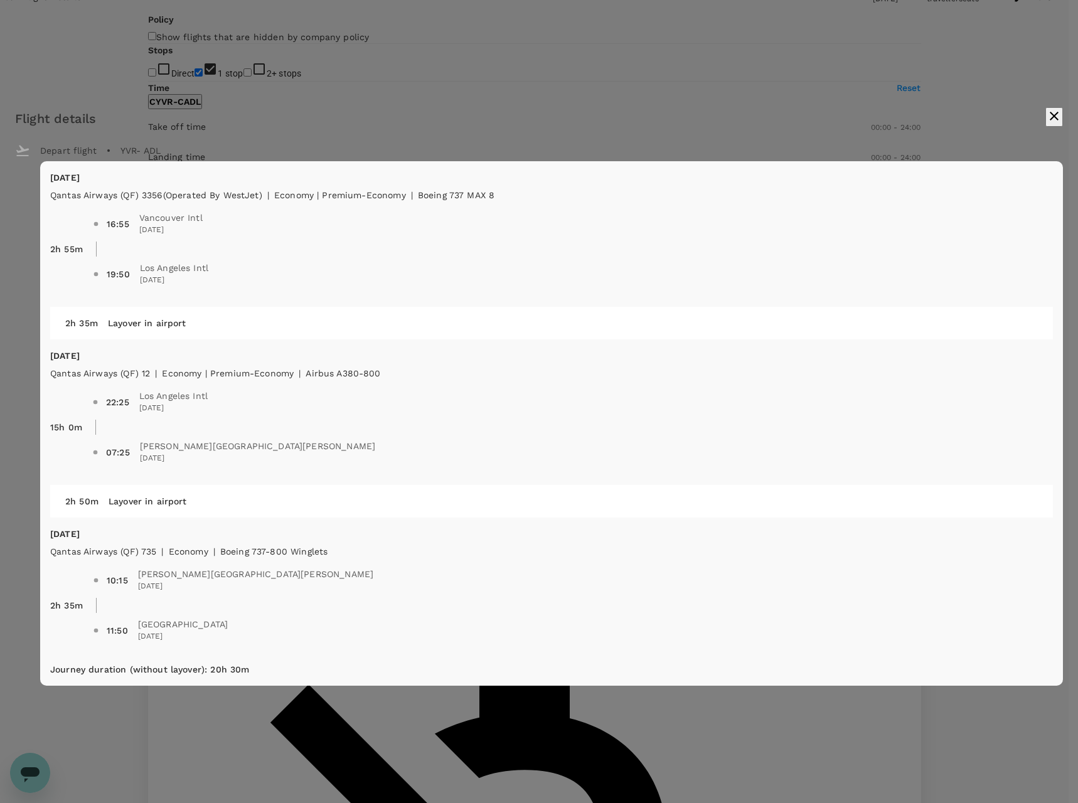
click at [1050, 119] on icon "button" at bounding box center [1054, 116] width 9 height 9
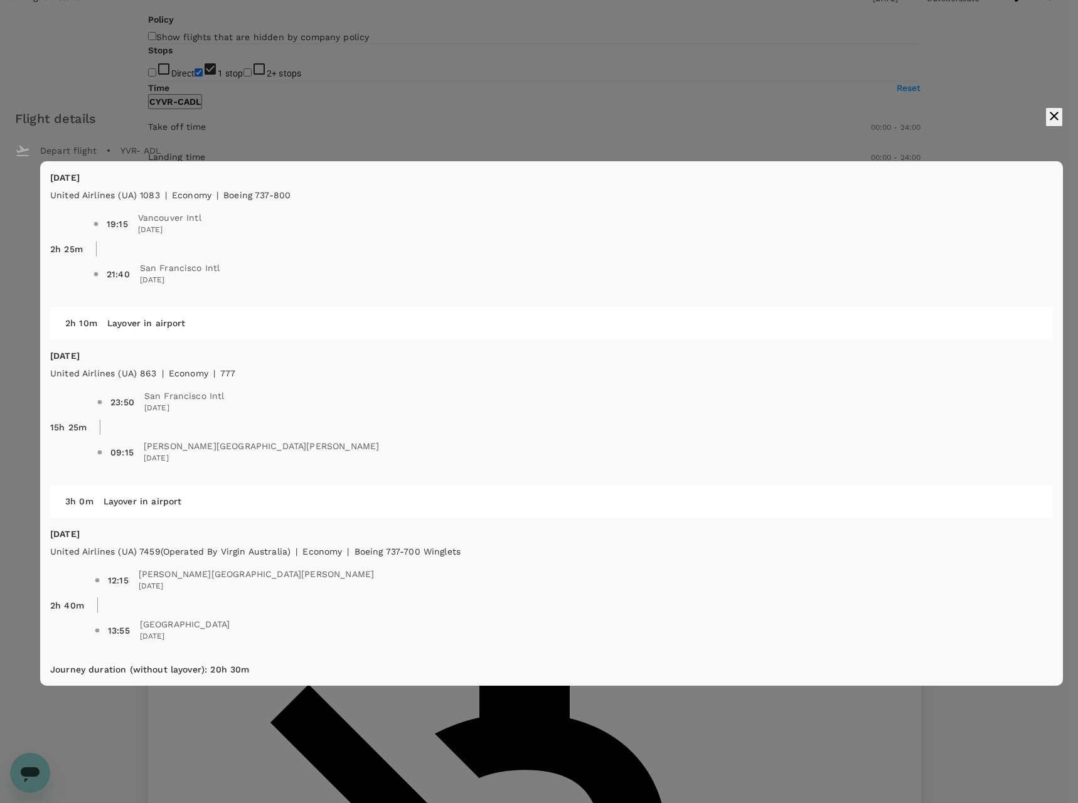
click at [803, 120] on div "Flight details" at bounding box center [539, 118] width 1048 height 22
click at [1047, 118] on icon "button" at bounding box center [1054, 116] width 15 height 15
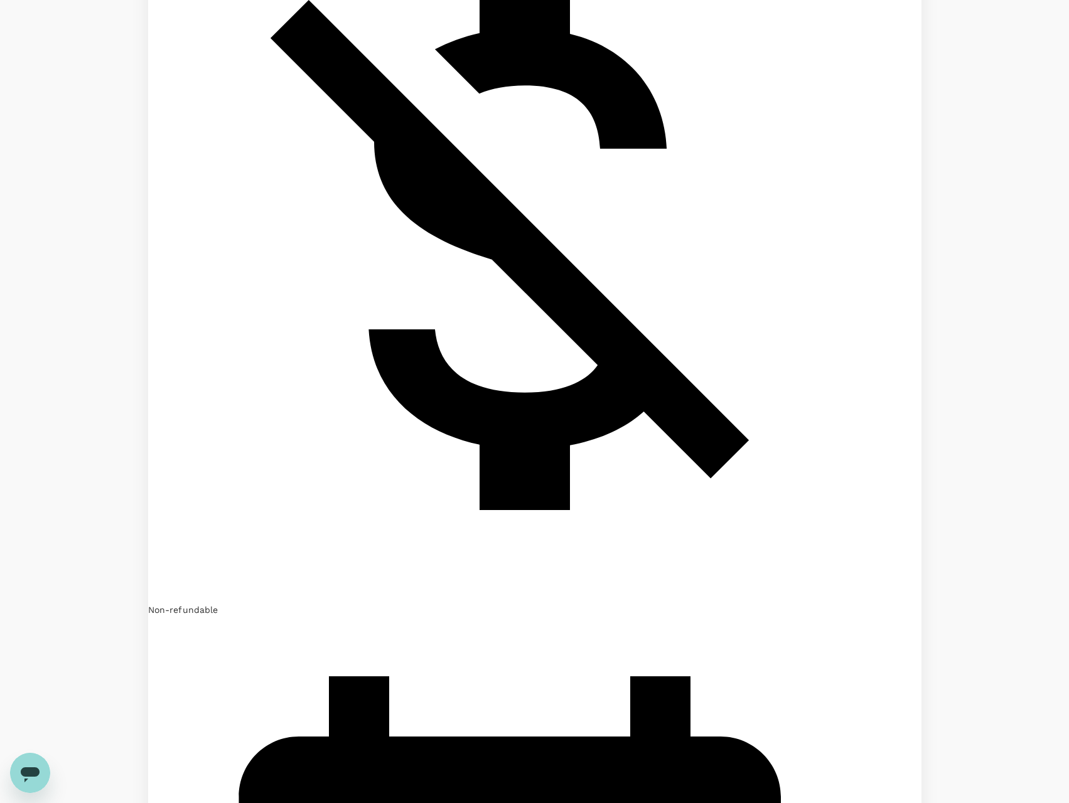
scroll to position [753, 0]
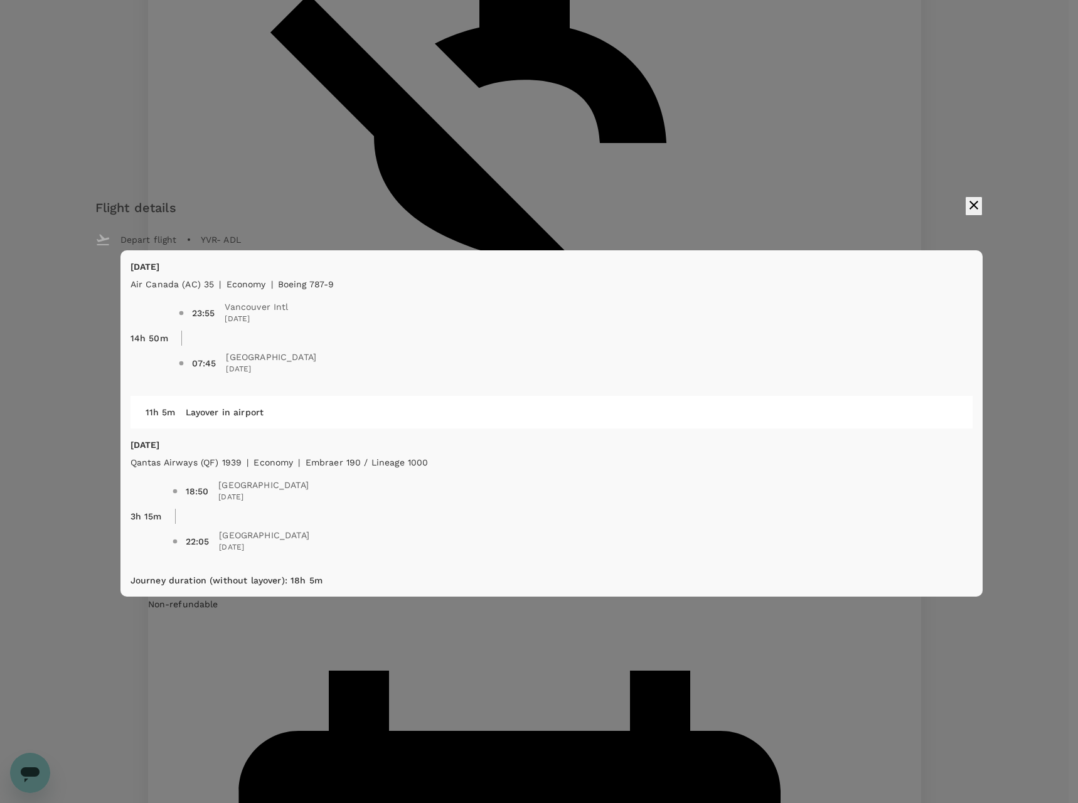
click at [966, 203] on icon "button" at bounding box center [973, 205] width 15 height 15
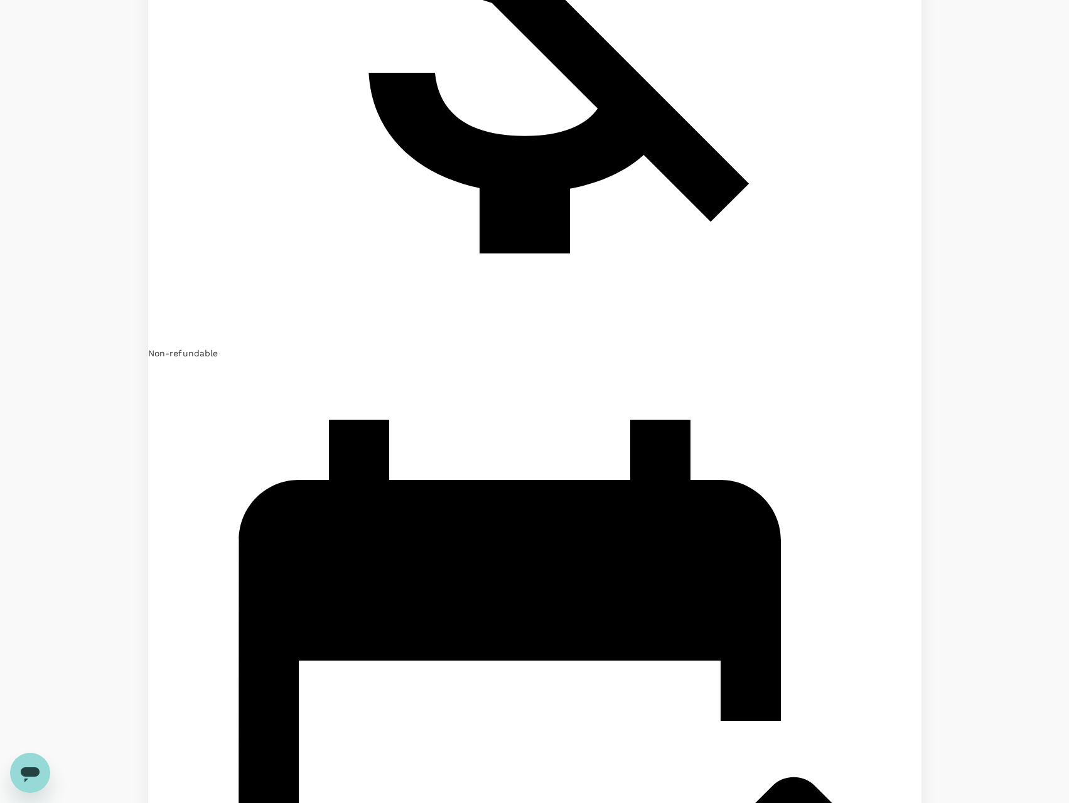
scroll to position [1192, 0]
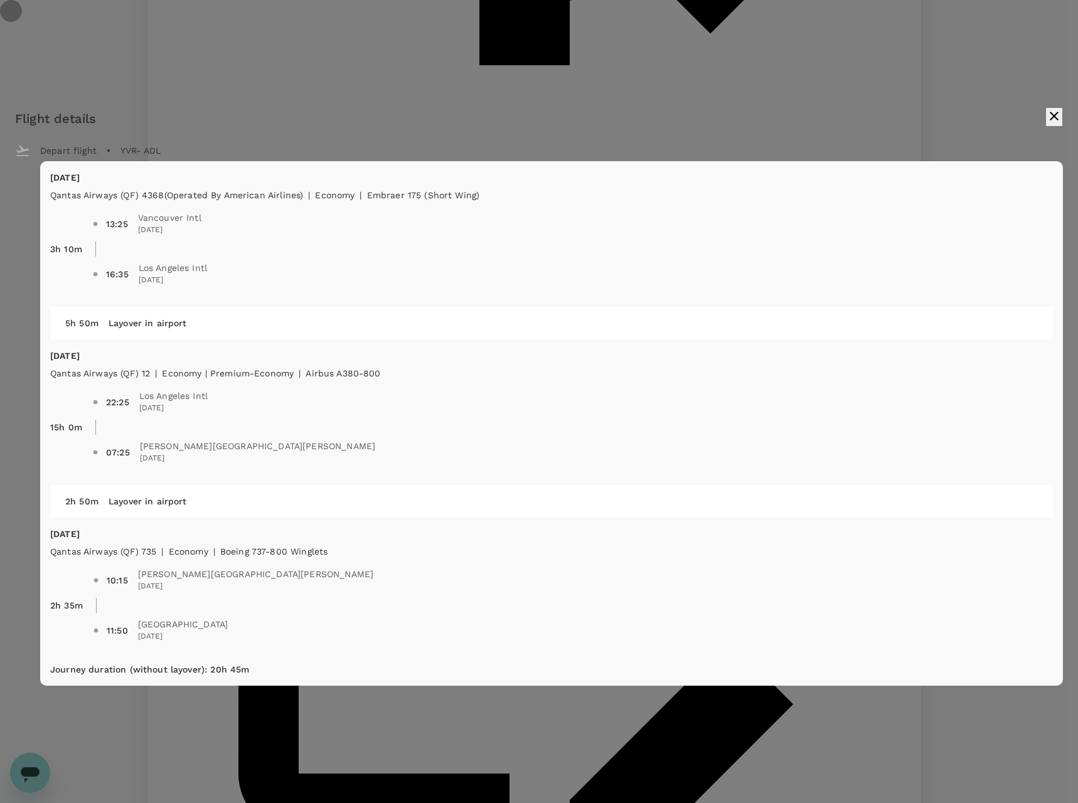
click at [1047, 122] on icon "button" at bounding box center [1054, 116] width 15 height 15
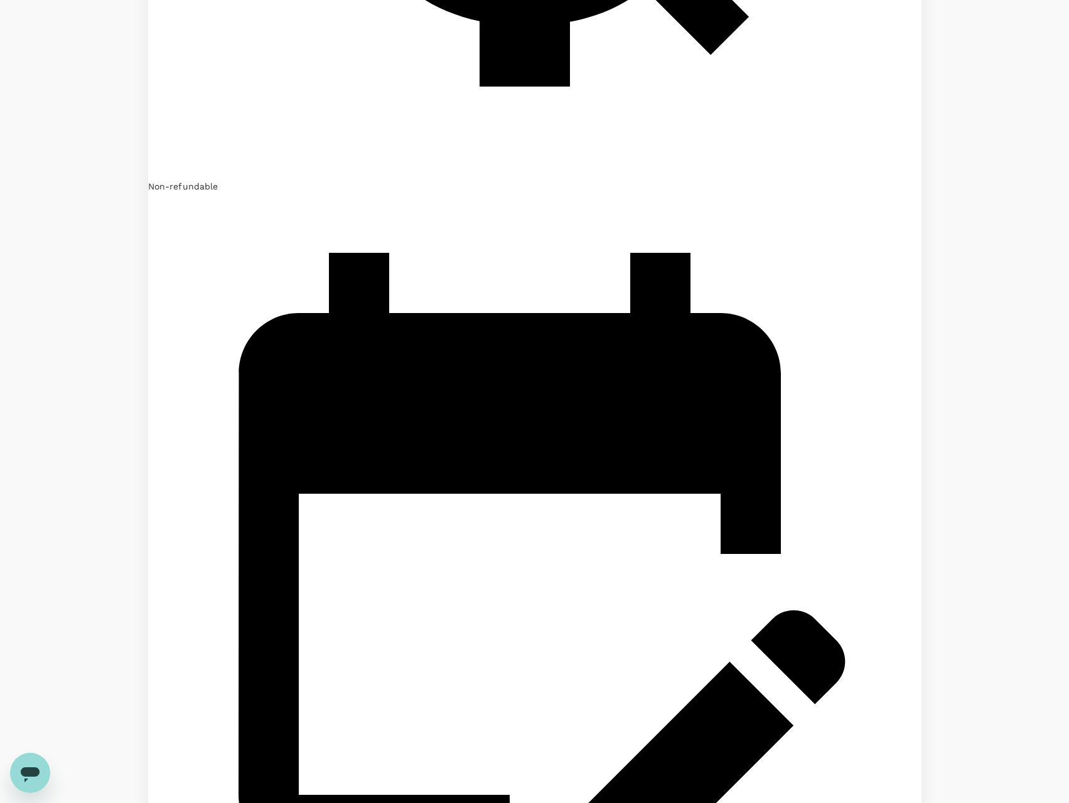
scroll to position [1255, 0]
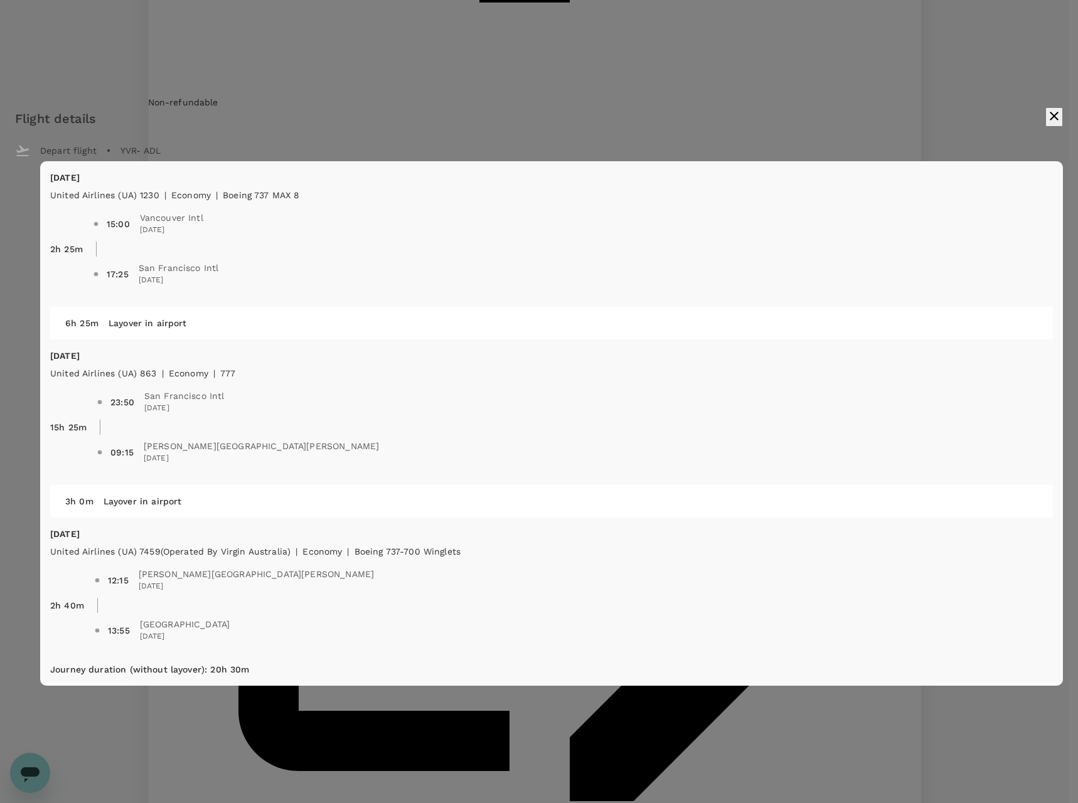
click at [1047, 117] on icon "button" at bounding box center [1054, 116] width 15 height 15
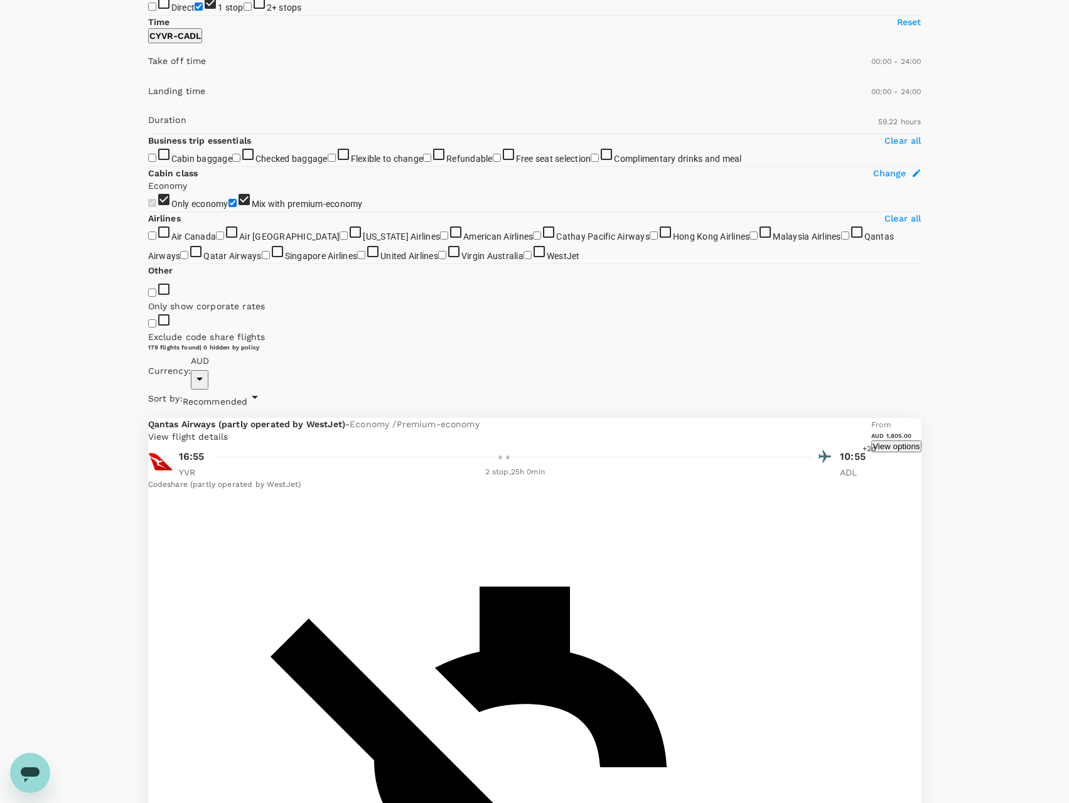
scroll to position [0, 0]
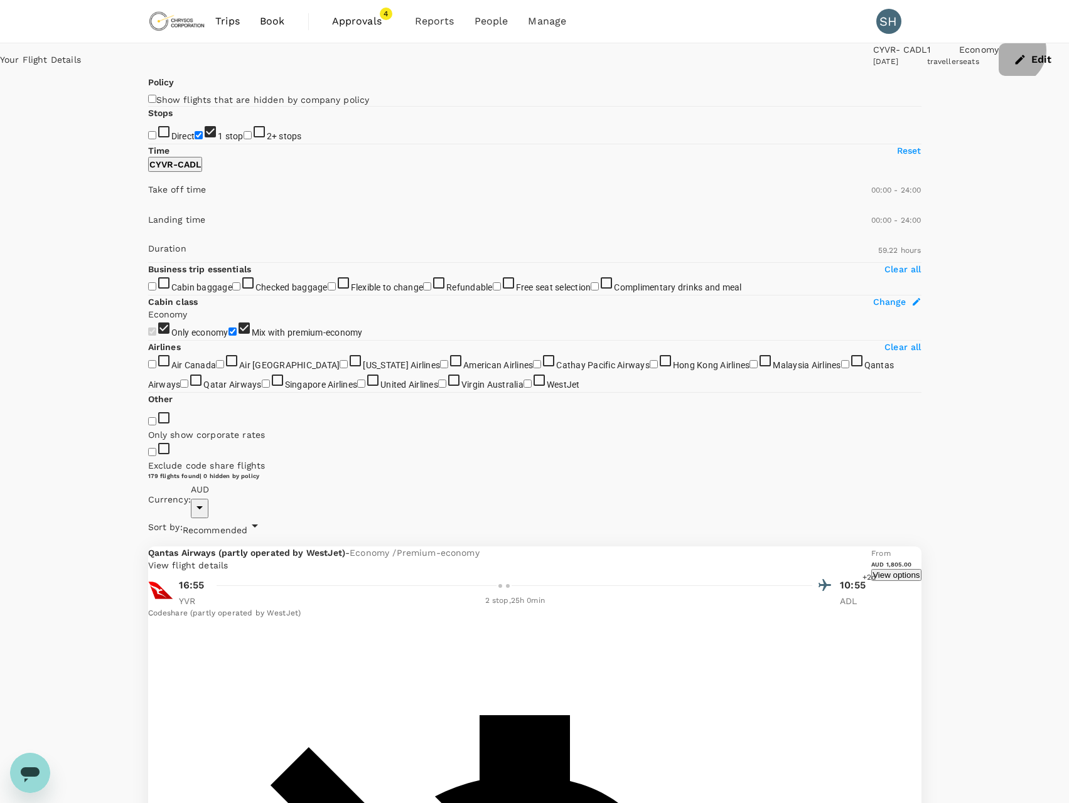
click at [1015, 61] on icon "button" at bounding box center [1019, 59] width 9 height 9
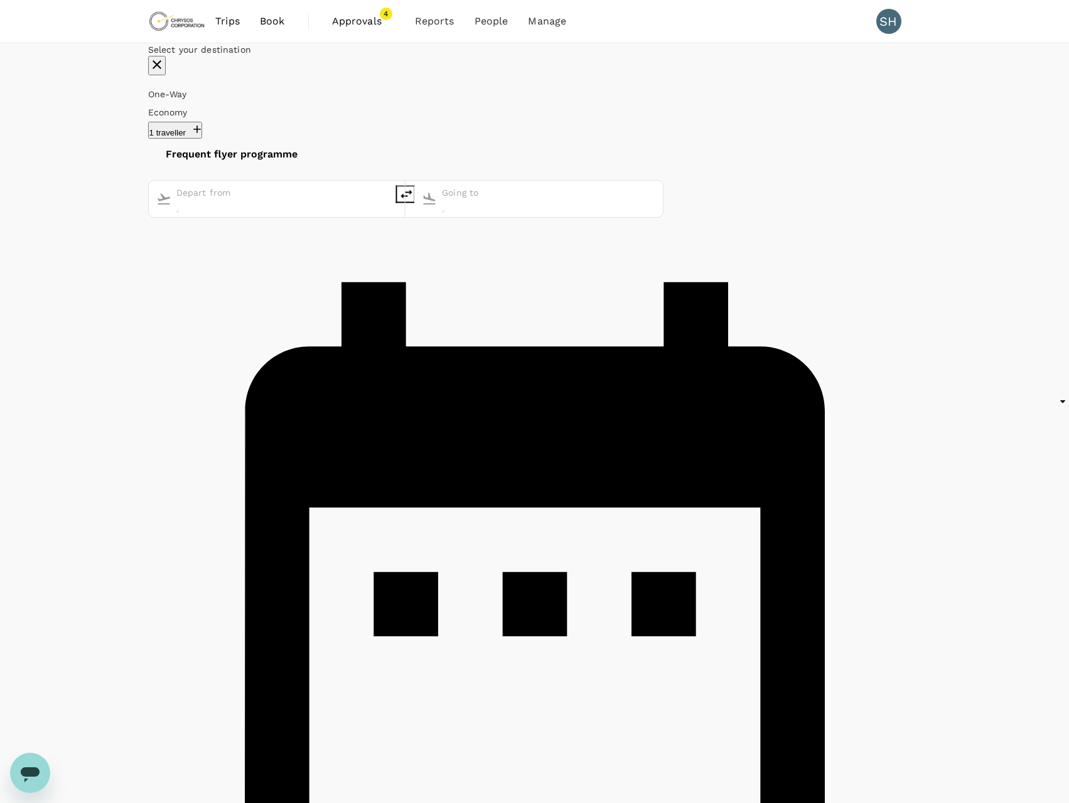
type input "[GEOGRAPHIC_DATA], [GEOGRAPHIC_DATA] (any)"
click at [828, 176] on div "1" at bounding box center [816, 164] width 24 height 24
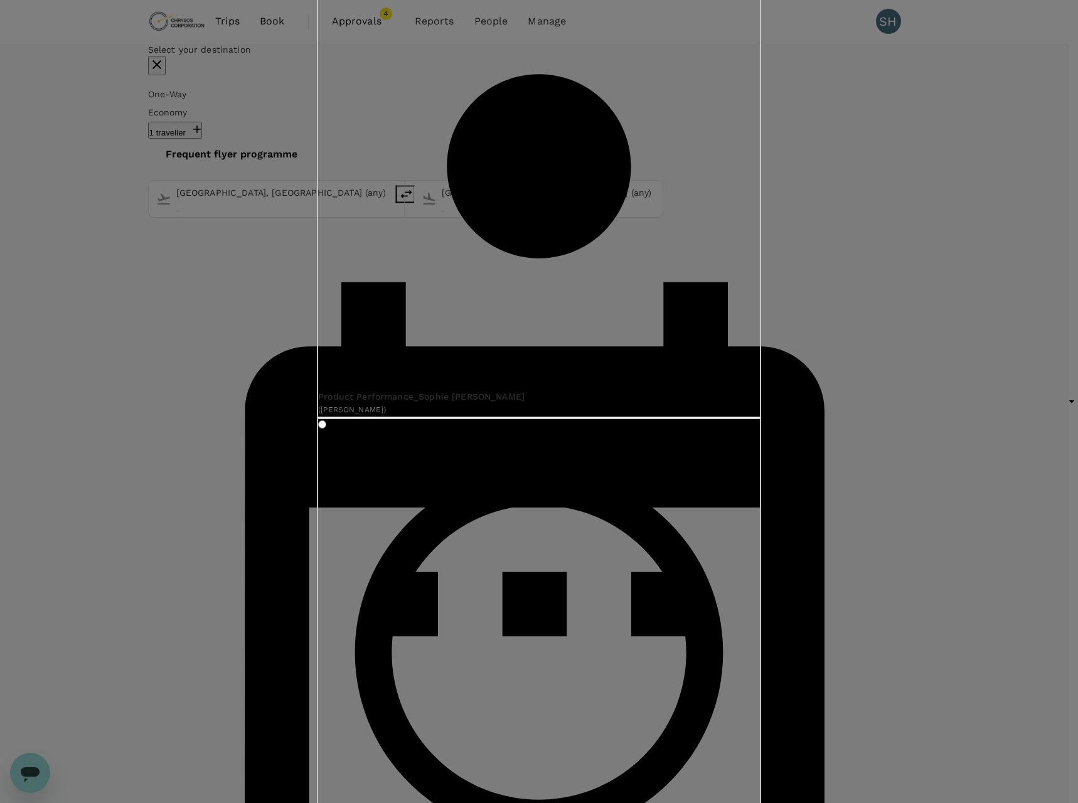
drag, startPoint x: 631, startPoint y: 593, endPoint x: 629, endPoint y: 577, distance: 16.4
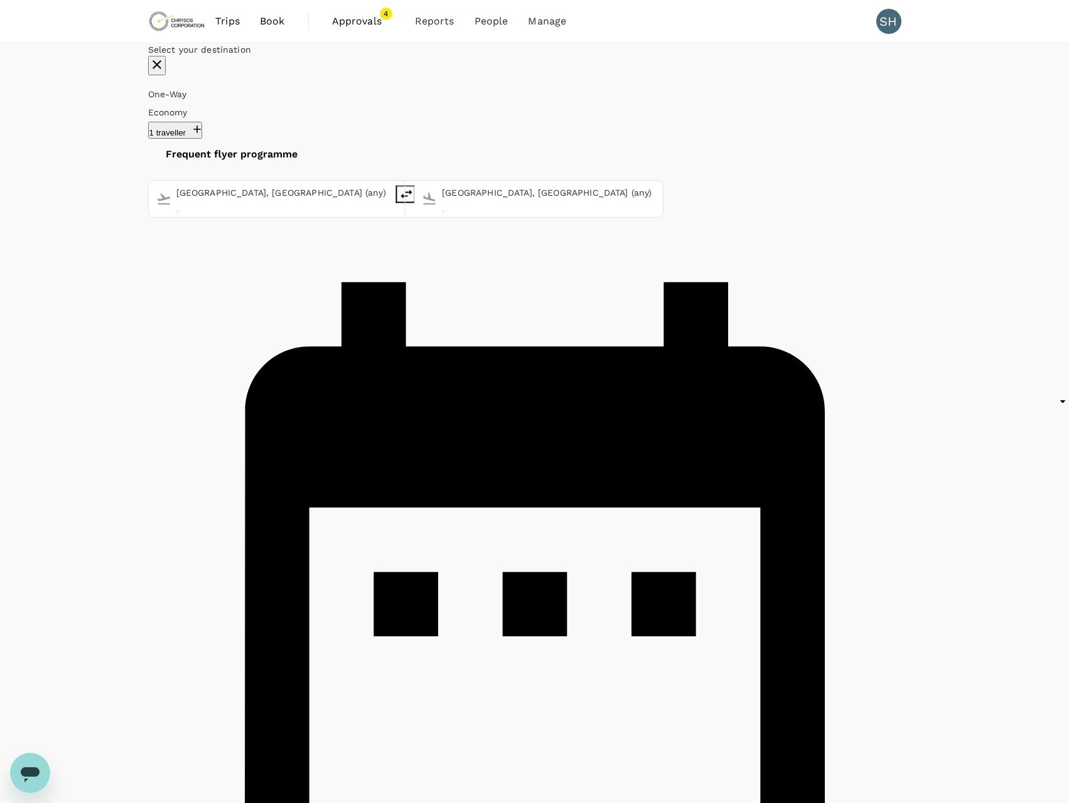
checkbox input "false"
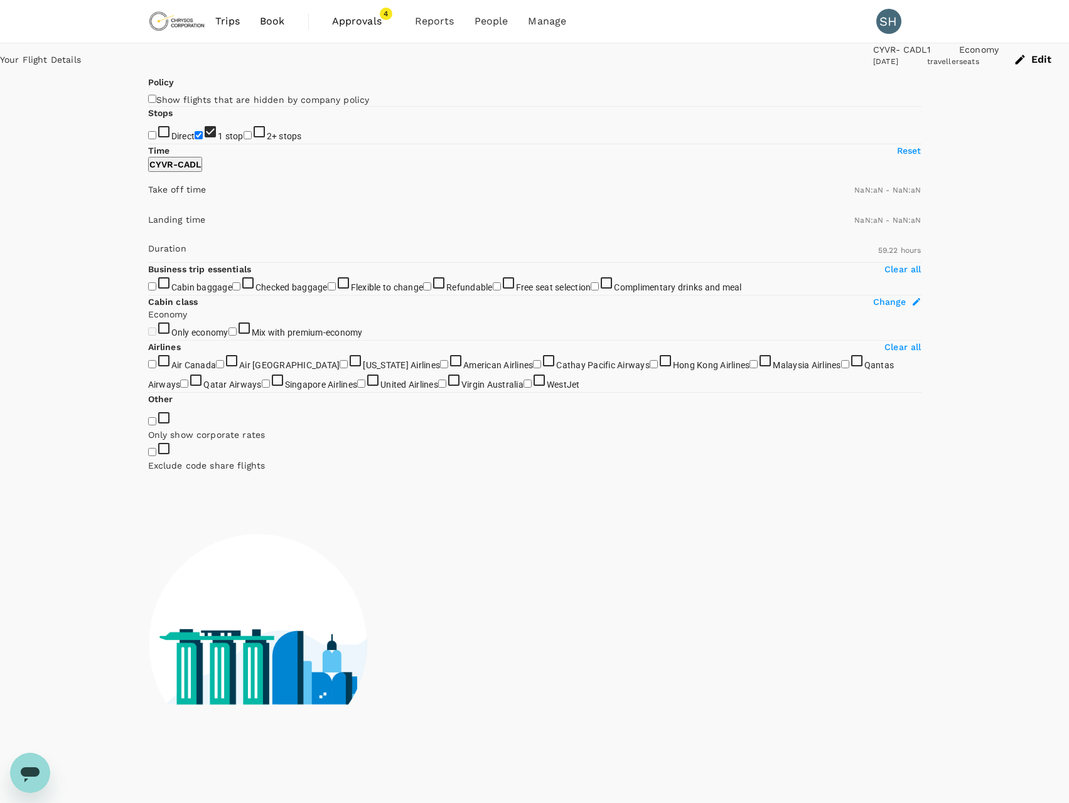
type input "1440"
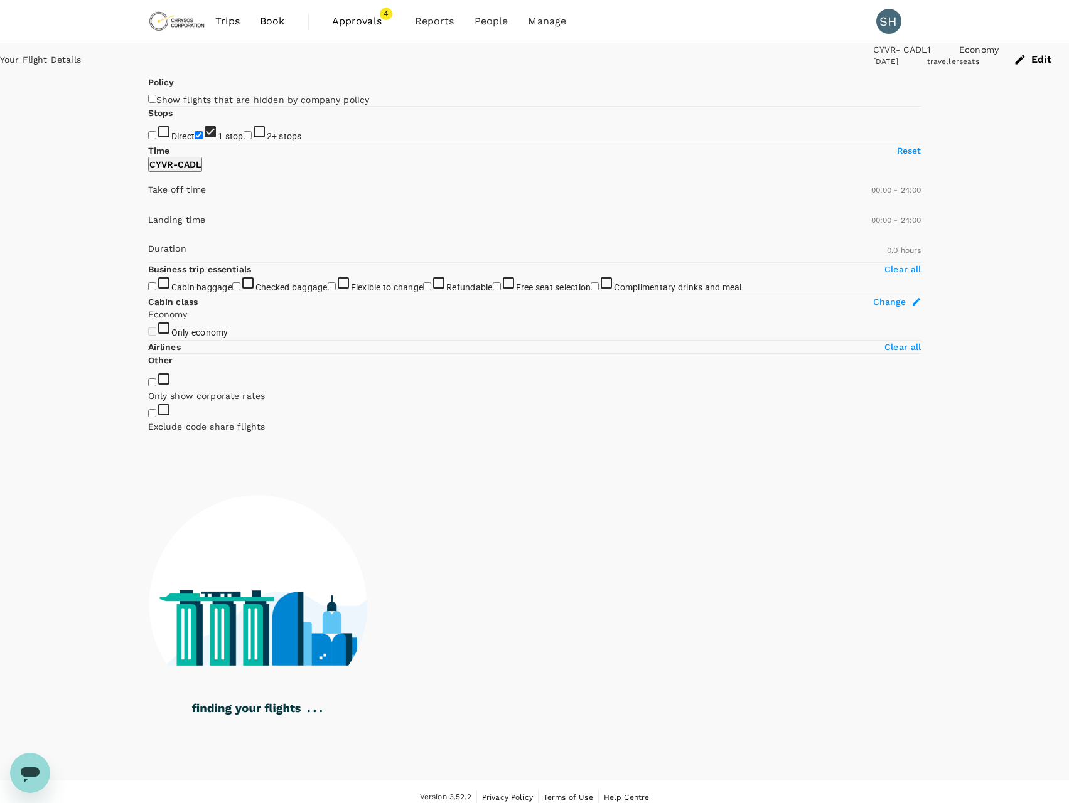
type input "2475"
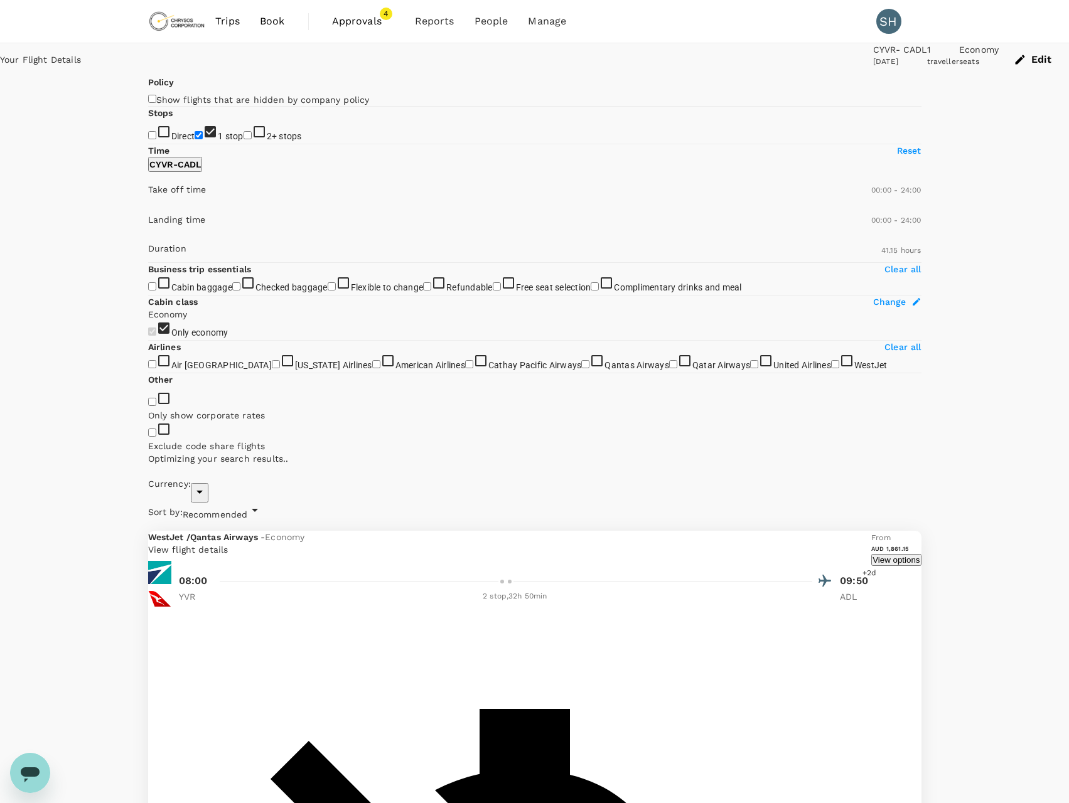
checkbox input "true"
type input "AUD"
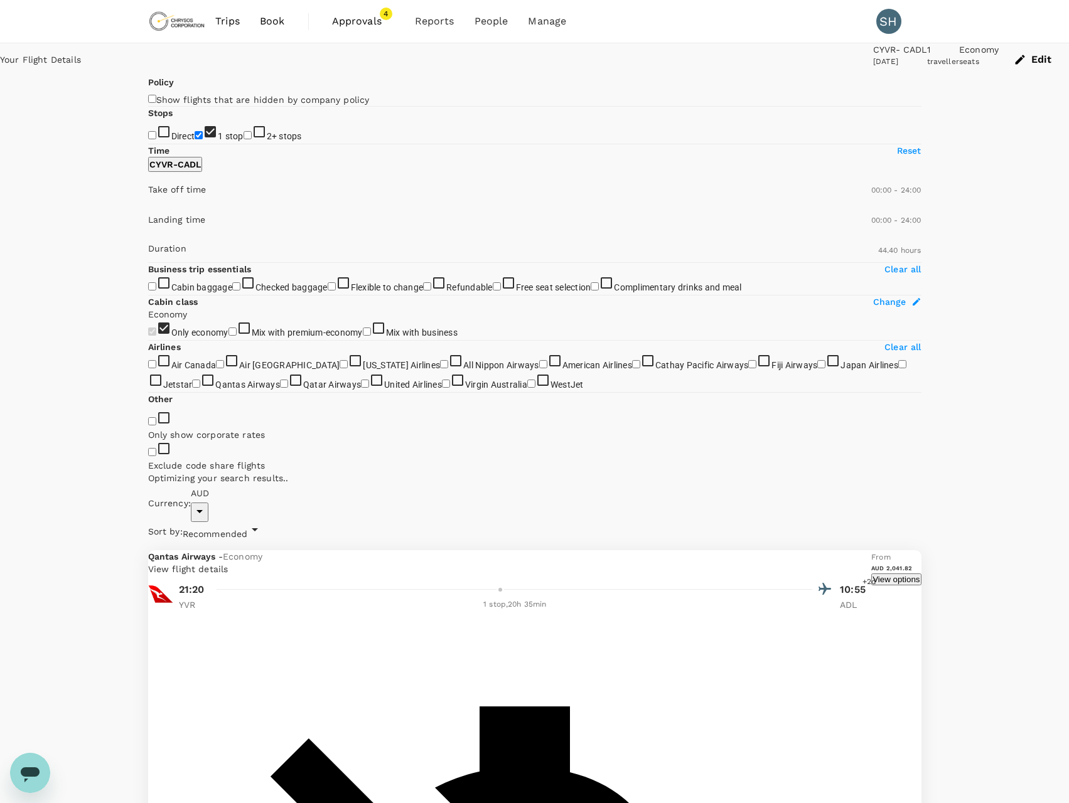
click at [737, 563] on p "View flight details" at bounding box center [510, 569] width 724 height 13
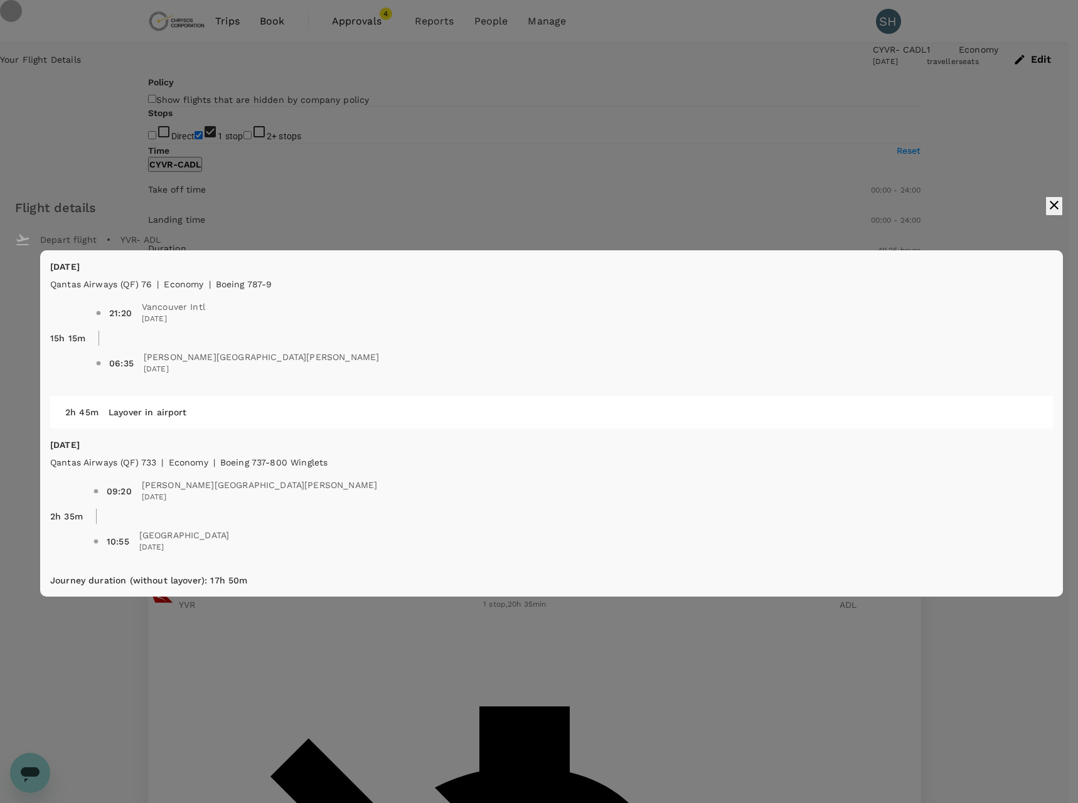
click at [1047, 202] on icon "button" at bounding box center [1054, 205] width 15 height 15
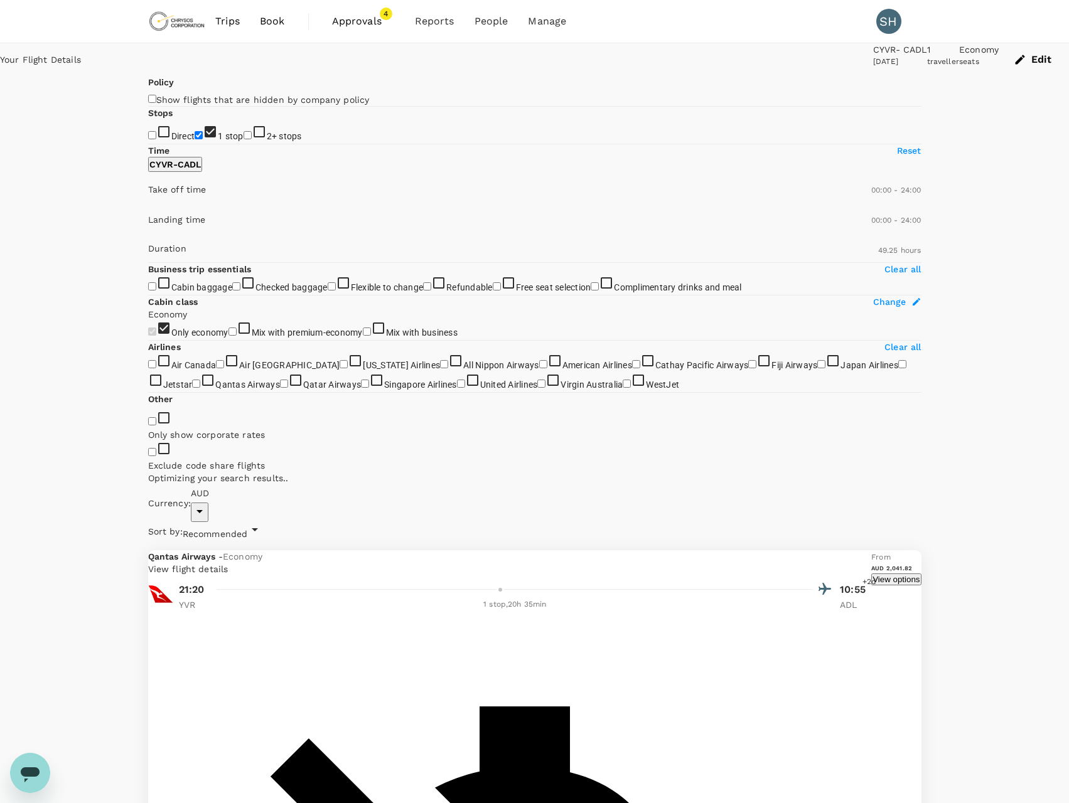
click at [756, 563] on p "View flight details" at bounding box center [510, 569] width 724 height 13
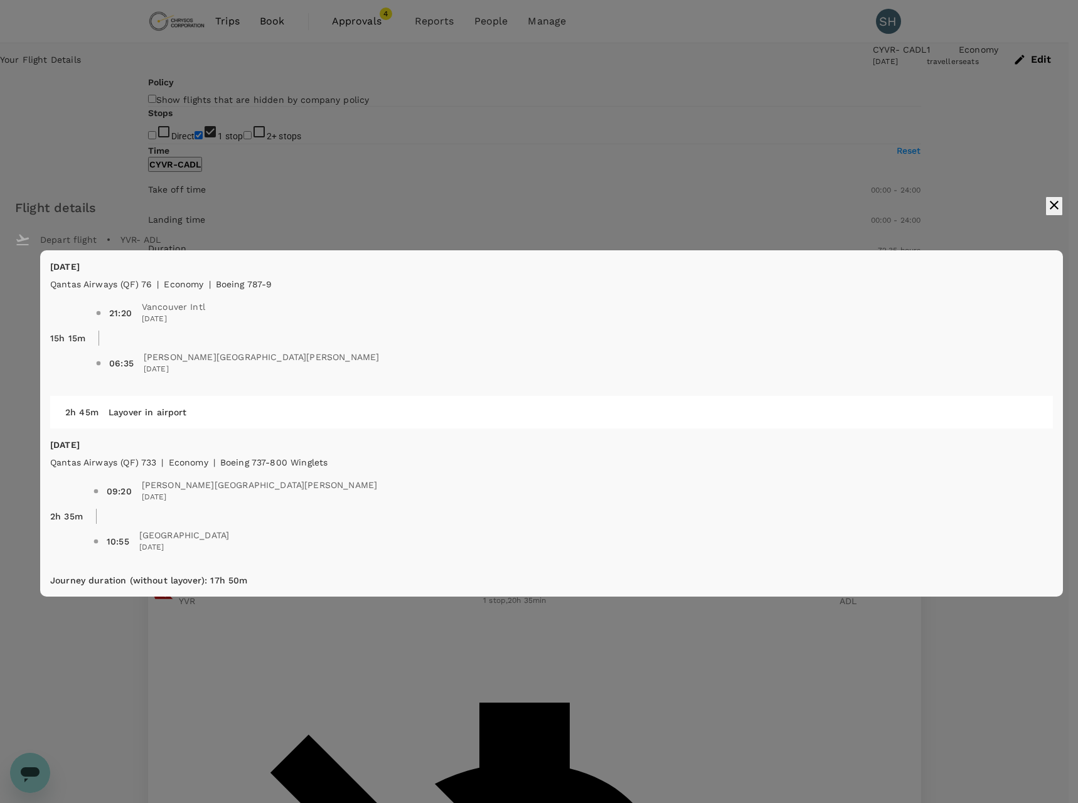
type input "4355"
click at [1047, 207] on icon "button" at bounding box center [1054, 205] width 15 height 15
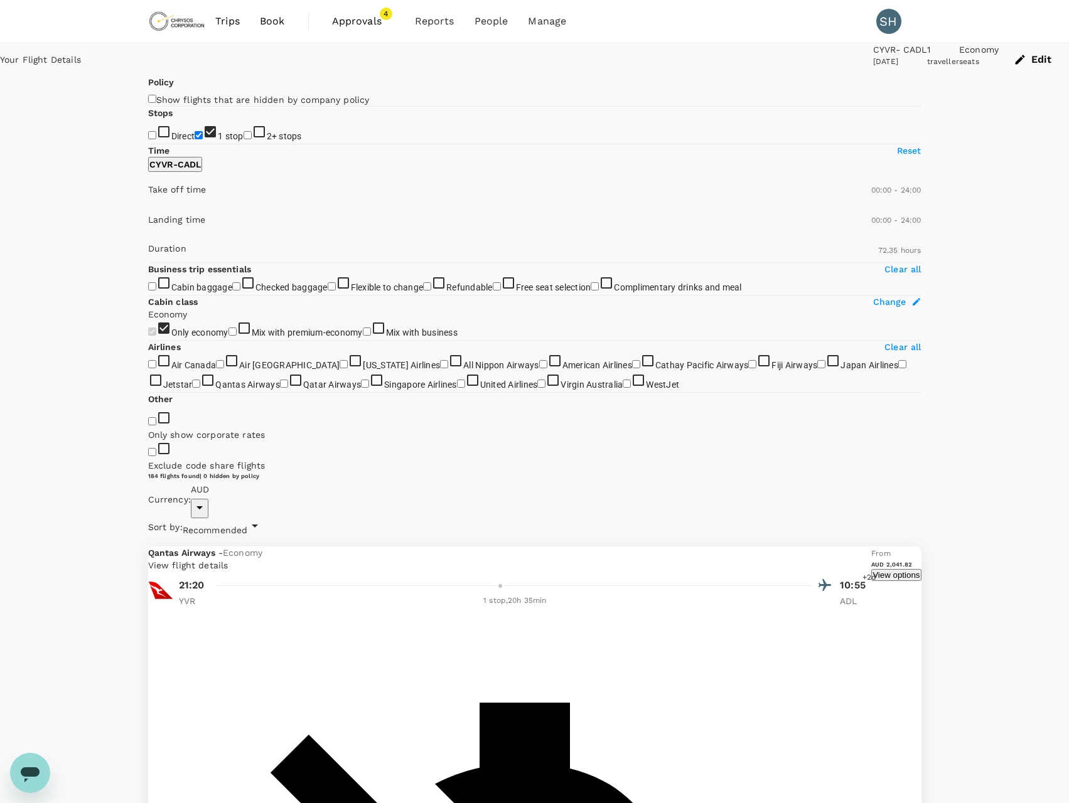
click at [731, 559] on p "View flight details" at bounding box center [510, 565] width 724 height 13
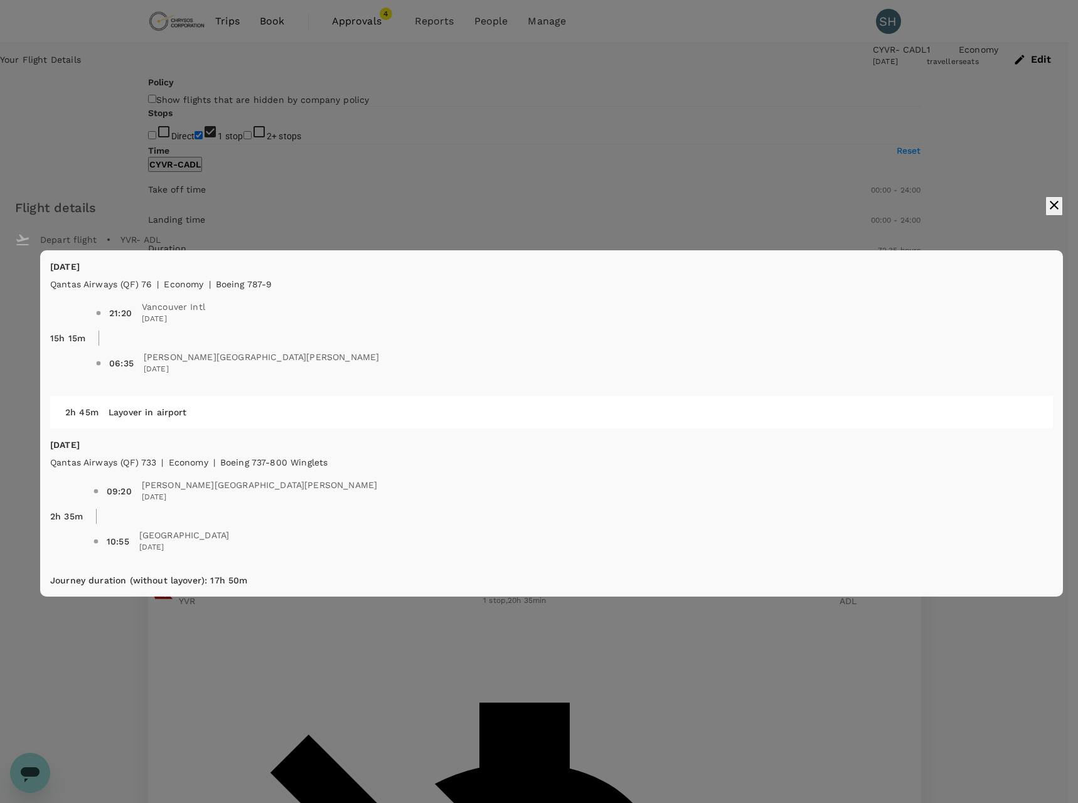
click at [1047, 202] on icon "button" at bounding box center [1054, 205] width 15 height 15
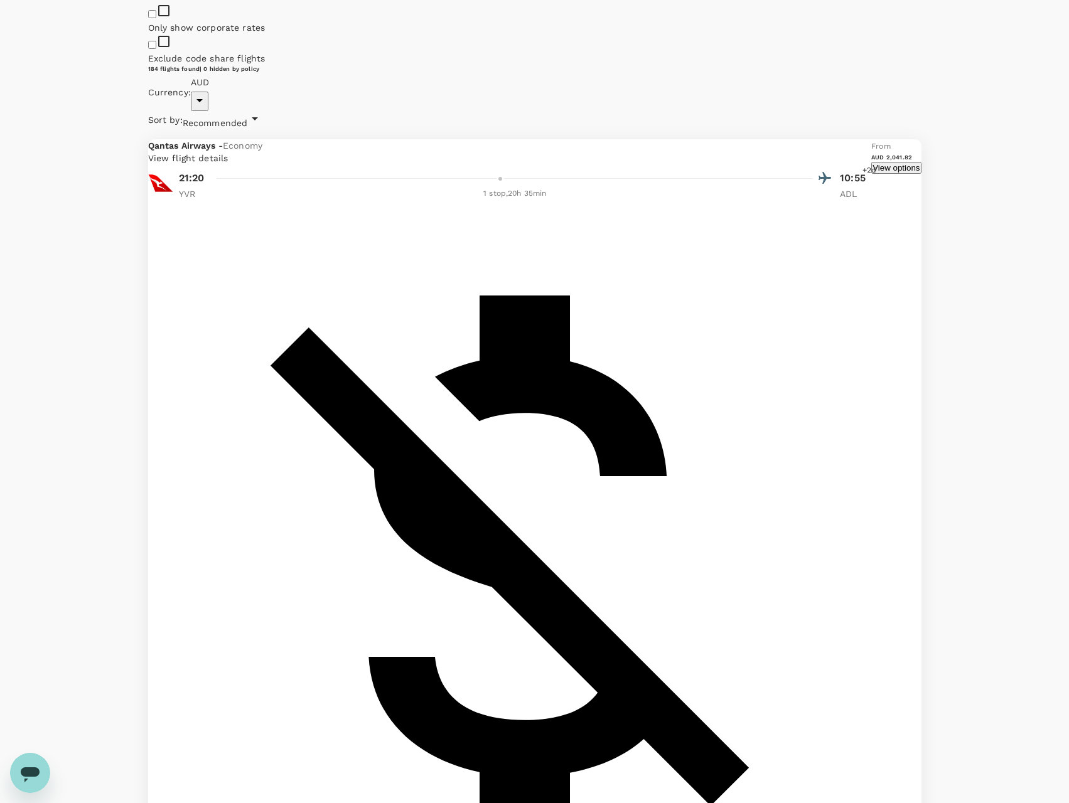
scroll to position [565, 0]
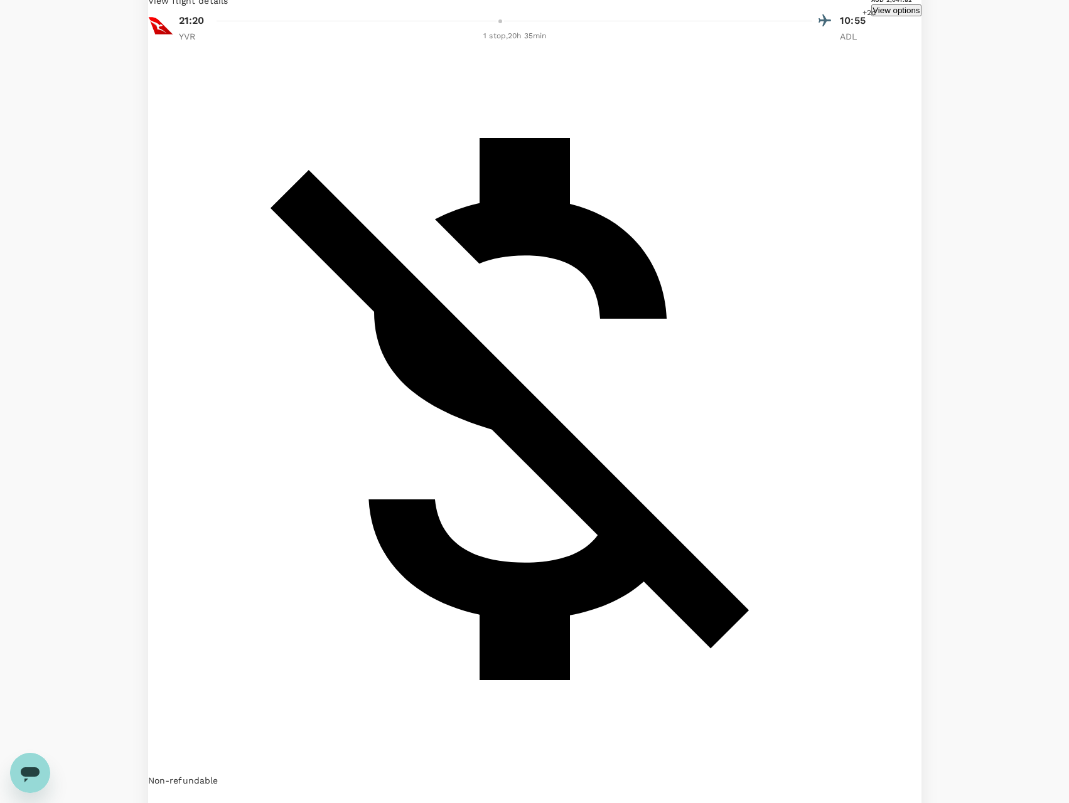
checkbox input "true"
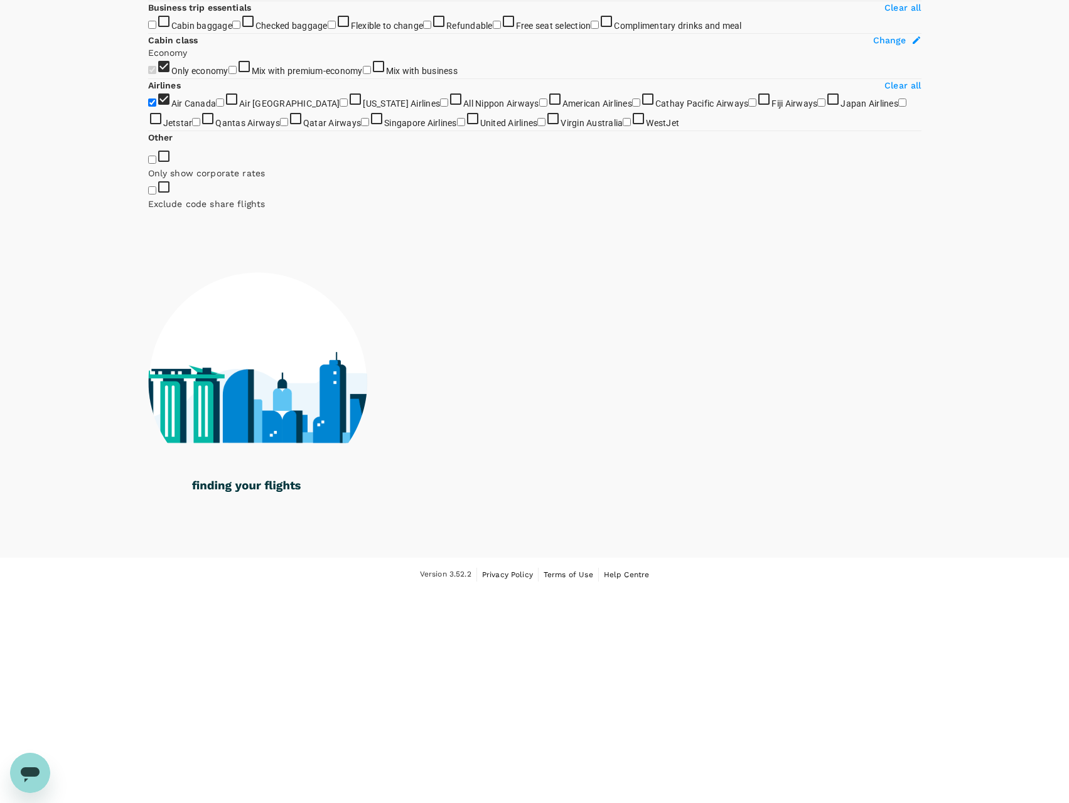
scroll to position [126, 0]
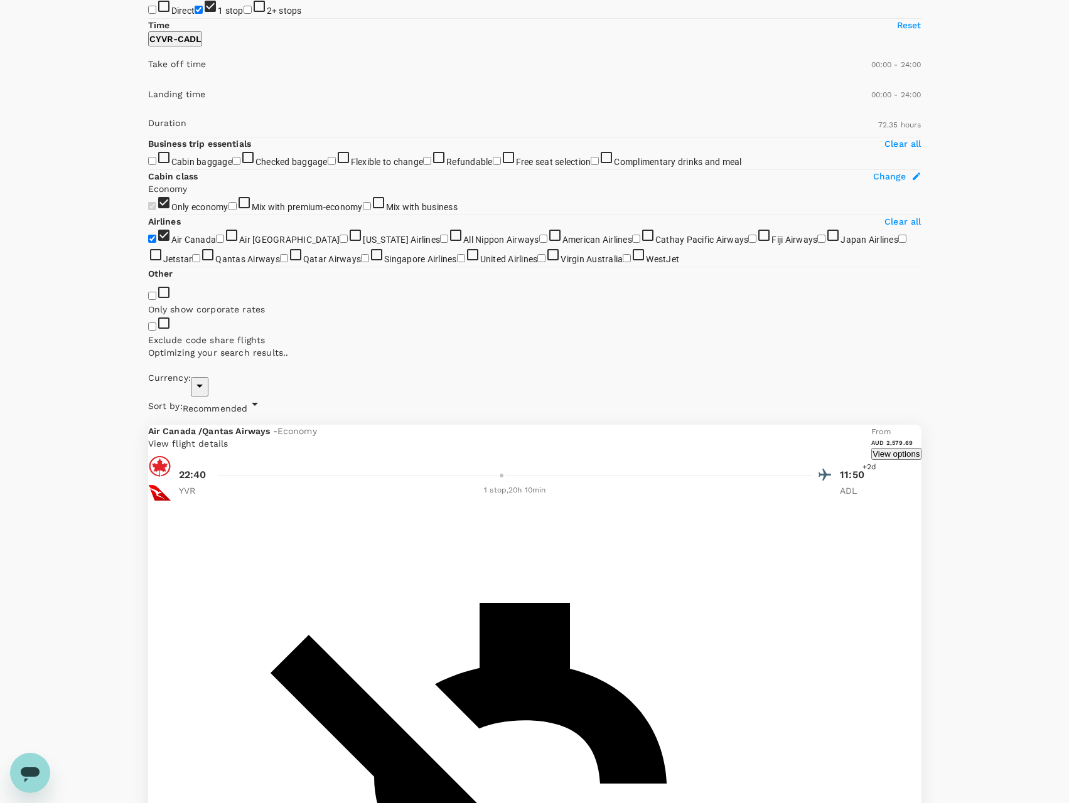
type input "AUD"
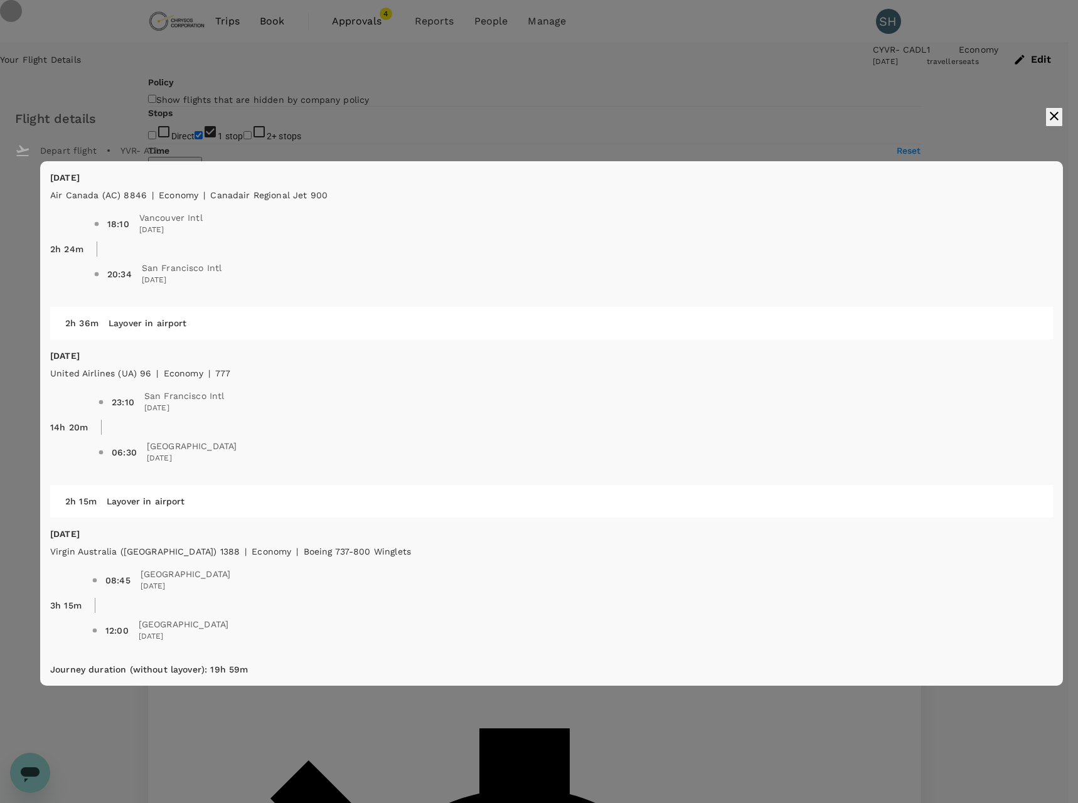
click at [1050, 116] on icon "button" at bounding box center [1054, 116] width 9 height 9
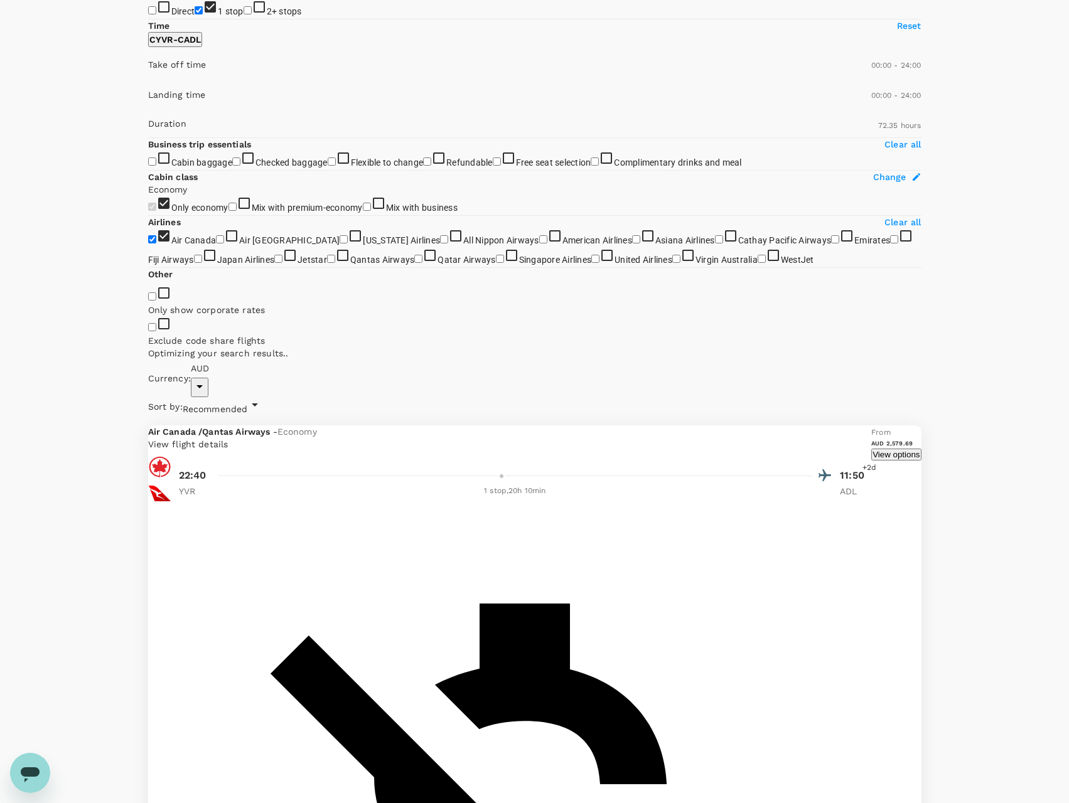
scroll to position [126, 0]
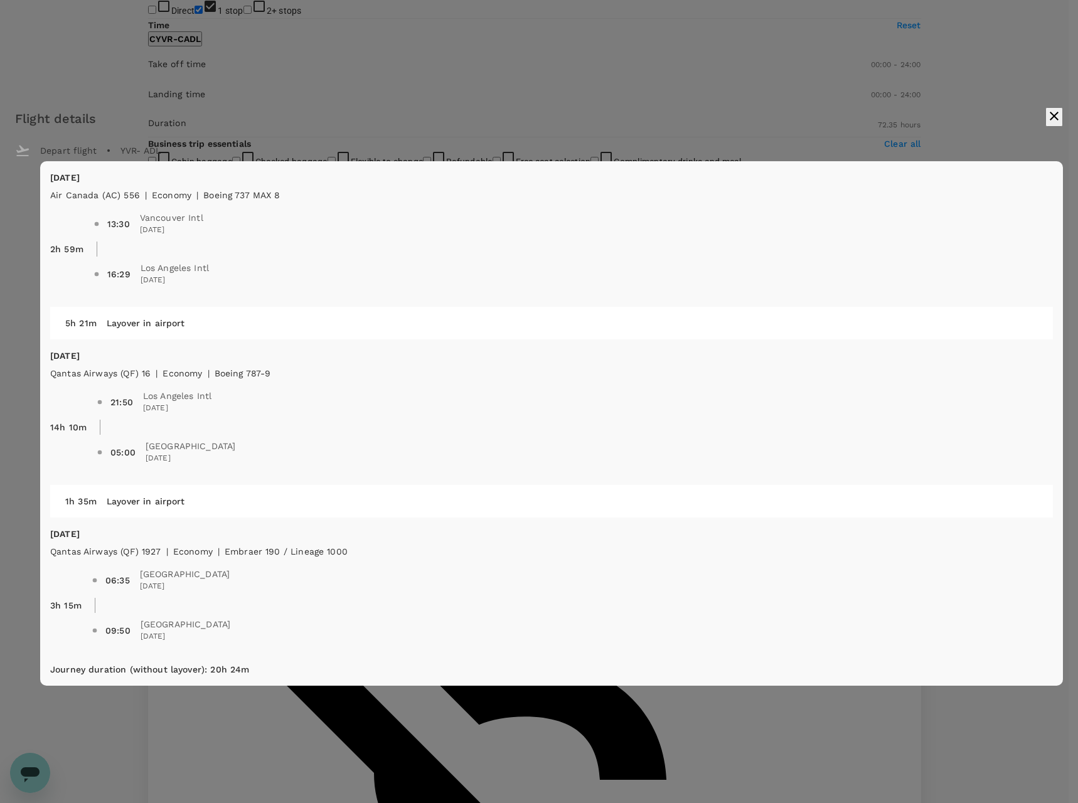
click at [1047, 115] on icon "button" at bounding box center [1054, 116] width 15 height 15
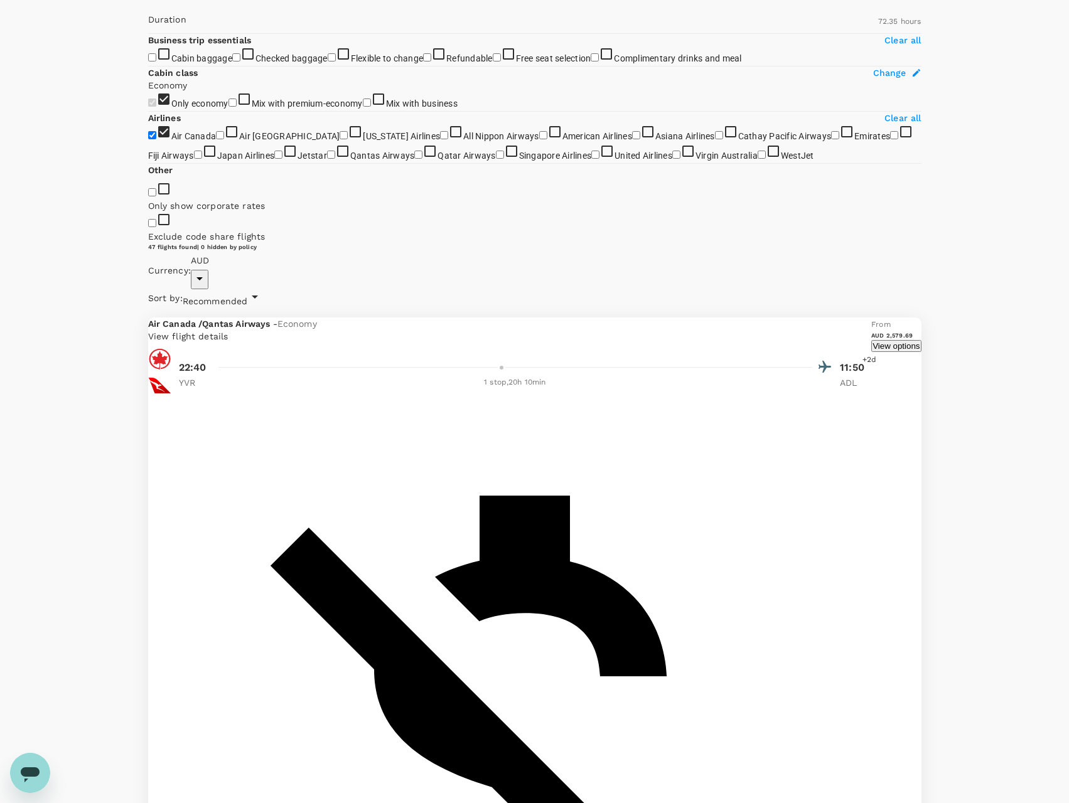
scroll to position [251, 0]
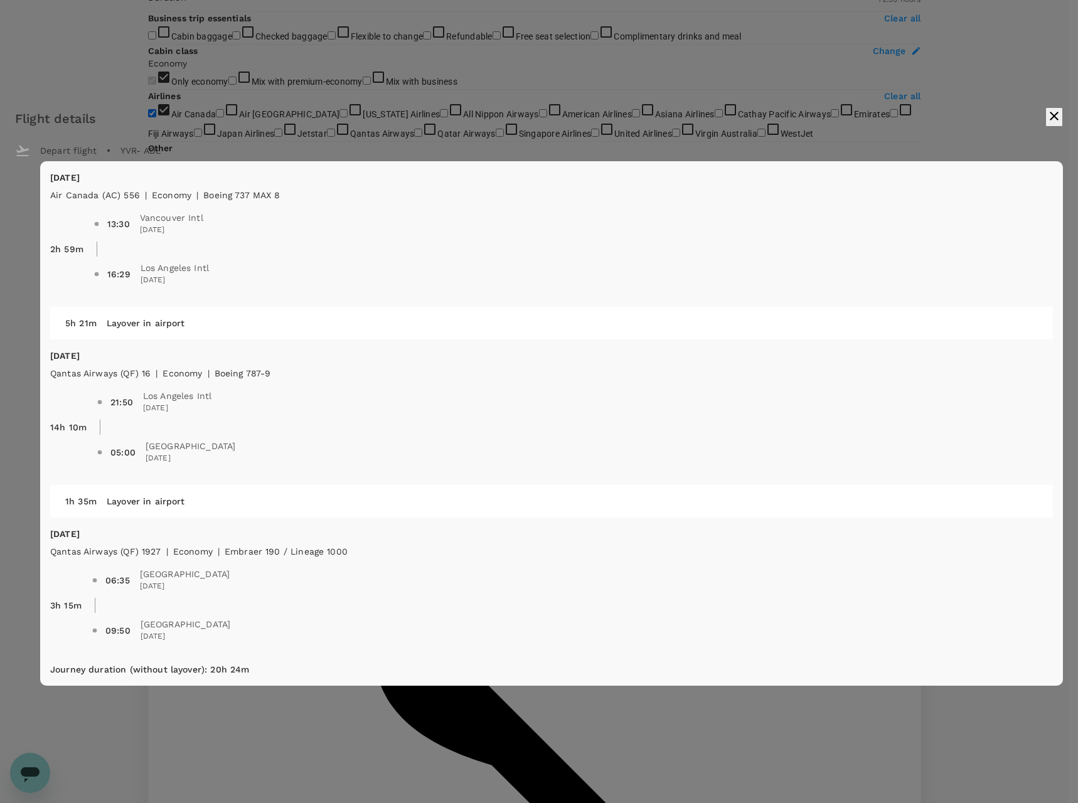
click at [1050, 120] on icon "button" at bounding box center [1054, 116] width 9 height 9
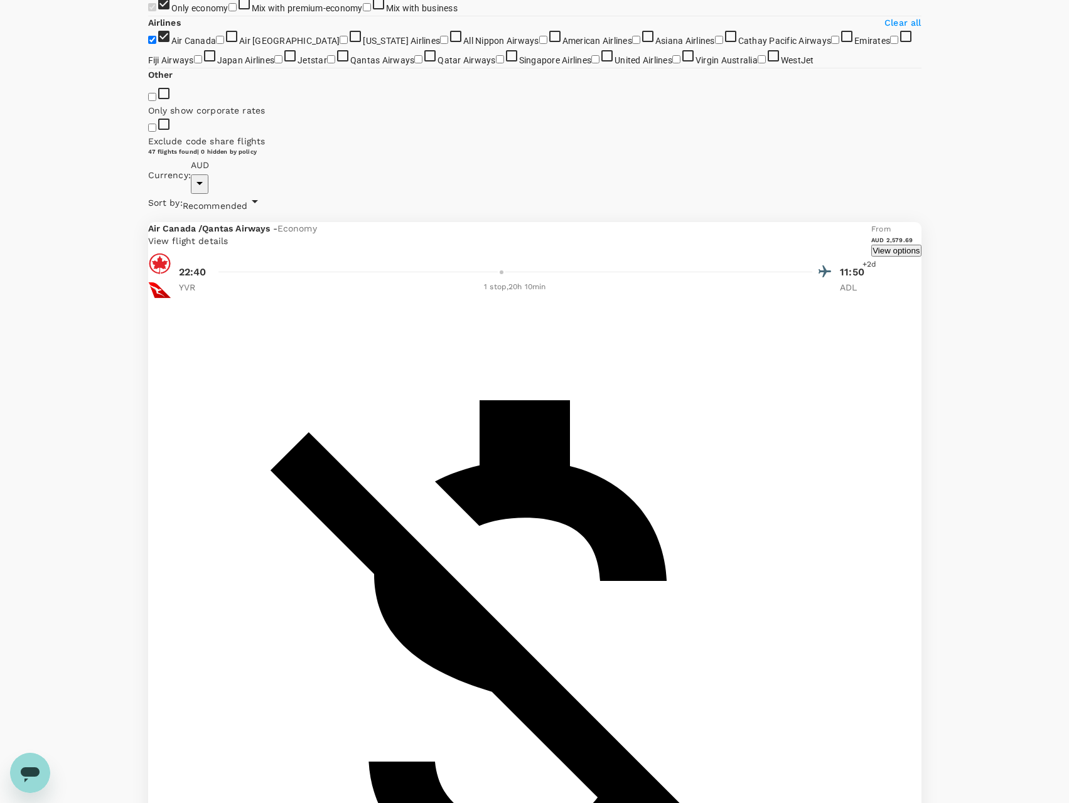
scroll to position [439, 0]
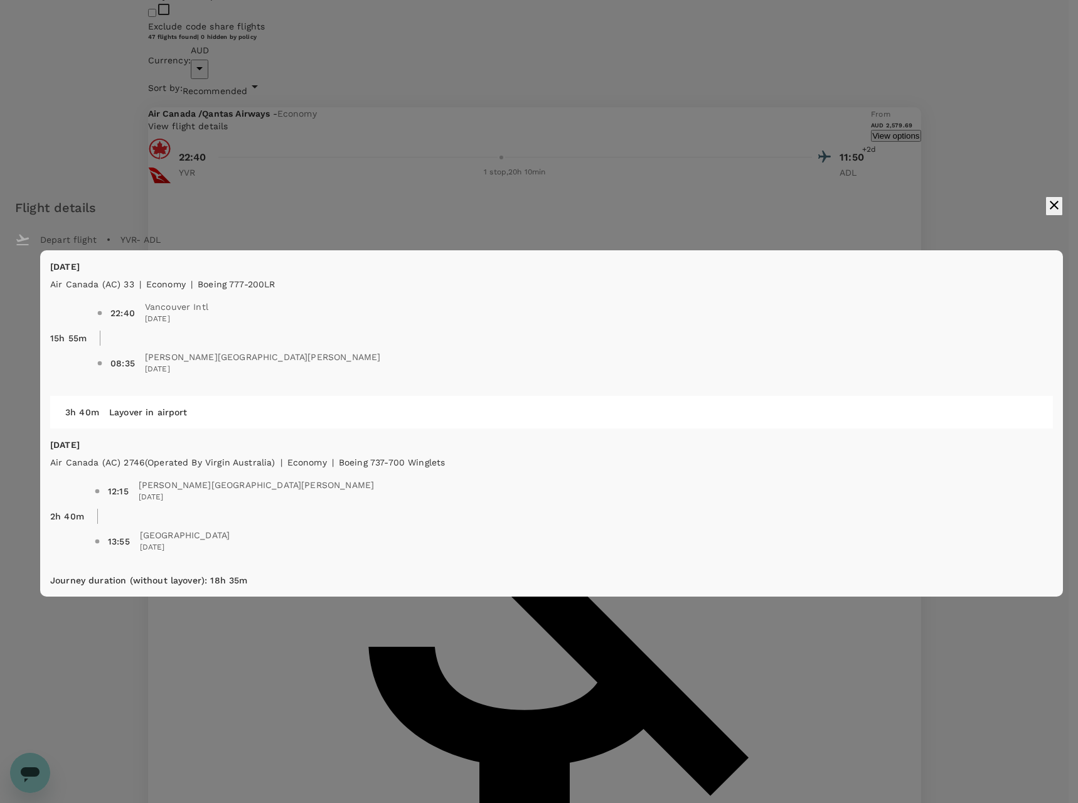
click at [1047, 206] on icon "button" at bounding box center [1054, 205] width 15 height 15
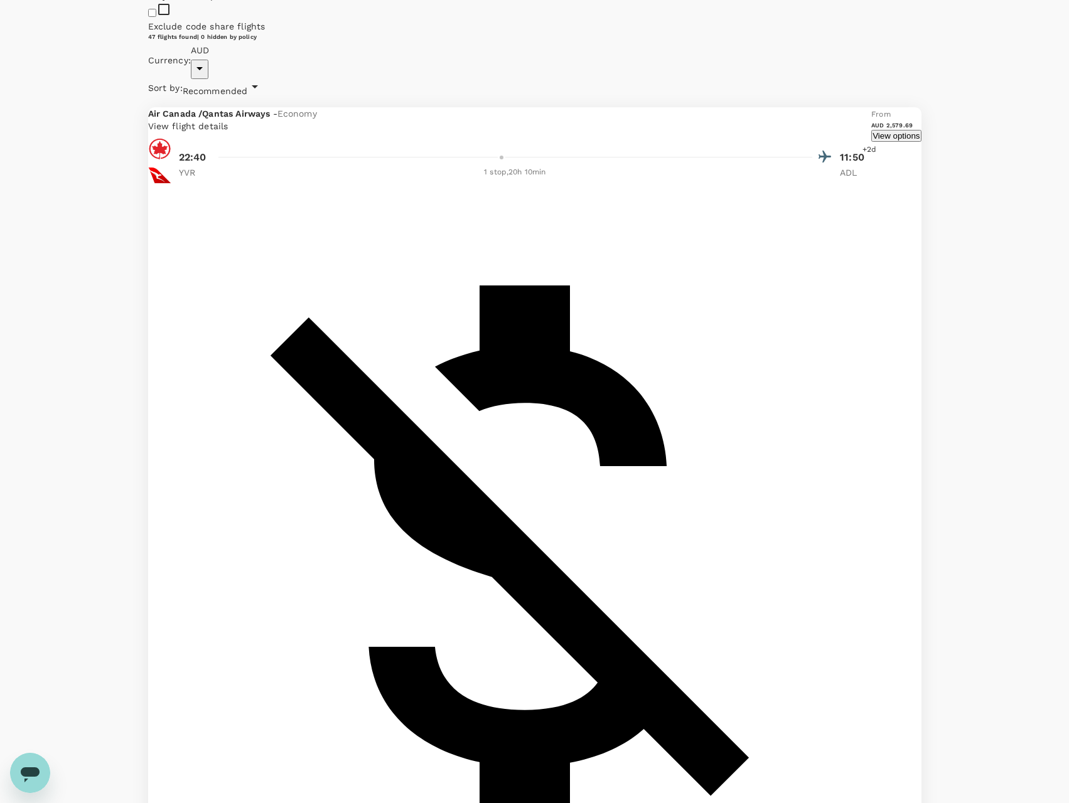
scroll to position [0, 0]
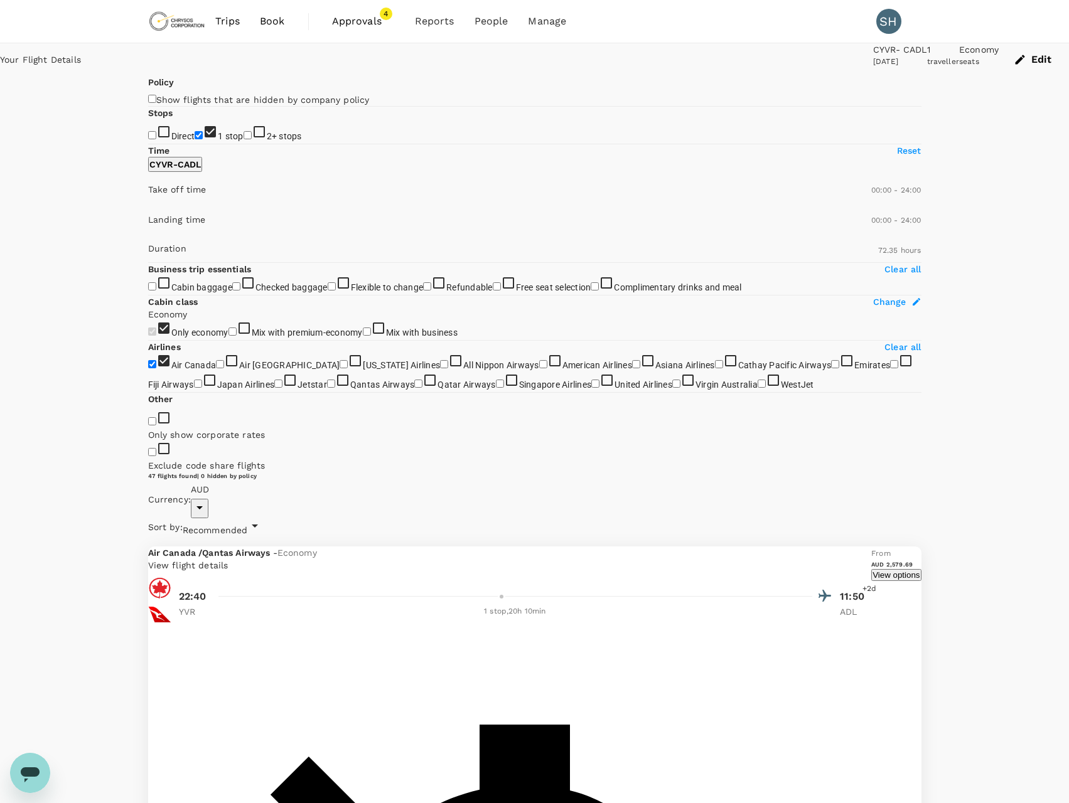
click at [737, 559] on p "View flight details" at bounding box center [510, 565] width 724 height 13
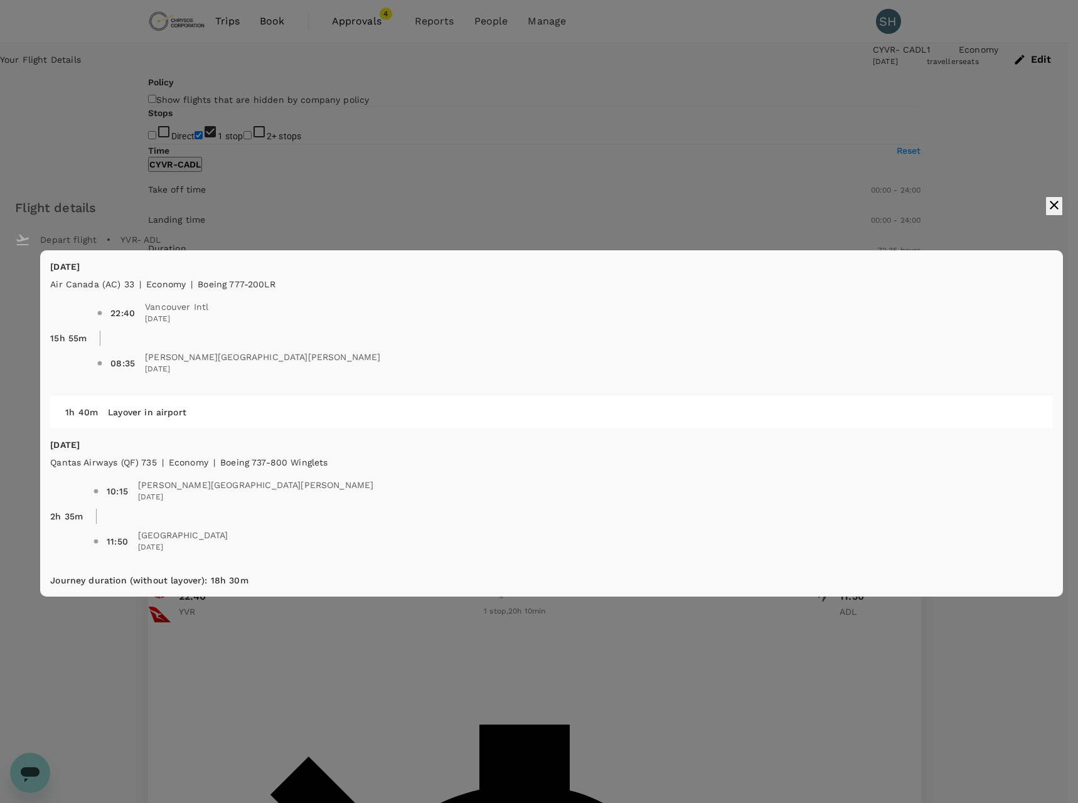
click at [1047, 211] on icon "button" at bounding box center [1054, 205] width 15 height 15
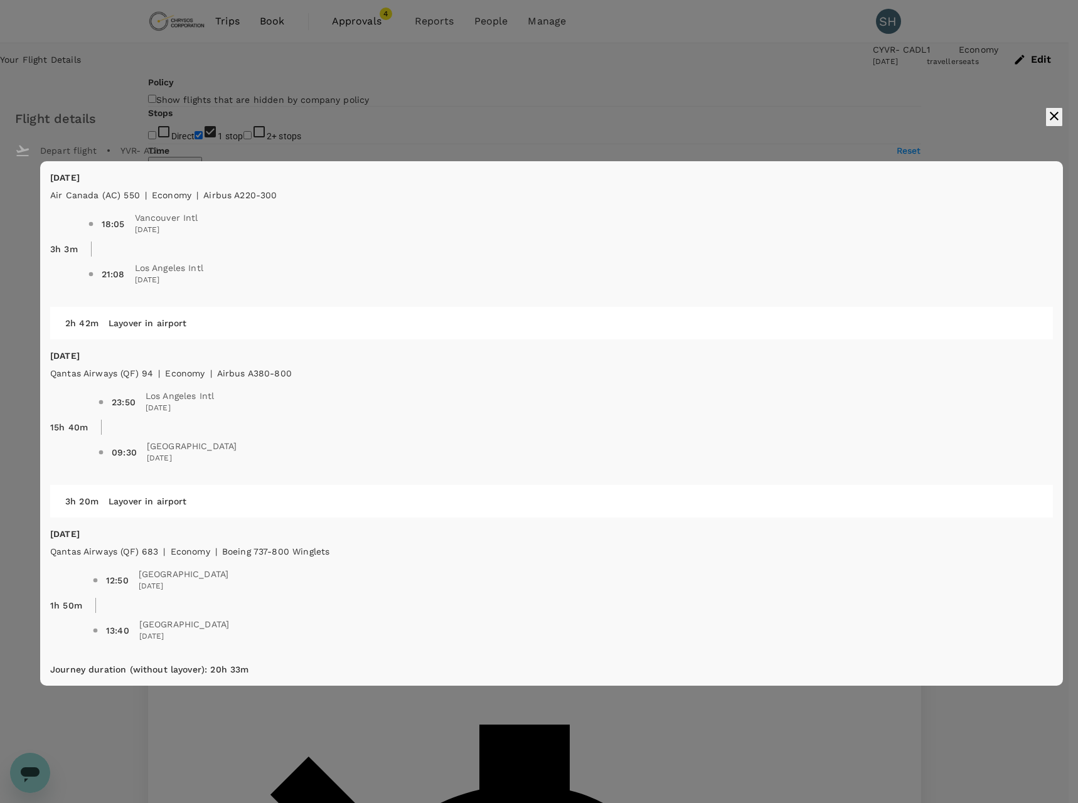
click at [1045, 123] on button "button" at bounding box center [1054, 116] width 18 height 19
